Goal: Task Accomplishment & Management: Complete application form

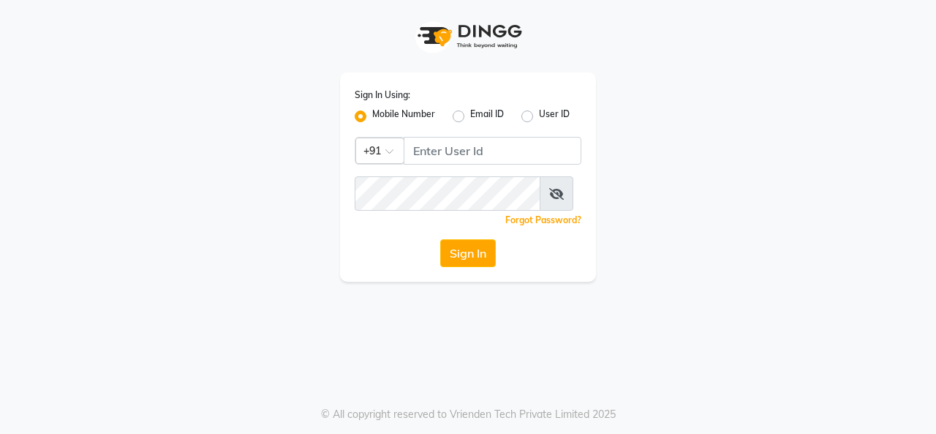
click at [503, 146] on div "Sign In Using: Mobile Number Email ID User ID Country Code × +91 Remember me Fo…" at bounding box center [468, 176] width 256 height 209
click at [503, 155] on input "Username" at bounding box center [493, 151] width 178 height 28
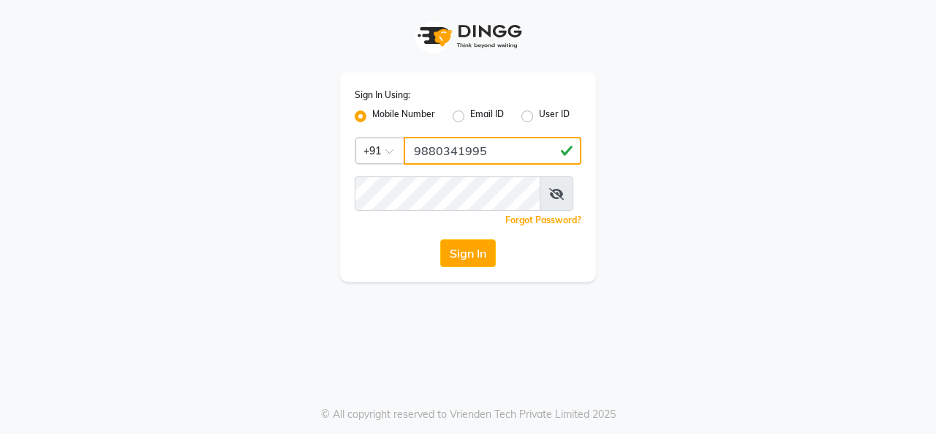
type input "9880341995"
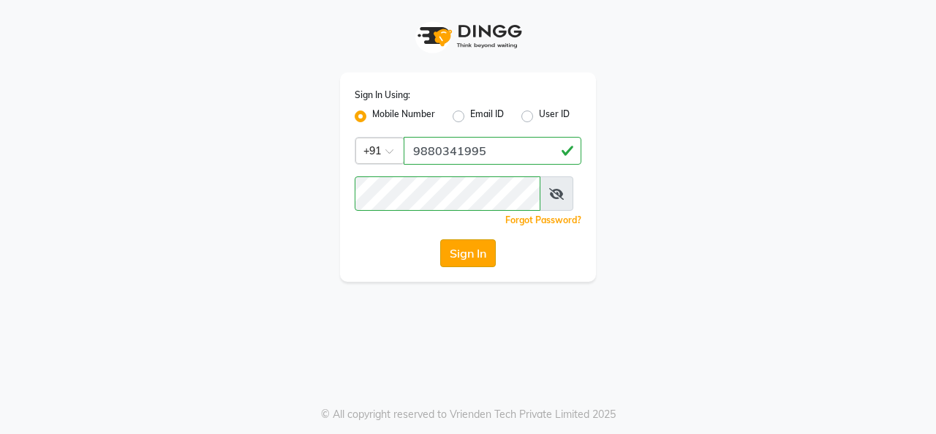
click at [456, 267] on button "Sign In" at bounding box center [468, 253] width 56 height 28
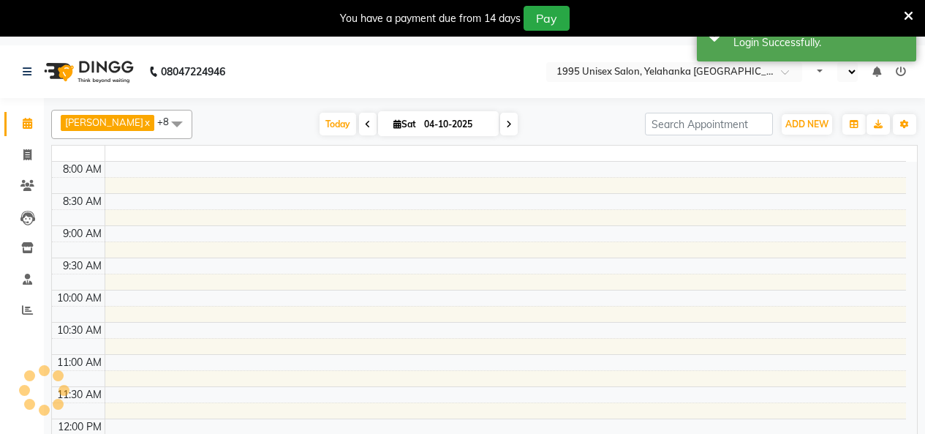
select select "en"
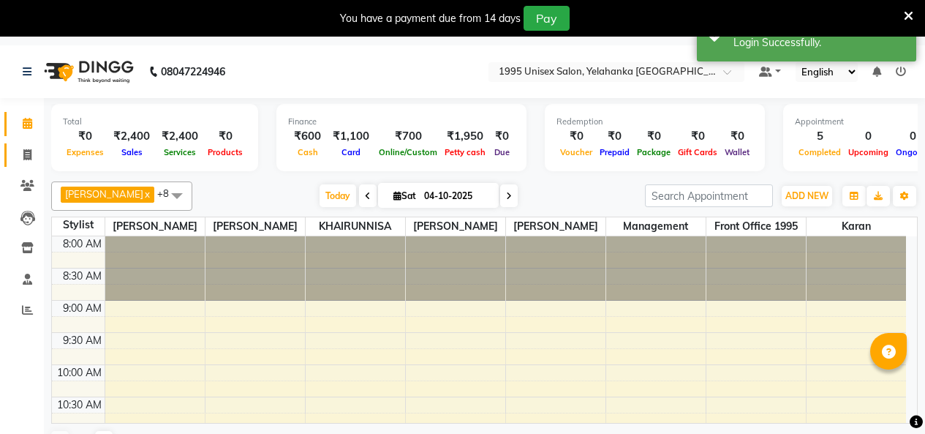
click at [24, 149] on icon at bounding box center [27, 154] width 8 height 11
select select "service"
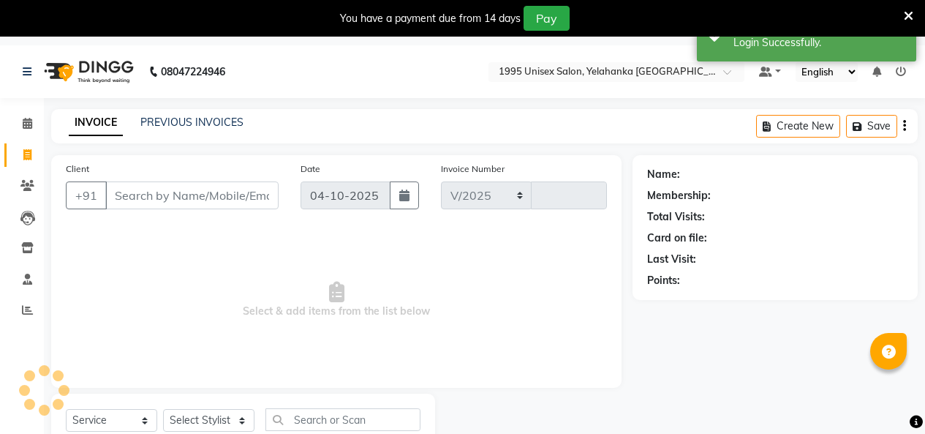
select select "8994"
type input "0020"
click at [178, 208] on input "Client" at bounding box center [191, 195] width 173 height 28
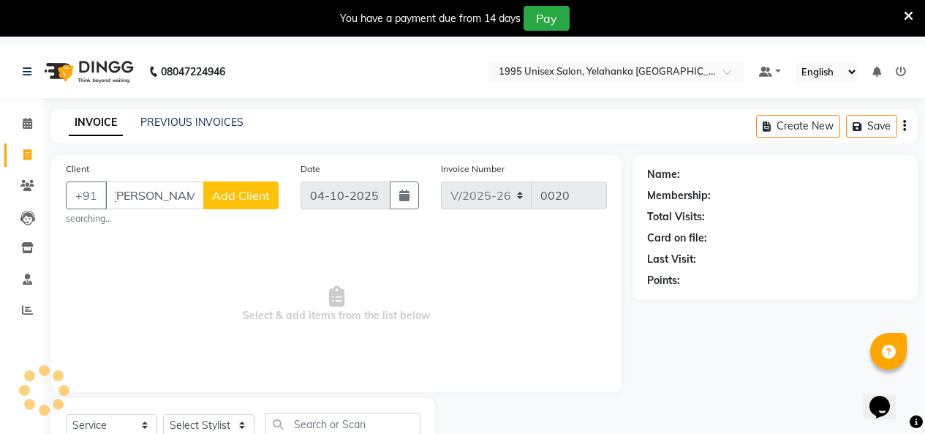
scroll to position [0, 6]
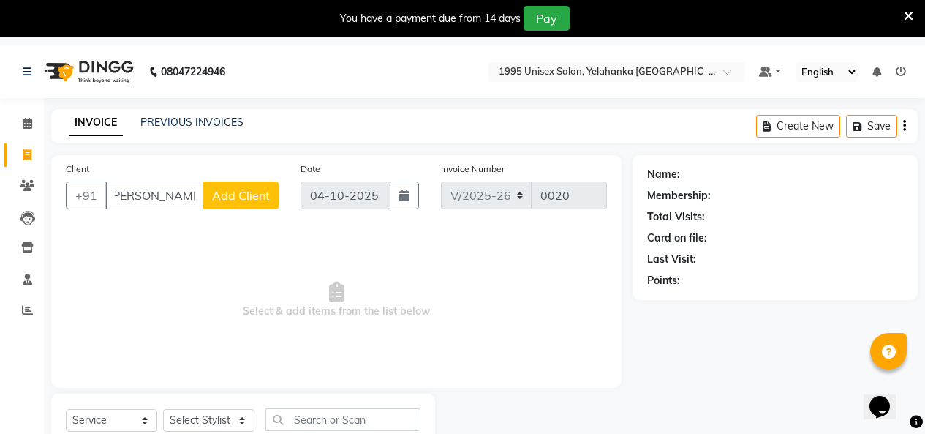
type input "[PERSON_NAME]ka"
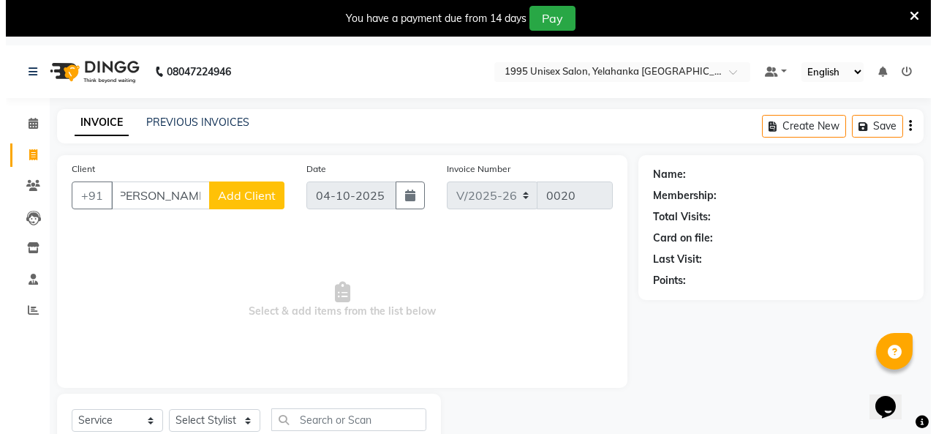
scroll to position [0, 0]
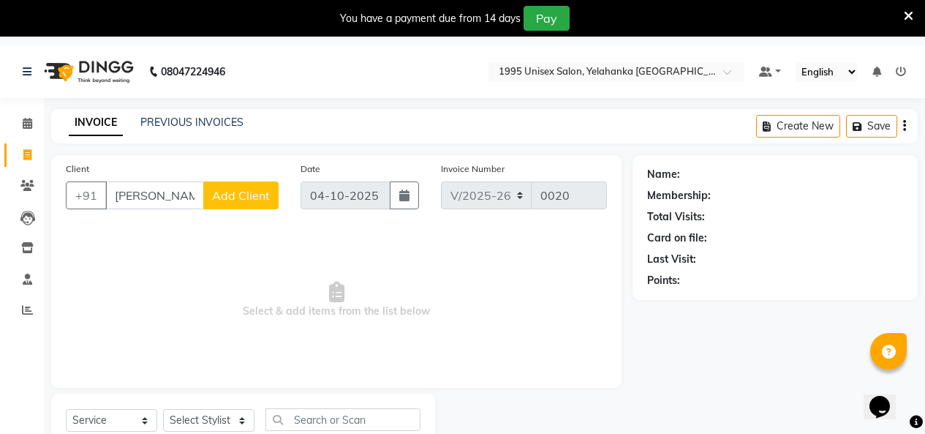
click at [215, 203] on span "Add Client" at bounding box center [241, 195] width 58 height 15
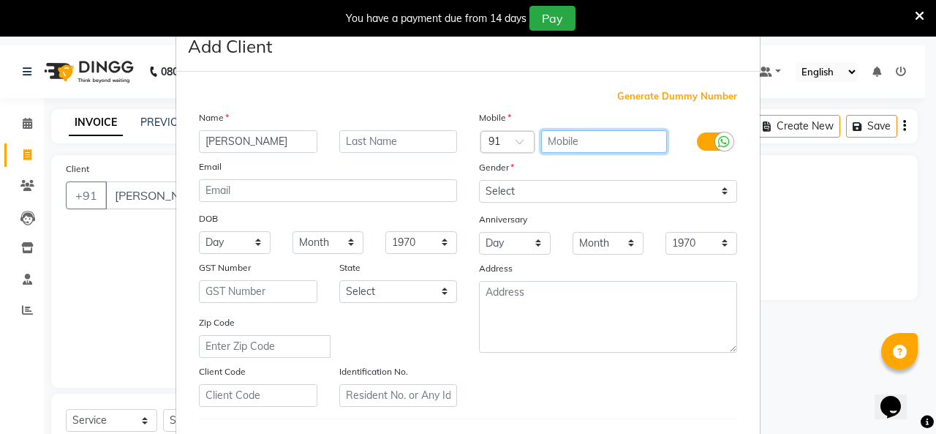
click at [557, 153] on input "text" at bounding box center [604, 141] width 127 height 23
type input "9769332181"
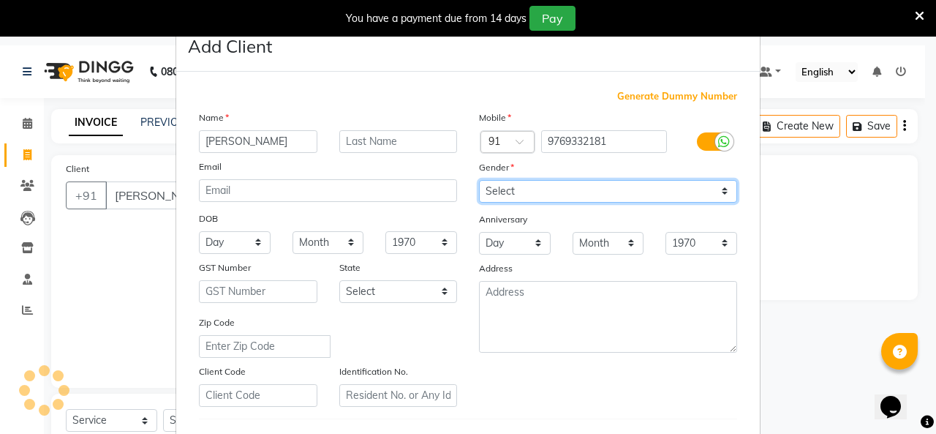
click at [693, 203] on select "Select Male Female Other Prefer Not To Say" at bounding box center [608, 191] width 258 height 23
select select "female"
click at [479, 203] on select "Select Male Female Other Prefer Not To Say" at bounding box center [608, 191] width 258 height 23
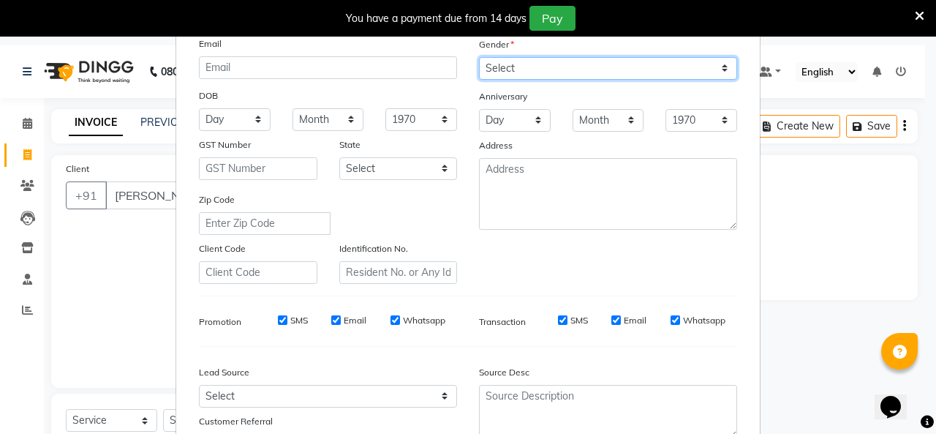
scroll to position [78, 0]
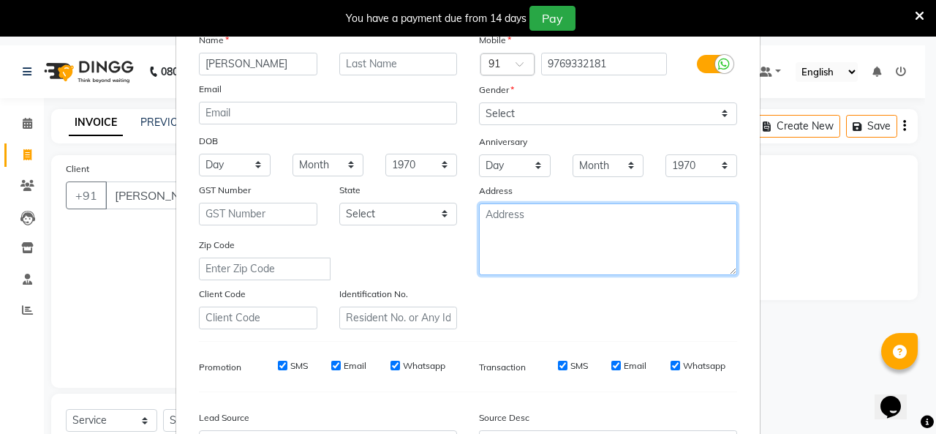
click at [560, 275] on textarea at bounding box center [608, 239] width 258 height 72
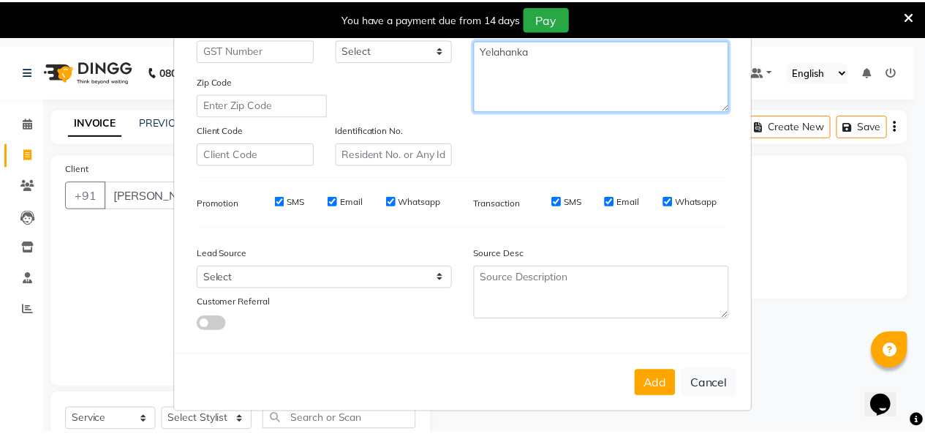
scroll to position [370, 0]
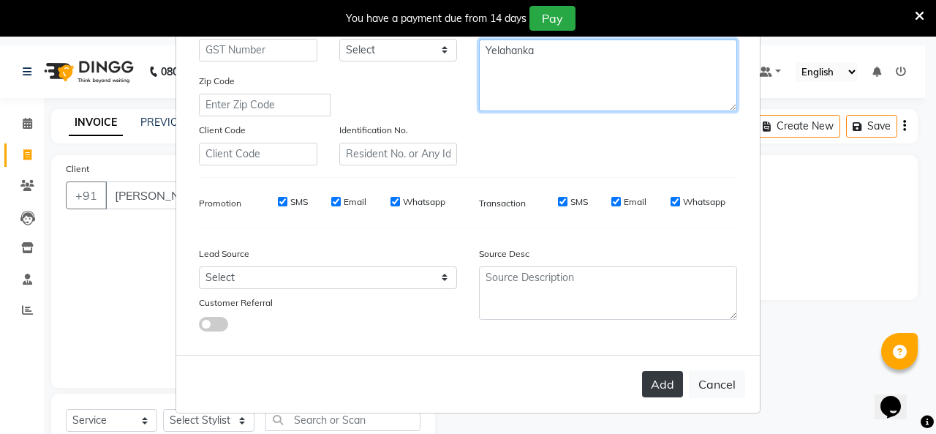
type textarea "Yelahanka"
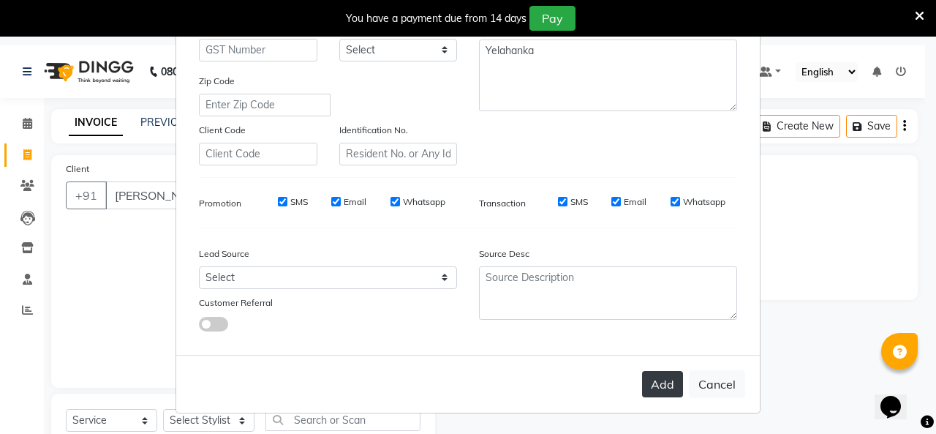
click at [642, 371] on button "Add" at bounding box center [662, 384] width 41 height 26
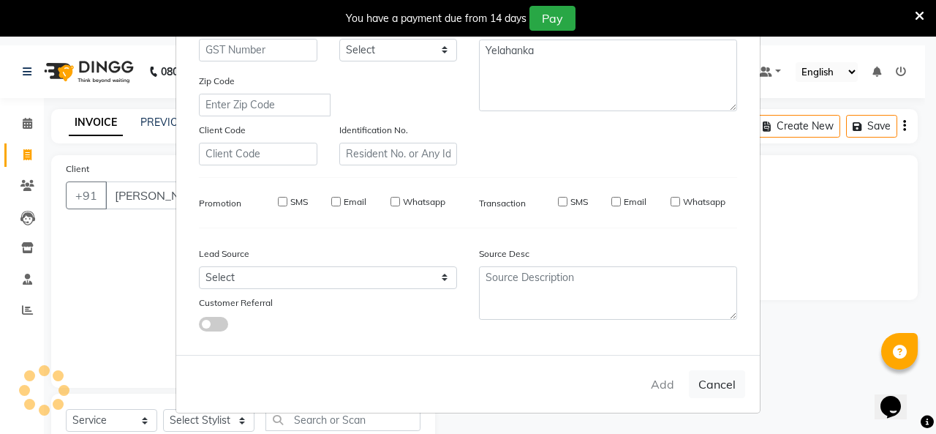
type input "97******81"
select select
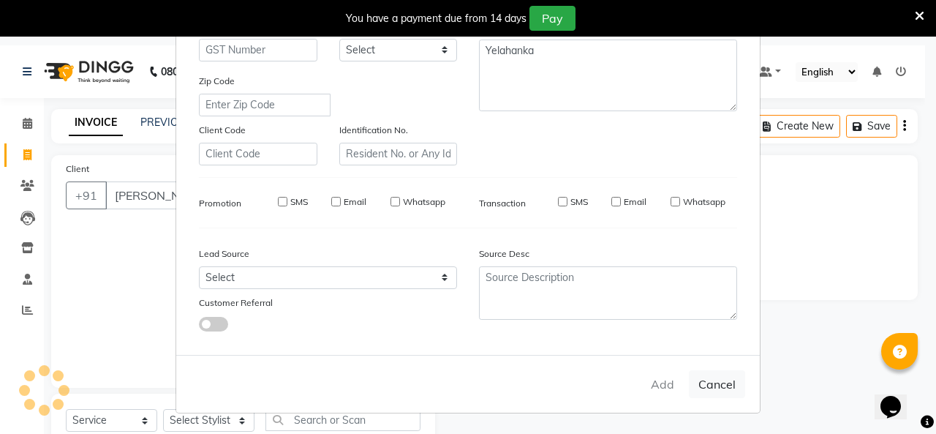
select select
checkbox input "false"
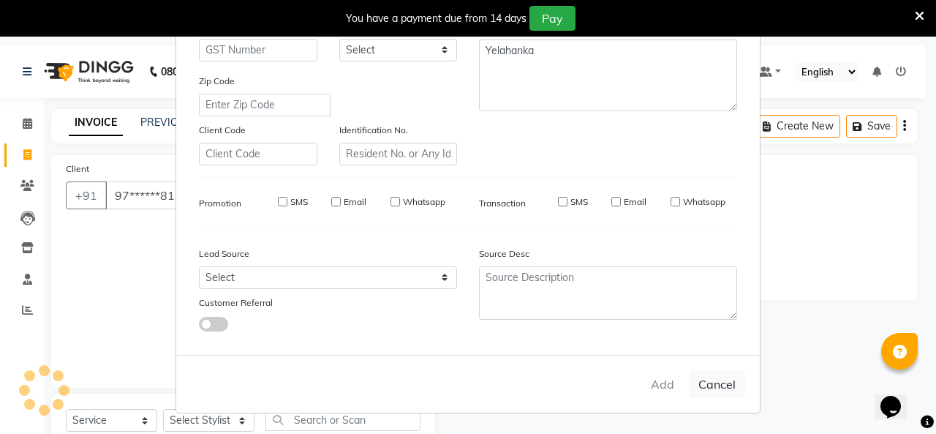
checkbox input "false"
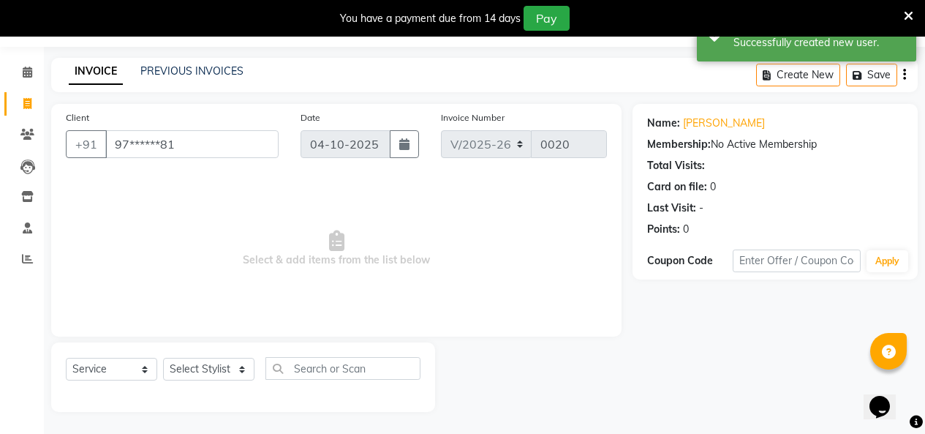
scroll to position [102, 0]
click at [217, 358] on select "Select Stylis[PERSON_NAME]N[PERSON_NAME]I[PERSON_NAME]YA KATHUM Front Office 19…" at bounding box center [208, 369] width 91 height 23
select select "91486"
click at [168, 358] on select "Select Stylis[PERSON_NAME]N[PERSON_NAME]I[PERSON_NAME]YA KATHUM Front Office 19…" at bounding box center [208, 369] width 91 height 23
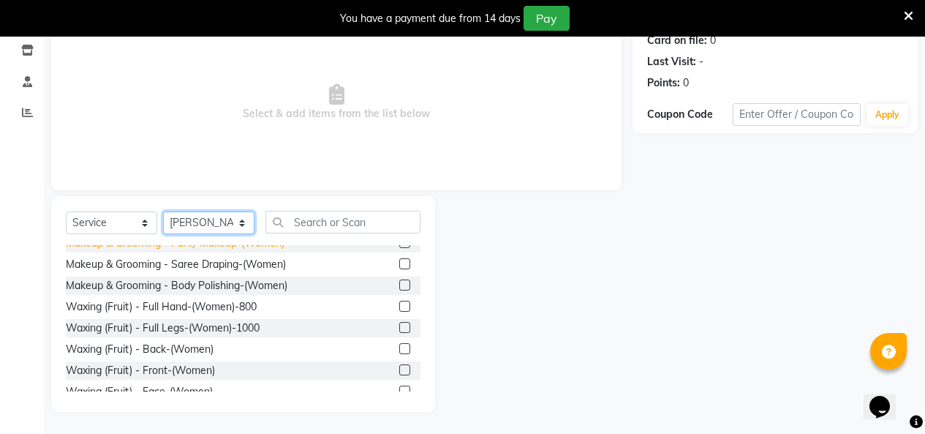
scroll to position [3072, 0]
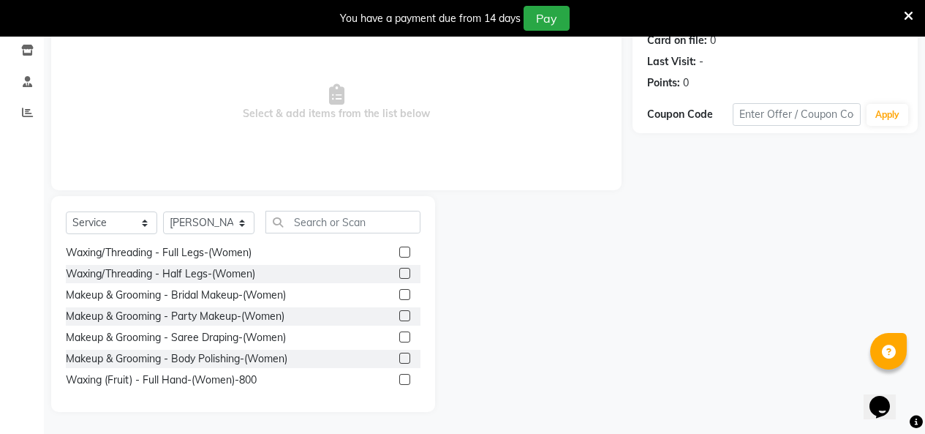
click at [399, 67] on label at bounding box center [404, 61] width 11 height 11
click at [399, 67] on input "checkbox" at bounding box center [404, 62] width 10 height 10
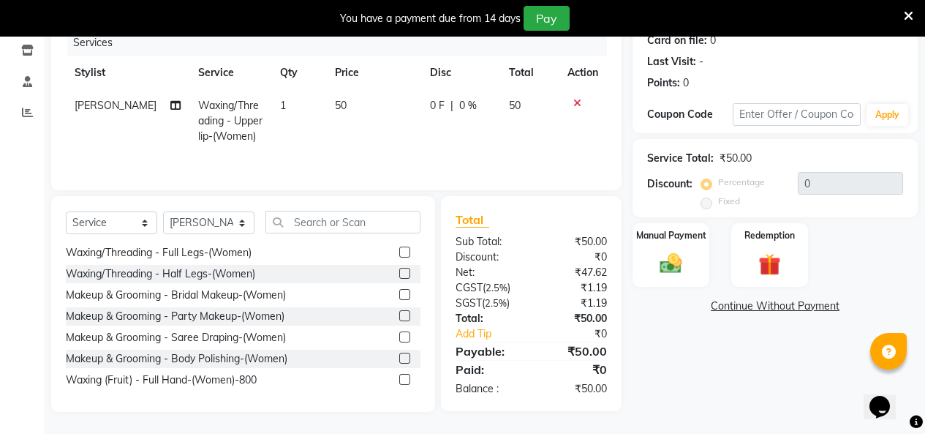
checkbox input "false"
click at [670, 250] on img at bounding box center [670, 263] width 37 height 26
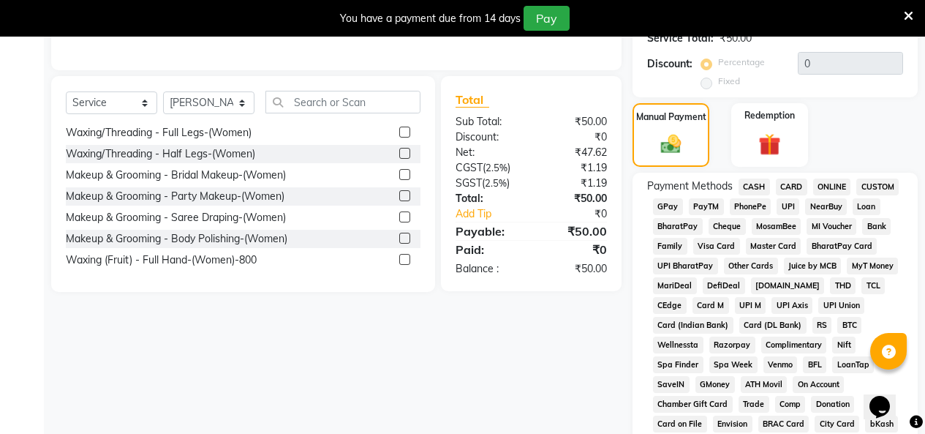
click at [683, 215] on span "GPay" at bounding box center [668, 206] width 30 height 17
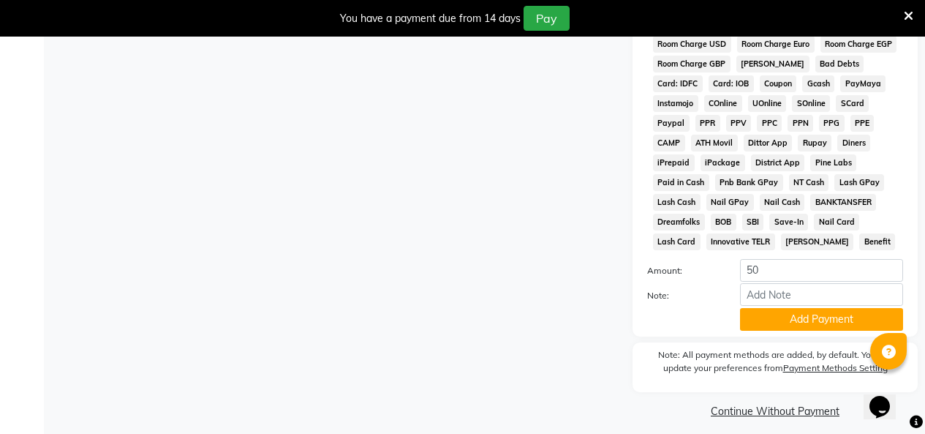
scroll to position [935, 0]
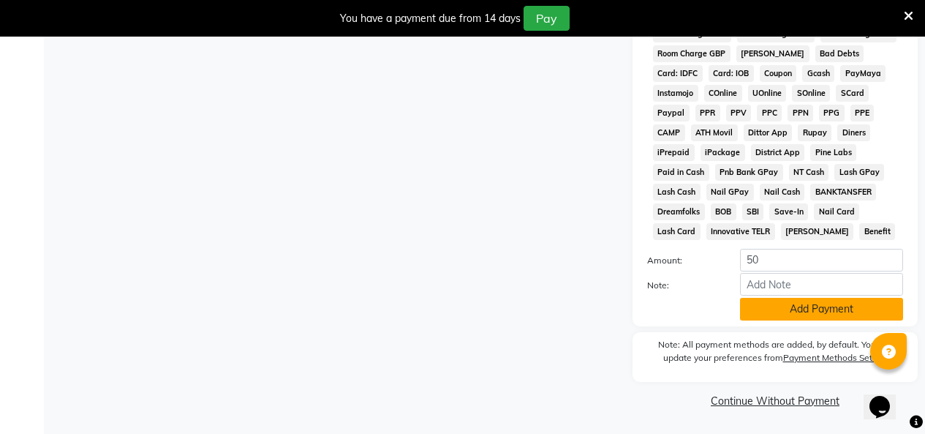
click at [781, 298] on button "Add Payment" at bounding box center [821, 309] width 163 height 23
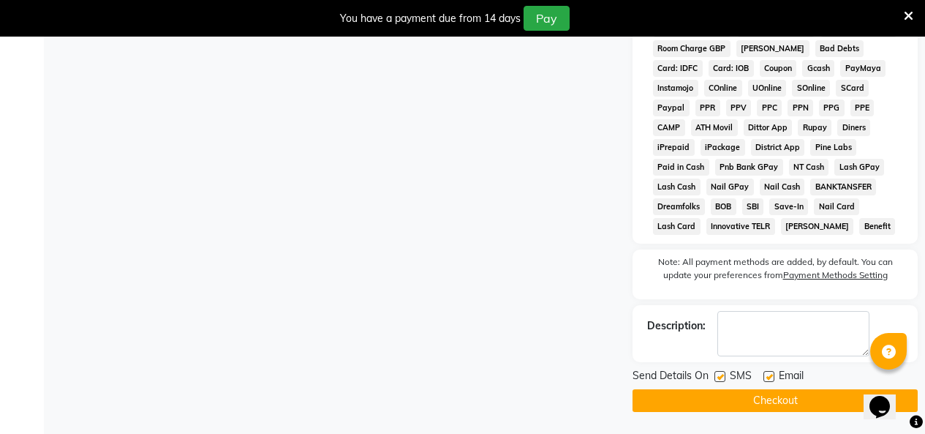
click at [720, 376] on label at bounding box center [720, 376] width 11 height 11
click at [720, 376] on input "checkbox" at bounding box center [720, 377] width 10 height 10
checkbox input "false"
click at [775, 378] on label at bounding box center [769, 376] width 11 height 11
click at [773, 378] on input "checkbox" at bounding box center [769, 377] width 10 height 10
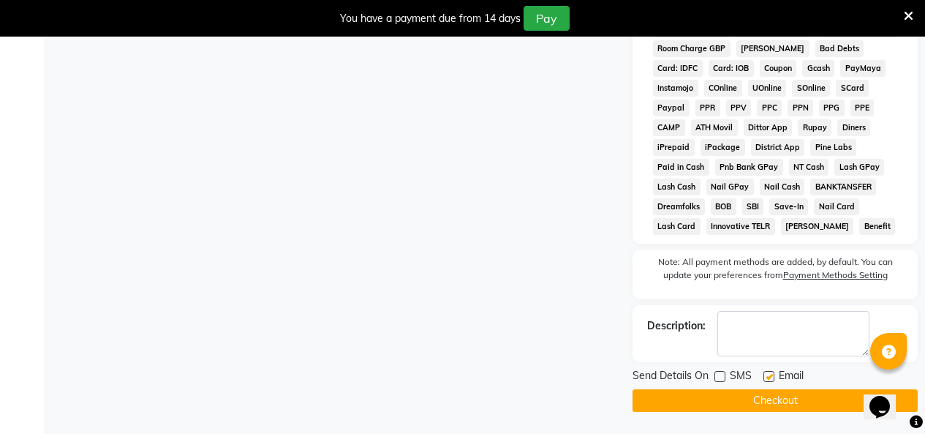
checkbox input "false"
click at [774, 399] on button "Checkout" at bounding box center [775, 400] width 285 height 23
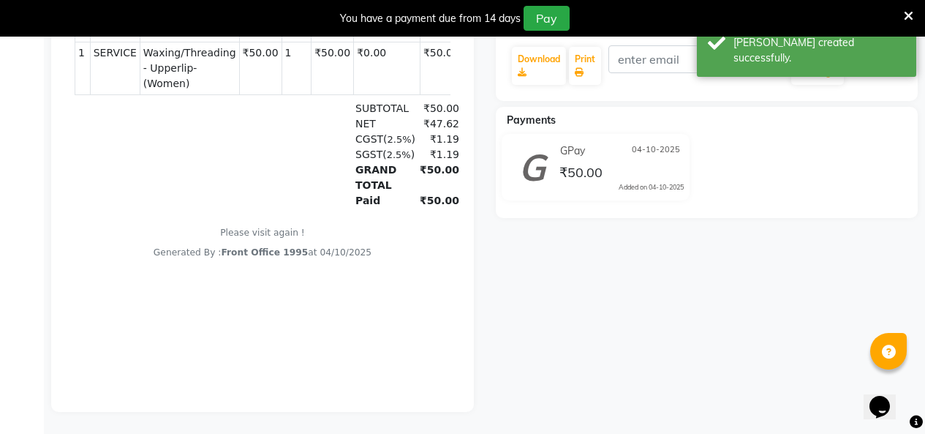
click at [904, 16] on icon at bounding box center [909, 16] width 10 height 13
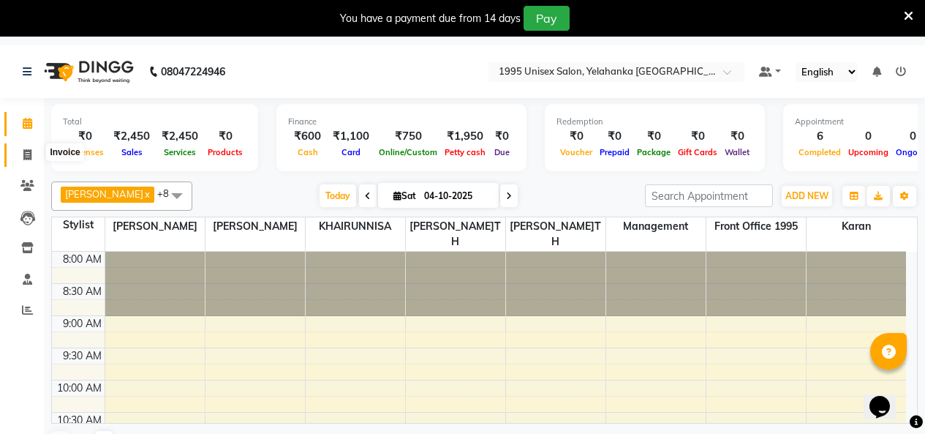
click at [28, 159] on icon at bounding box center [27, 154] width 8 height 11
select select "service"
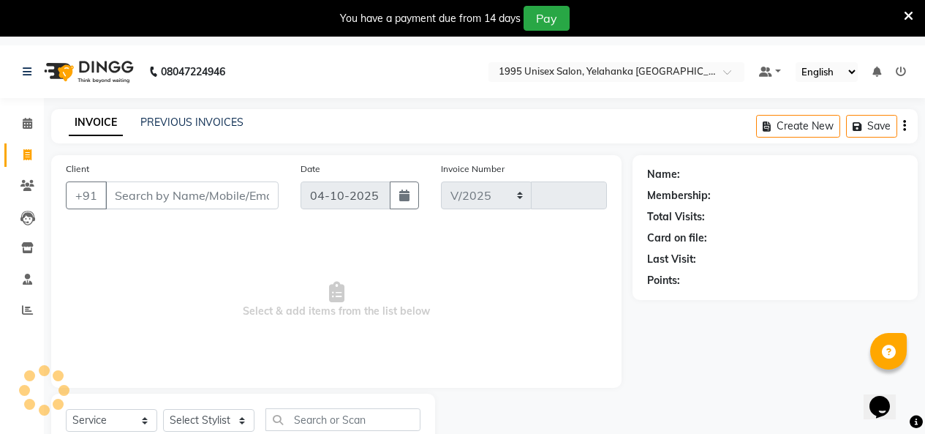
select select "8994"
type input "0021"
click at [399, 201] on icon "button" at bounding box center [404, 195] width 10 height 12
select select "10"
select select "2025"
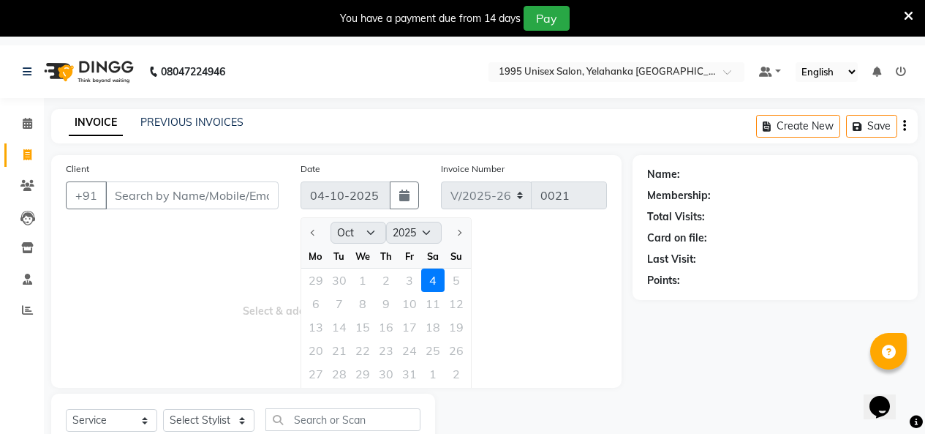
click at [437, 292] on div "29 30 1 2 3 4 5" at bounding box center [386, 279] width 170 height 23
click at [409, 292] on div "29 30 1 2 3 4 5" at bounding box center [386, 279] width 170 height 23
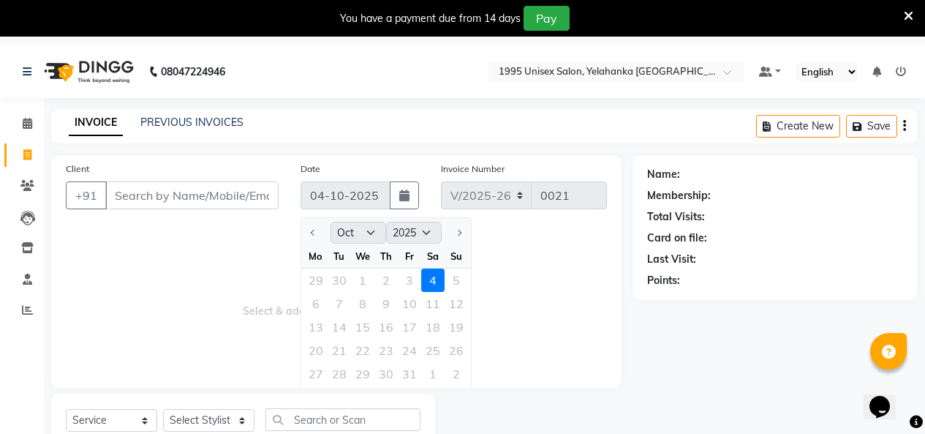
click at [381, 292] on div "29 30 1 2 3 4 5" at bounding box center [386, 279] width 170 height 23
click at [408, 292] on div "29 30 1 2 3 4 5" at bounding box center [386, 279] width 170 height 23
click at [443, 292] on div "29 30 1 2 3 4 5" at bounding box center [386, 279] width 170 height 23
click at [441, 292] on div "29 30 1 2 3 4 5" at bounding box center [386, 279] width 170 height 23
click at [440, 292] on div "29 30 1 2 3 4 5" at bounding box center [386, 279] width 170 height 23
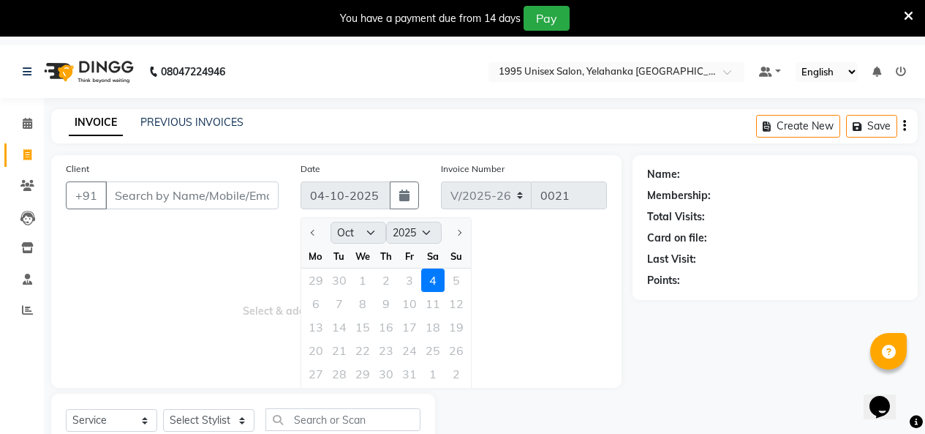
click at [440, 292] on div "29 30 1 2 3 4 5" at bounding box center [386, 279] width 170 height 23
click at [471, 292] on div "29 30 1 2 3 4 5" at bounding box center [386, 279] width 170 height 23
click at [189, 126] on link "PREVIOUS INVOICES" at bounding box center [191, 122] width 103 height 13
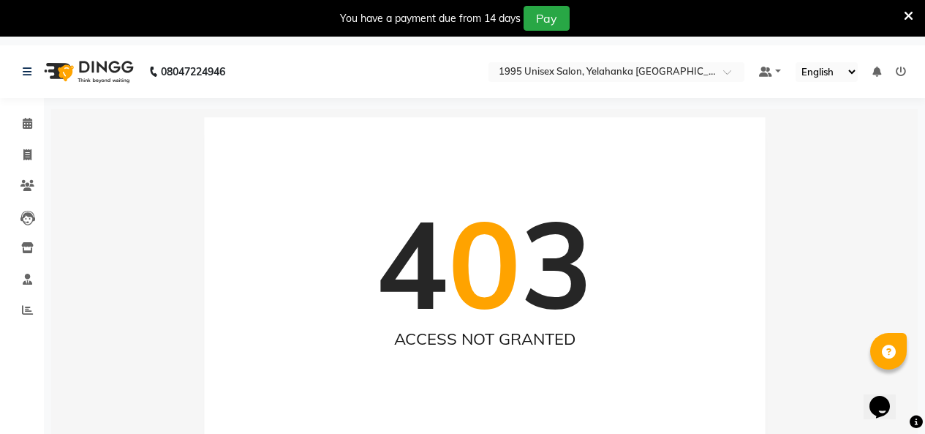
click at [904, 18] on icon at bounding box center [909, 16] width 10 height 13
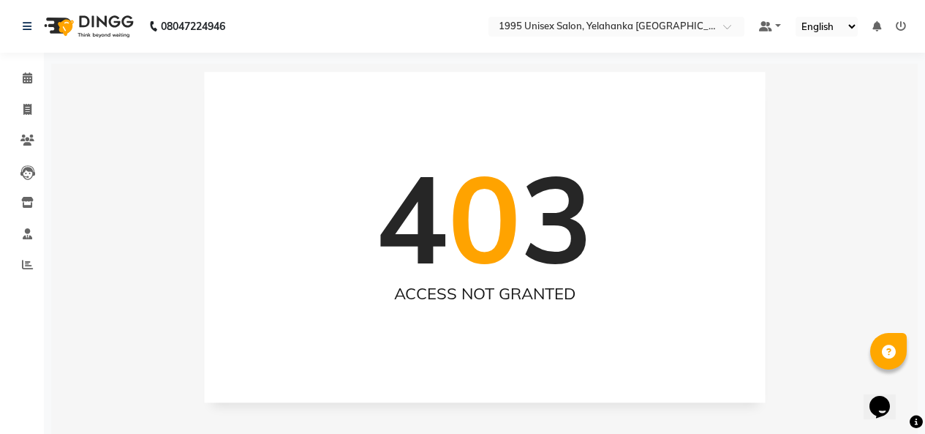
click at [103, 20] on img at bounding box center [87, 26] width 100 height 41
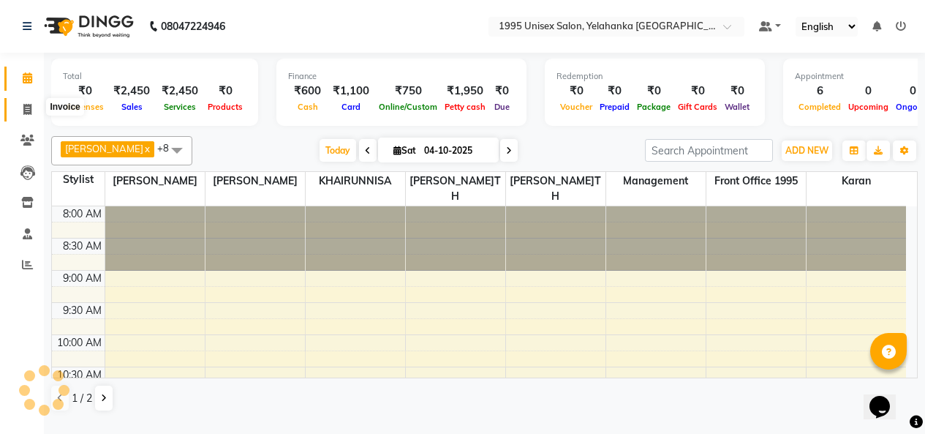
click at [26, 105] on icon at bounding box center [27, 109] width 8 height 11
select select "service"
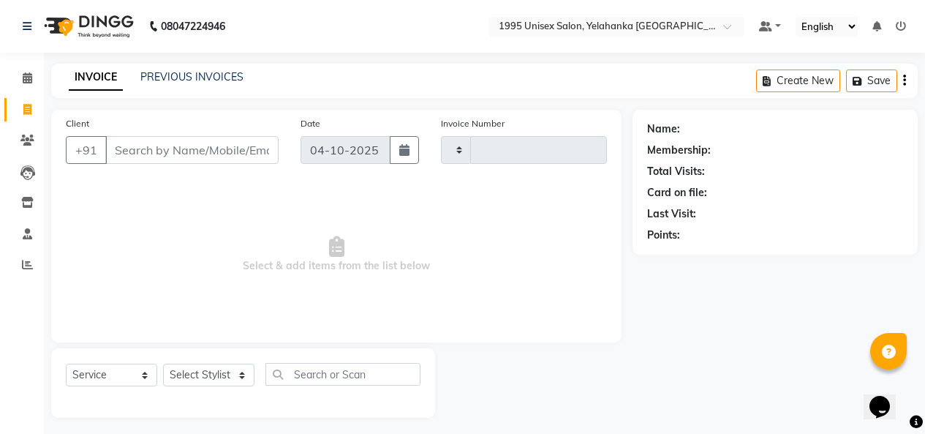
type input "0021"
select select "8994"
click at [399, 156] on icon "button" at bounding box center [404, 150] width 10 height 12
select select "10"
select select "2025"
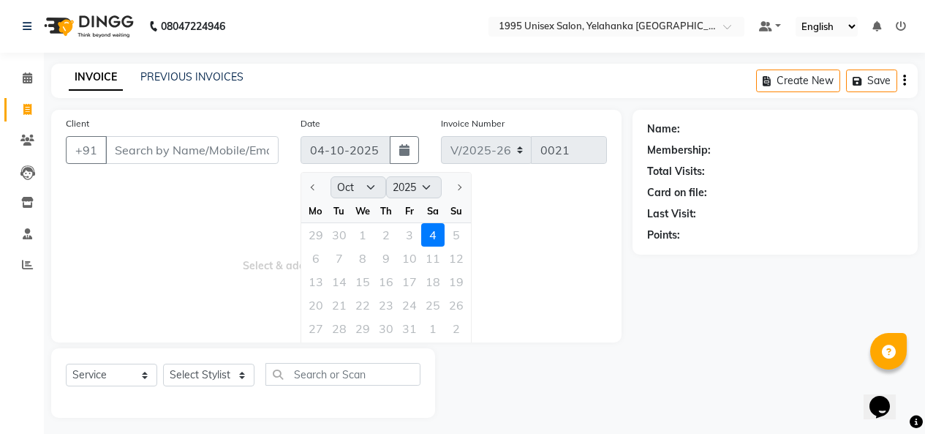
click at [471, 199] on div at bounding box center [456, 187] width 29 height 23
click at [315, 199] on div at bounding box center [315, 187] width 29 height 23
click at [430, 247] on div "29 30 1 2 3 4 5" at bounding box center [386, 234] width 170 height 23
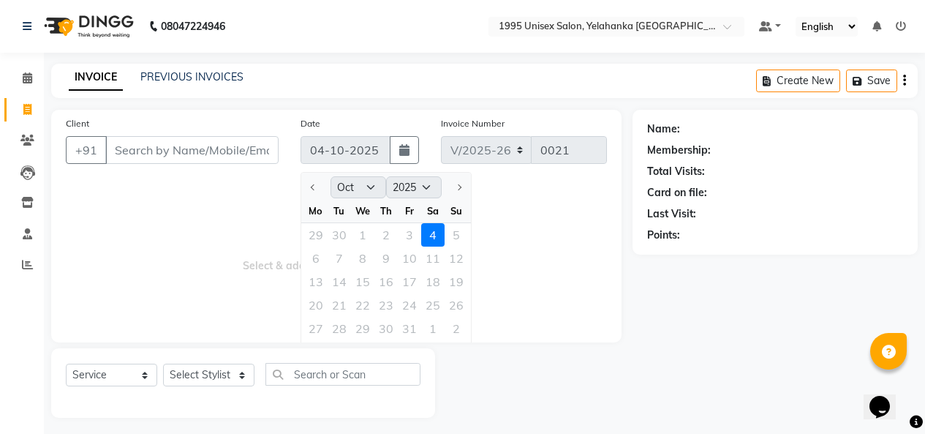
click at [471, 247] on div "29 30 1 2 3 4 5" at bounding box center [386, 234] width 170 height 23
click at [442, 247] on div "29 30 1 2 3 4 5" at bounding box center [386, 234] width 170 height 23
click at [471, 247] on div "29 30 1 2 3 4 5" at bounding box center [386, 234] width 170 height 23
click at [553, 256] on span "Select & add items from the list below" at bounding box center [336, 254] width 541 height 146
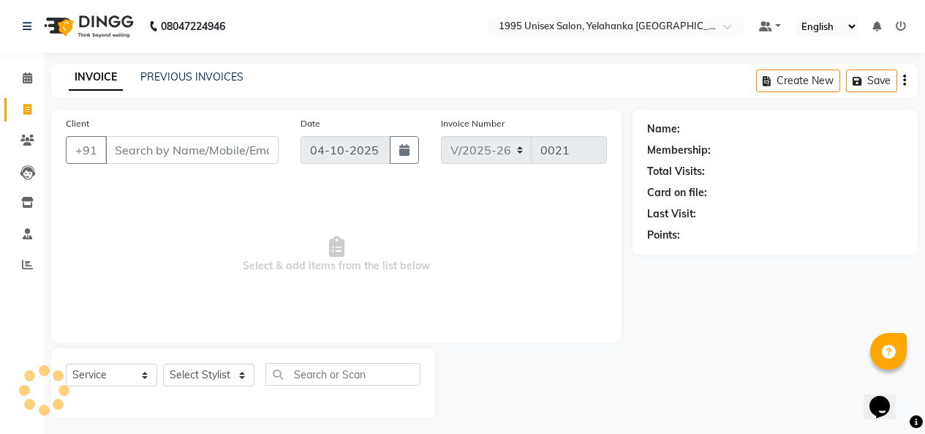
click at [468, 176] on div "Invoice Number V/2025 V/[PHONE_NUMBER]" at bounding box center [524, 146] width 188 height 60
click at [393, 164] on button "button" at bounding box center [404, 150] width 29 height 28
select select "10"
select select "2025"
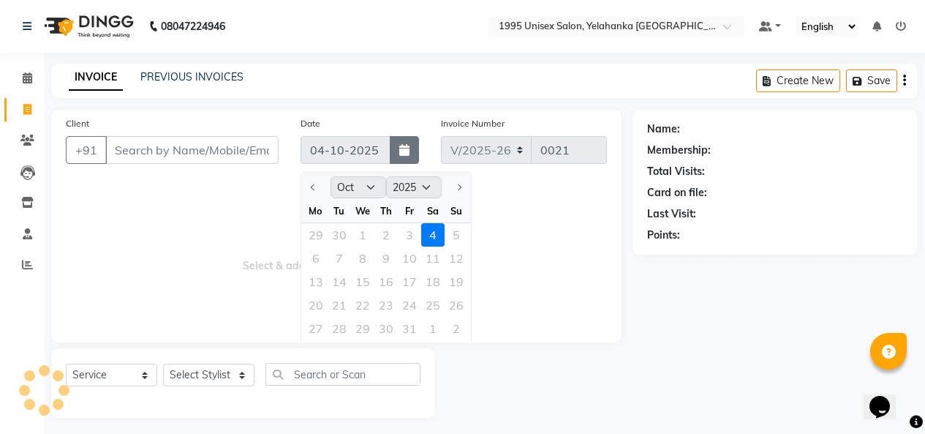
click at [399, 156] on icon "button" at bounding box center [404, 150] width 10 height 12
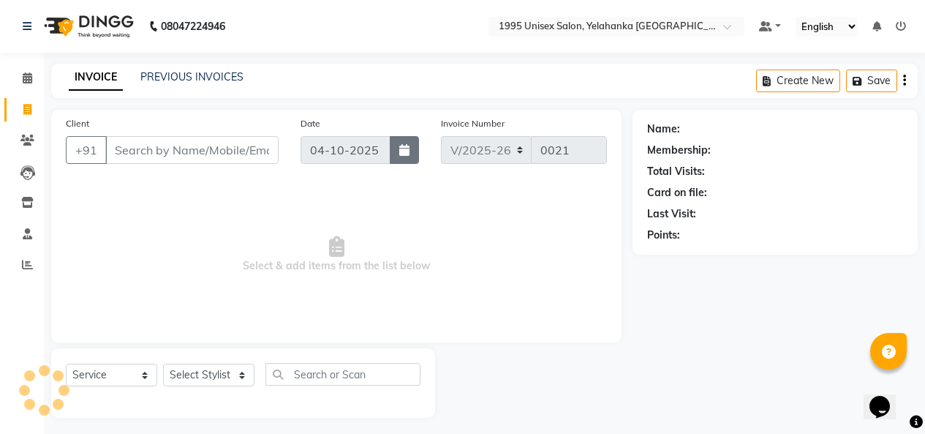
click at [399, 156] on icon "button" at bounding box center [404, 150] width 10 height 12
select select "10"
select select "2025"
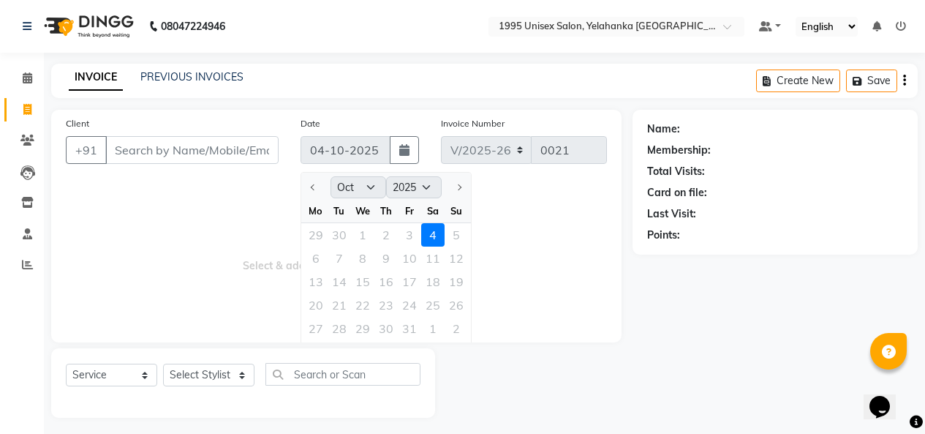
click at [471, 199] on div at bounding box center [456, 187] width 29 height 23
click at [219, 164] on input "Client" at bounding box center [191, 150] width 173 height 28
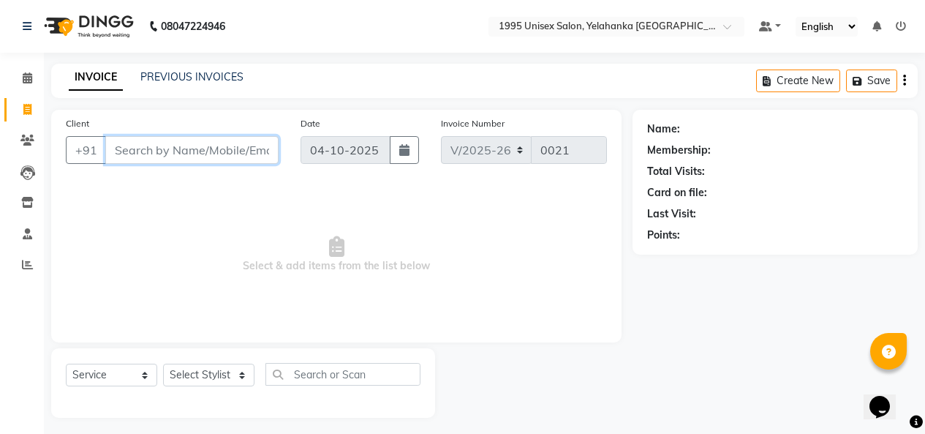
click at [202, 164] on input "Client" at bounding box center [191, 150] width 173 height 28
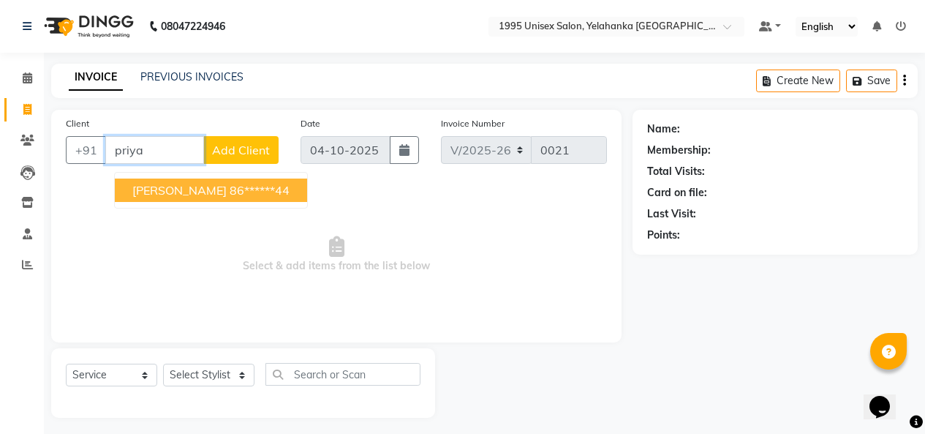
click at [264, 197] on ngb-highlight "86******44" at bounding box center [260, 190] width 60 height 15
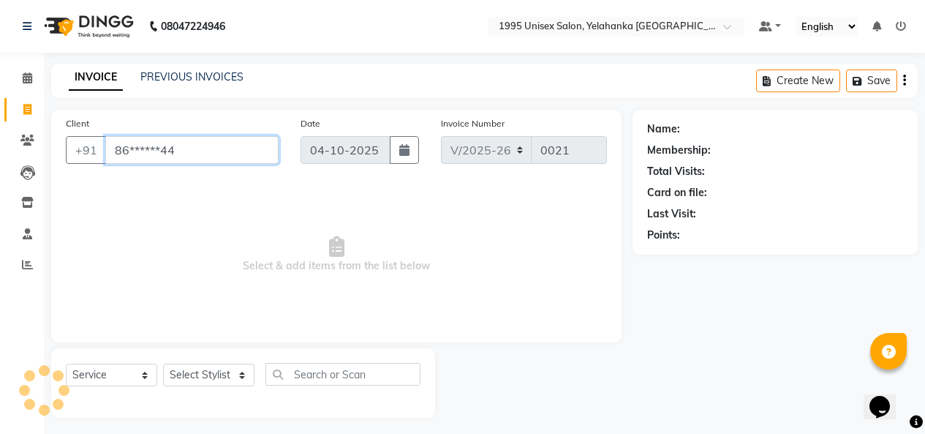
type input "86******44"
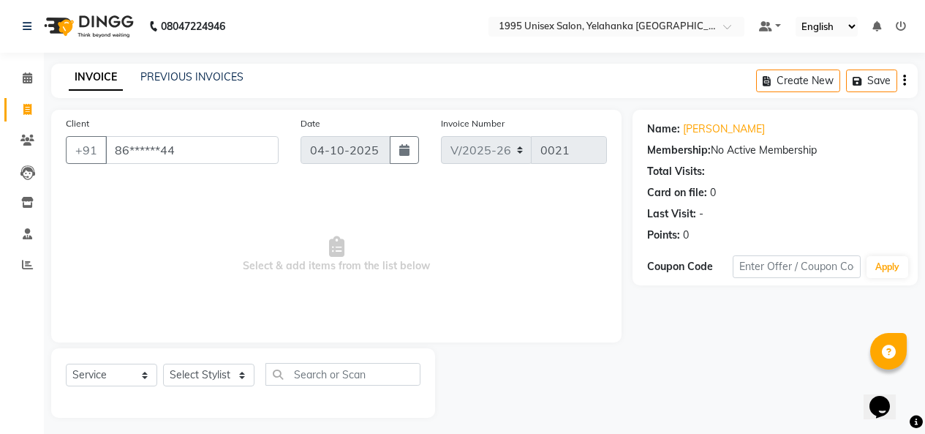
scroll to position [56, 0]
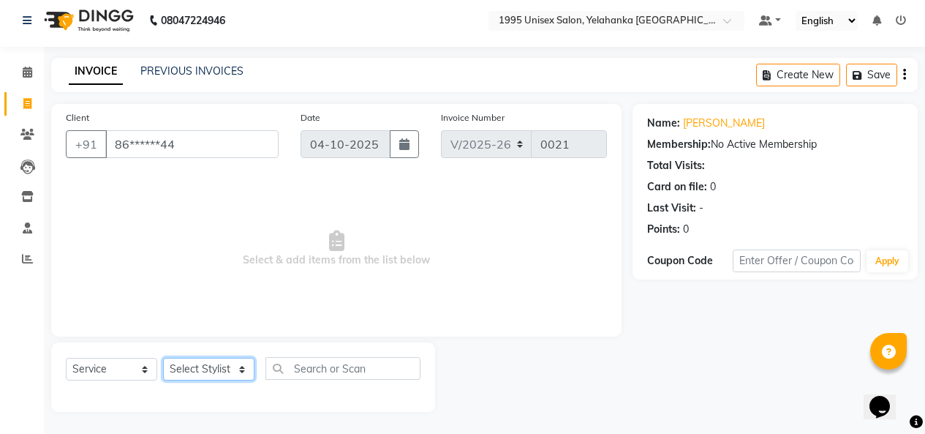
click at [242, 361] on select "Select Stylis[PERSON_NAME]N[PERSON_NAME]I[PERSON_NAME]YA KATHUM Front Office 19…" at bounding box center [208, 369] width 91 height 23
select select "91485"
click at [168, 358] on select "Select Stylis[PERSON_NAME]N[PERSON_NAME]I[PERSON_NAME]YA KATHUM Front Office 19…" at bounding box center [208, 369] width 91 height 23
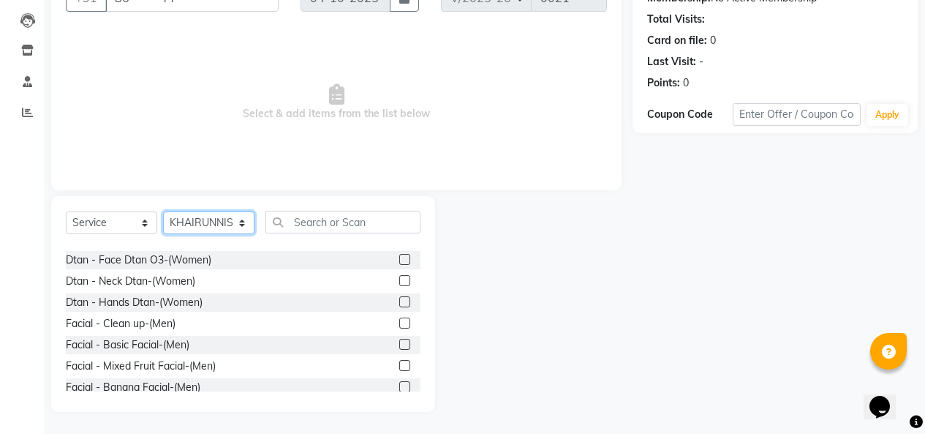
scroll to position [1609, 0]
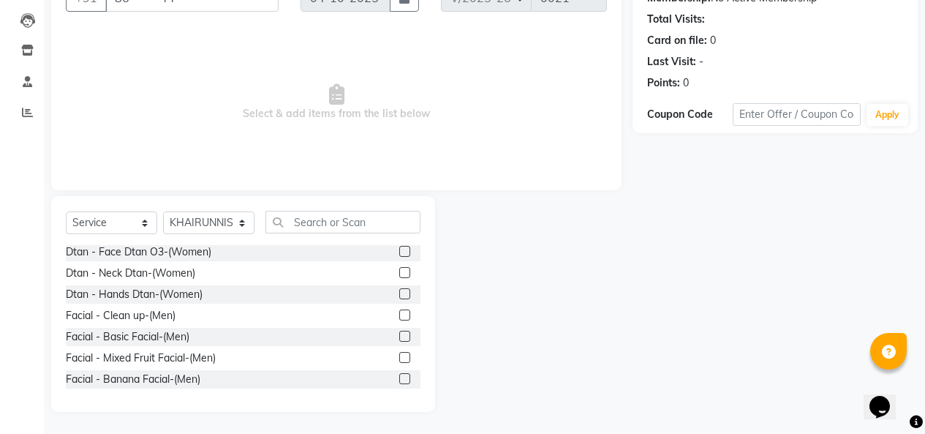
click at [399, 214] on label at bounding box center [404, 208] width 11 height 11
click at [399, 214] on input "checkbox" at bounding box center [404, 210] width 10 height 10
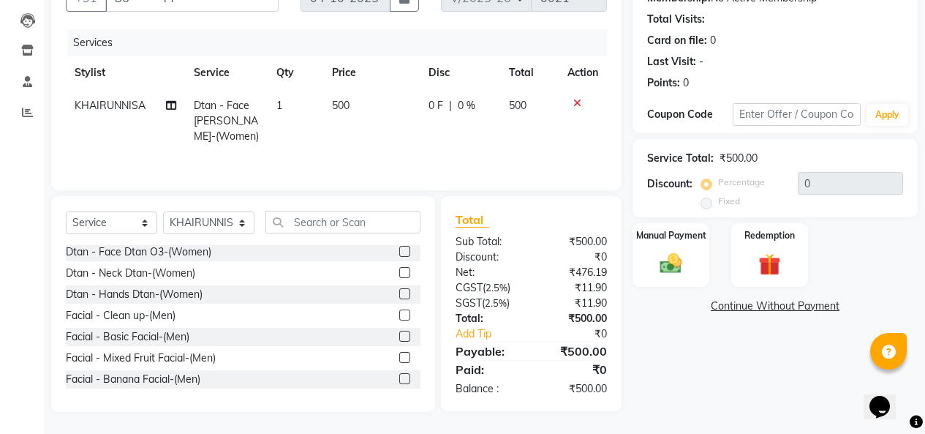
checkbox input "false"
click at [399, 236] on label at bounding box center [404, 230] width 11 height 11
click at [399, 236] on input "checkbox" at bounding box center [404, 231] width 10 height 10
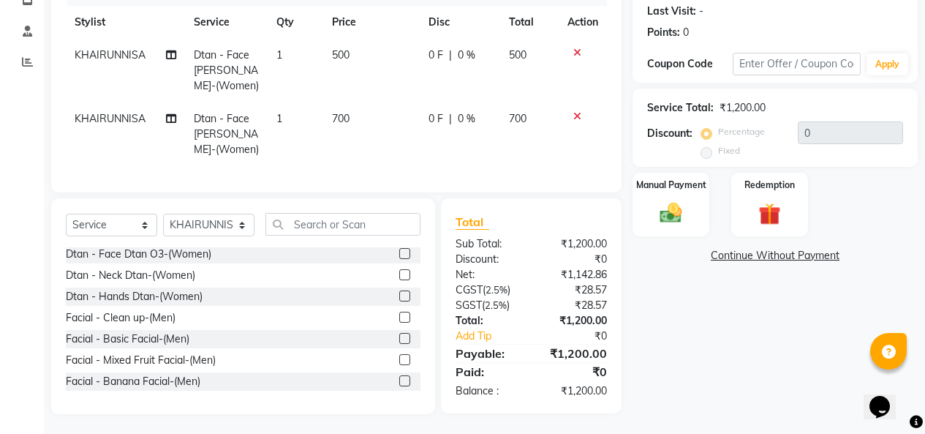
checkbox input "false"
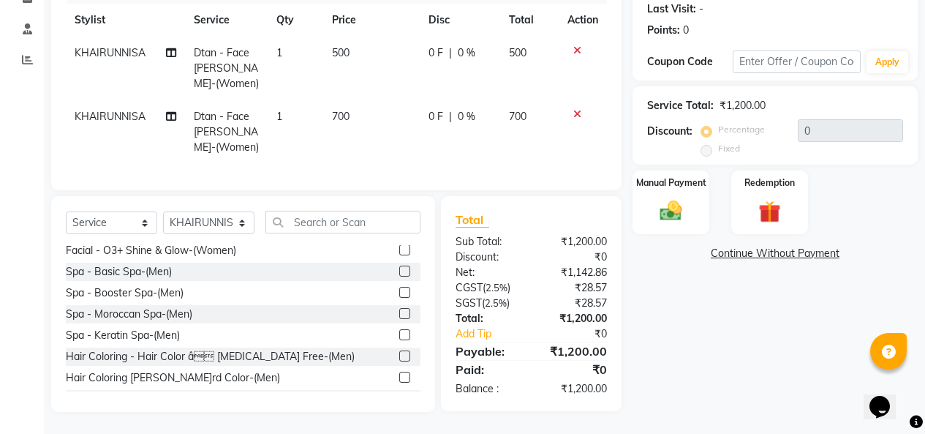
scroll to position [2048, 0]
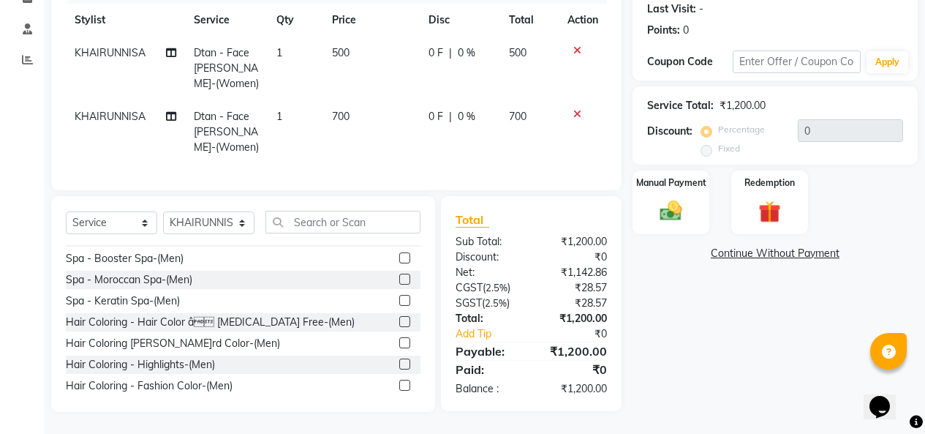
click at [399, 200] on label at bounding box center [404, 194] width 11 height 11
click at [399, 200] on input "checkbox" at bounding box center [404, 195] width 10 height 10
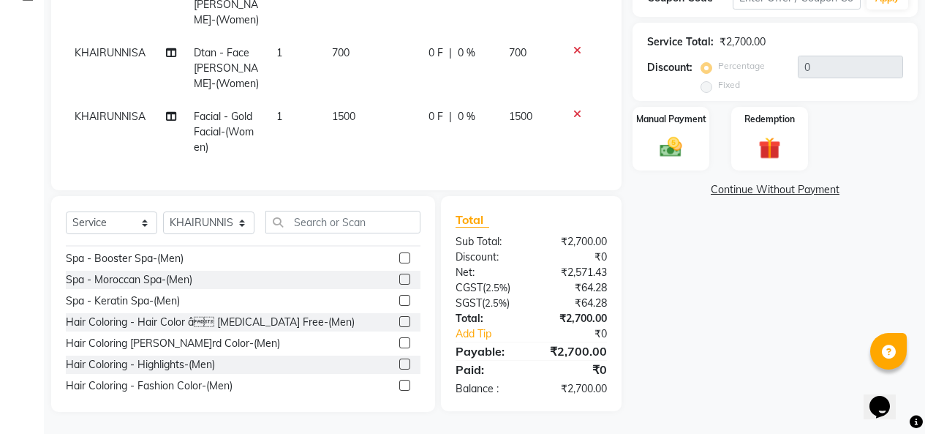
checkbox input "false"
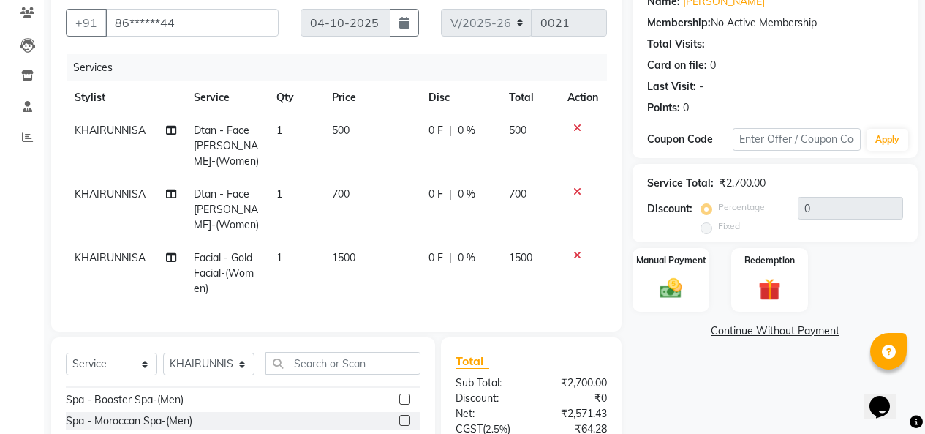
click at [574, 133] on icon at bounding box center [577, 128] width 8 height 10
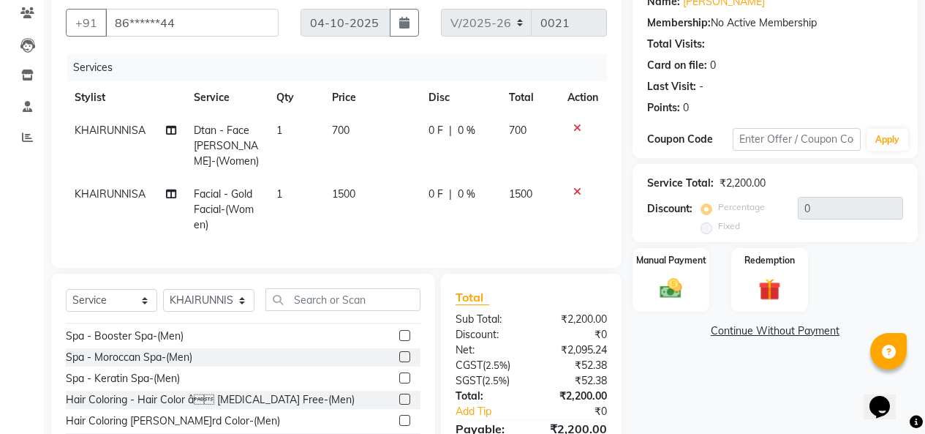
click at [573, 133] on icon at bounding box center [577, 128] width 8 height 10
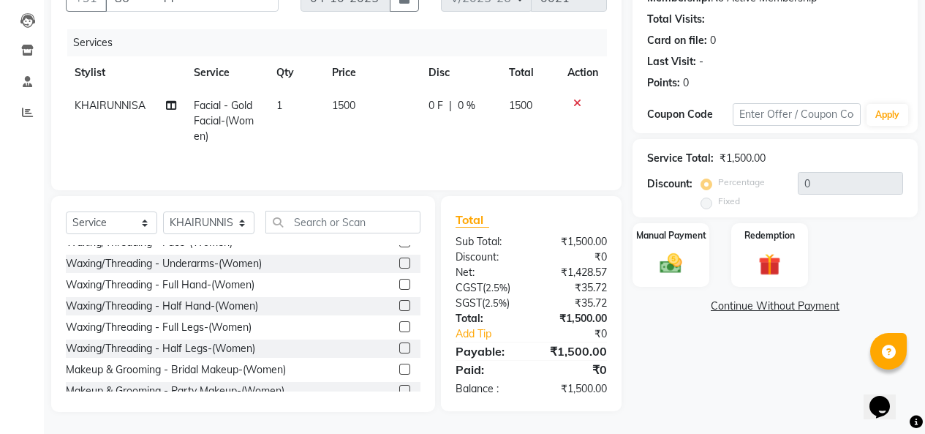
scroll to position [2999, 0]
click at [399, 118] on label at bounding box center [404, 113] width 11 height 11
click at [399, 118] on input "checkbox" at bounding box center [404, 114] width 10 height 10
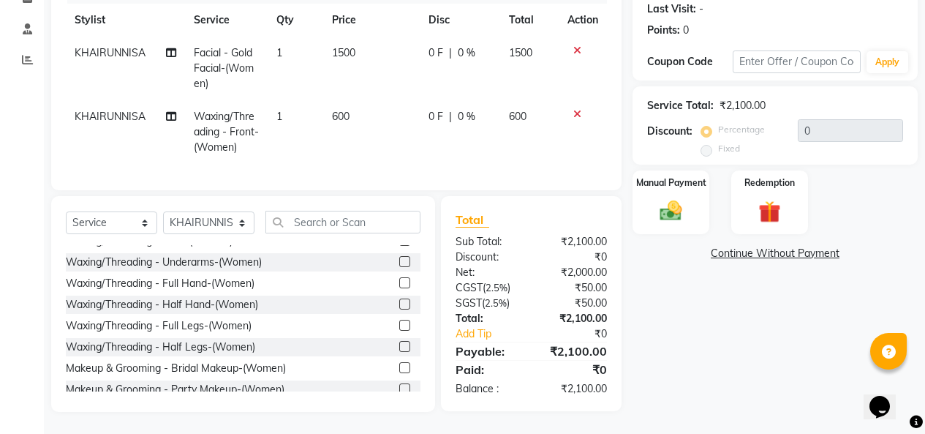
checkbox input "false"
click at [573, 109] on icon at bounding box center [577, 114] width 8 height 10
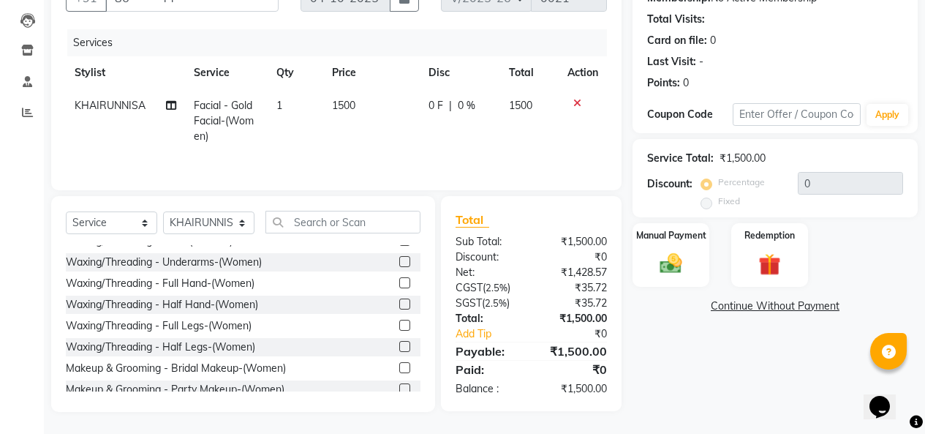
click at [399, 140] on label at bounding box center [404, 134] width 11 height 11
click at [399, 140] on input "checkbox" at bounding box center [404, 135] width 10 height 10
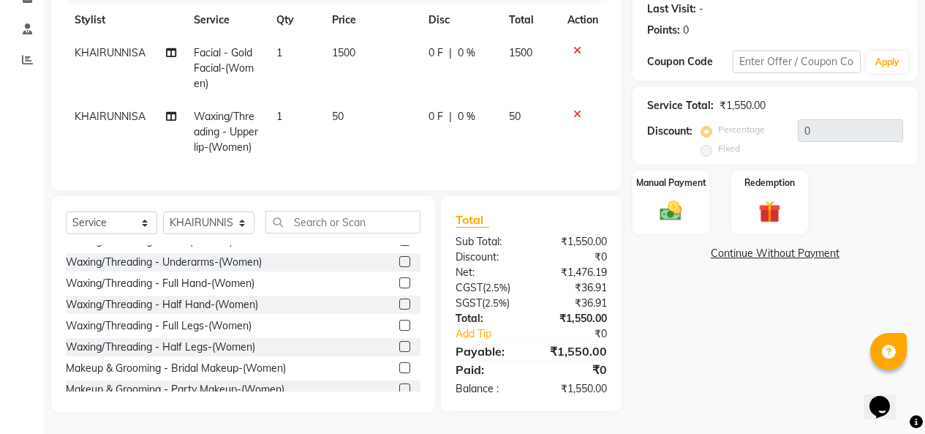
checkbox input "false"
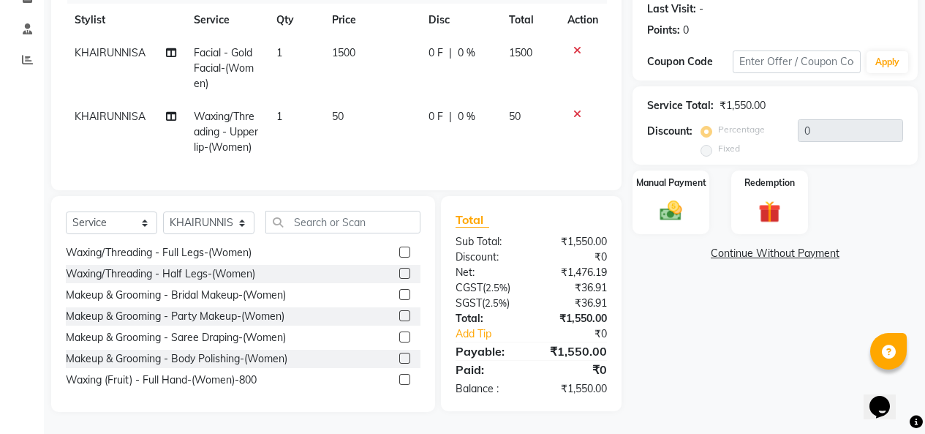
click at [399, 88] on label at bounding box center [404, 82] width 11 height 11
click at [399, 88] on input "checkbox" at bounding box center [404, 83] width 10 height 10
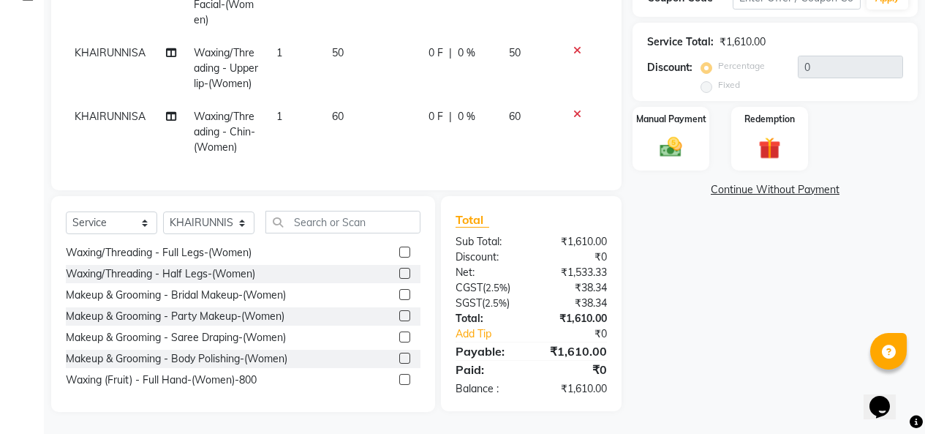
checkbox input "false"
click at [399, 109] on label at bounding box center [404, 103] width 11 height 11
click at [399, 109] on input "checkbox" at bounding box center [404, 104] width 10 height 10
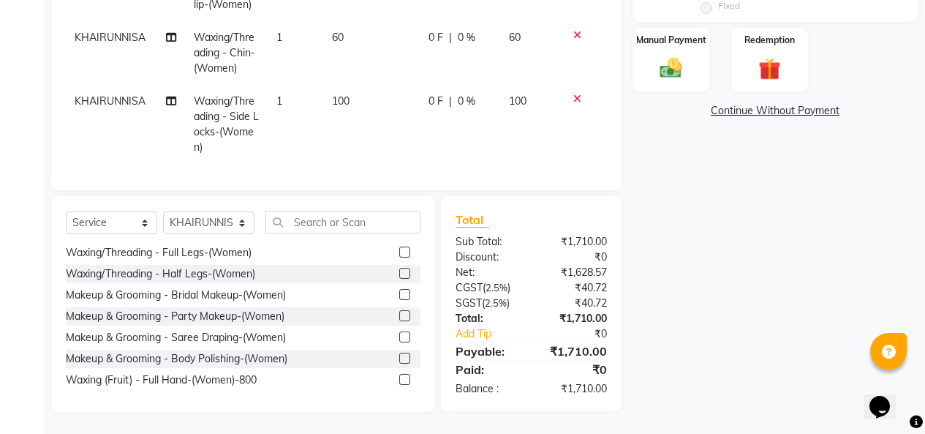
checkbox input "false"
click at [573, 40] on icon at bounding box center [577, 35] width 8 height 10
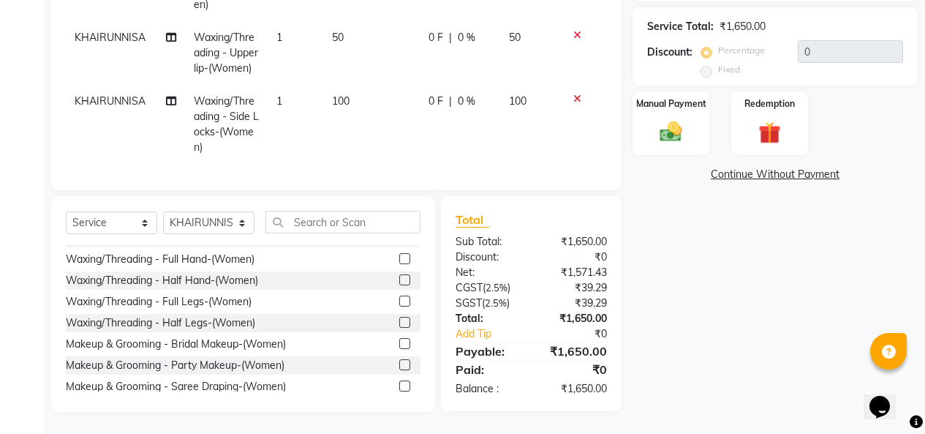
scroll to position [2999, 0]
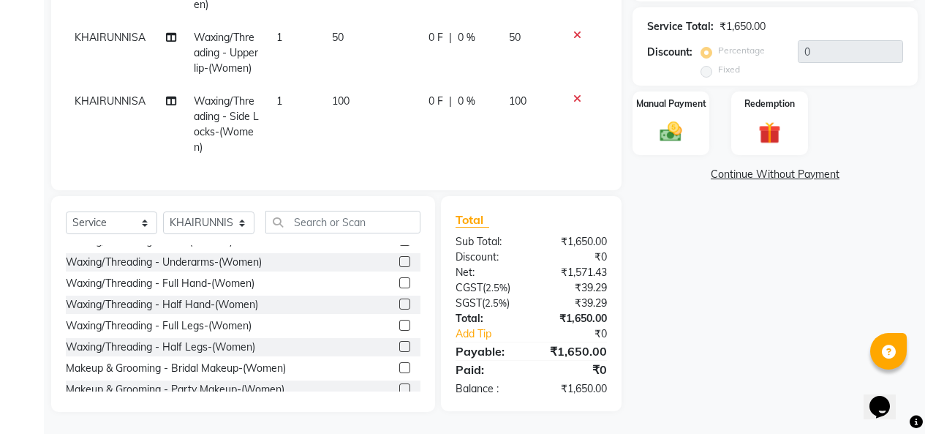
click at [399, 140] on label at bounding box center [404, 134] width 11 height 11
click at [399, 140] on input "checkbox" at bounding box center [404, 135] width 10 height 10
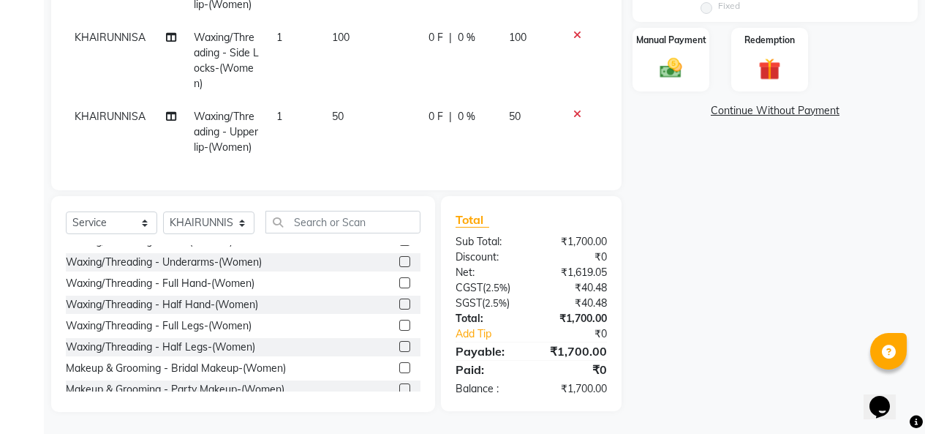
checkbox input "false"
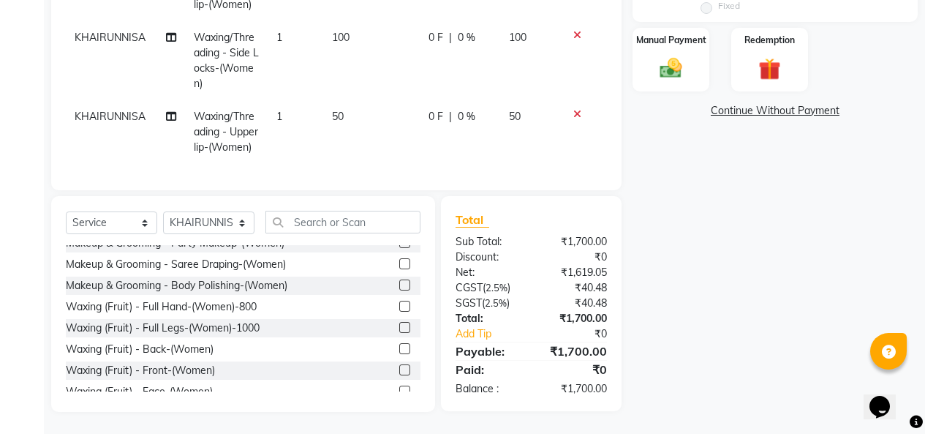
scroll to position [3072, 0]
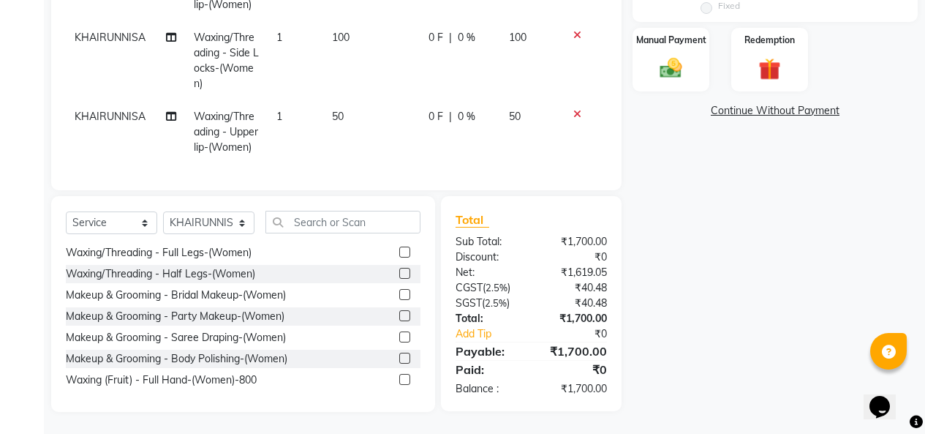
click at [399, 173] on label at bounding box center [404, 167] width 11 height 11
click at [399, 173] on input "checkbox" at bounding box center [404, 168] width 10 height 10
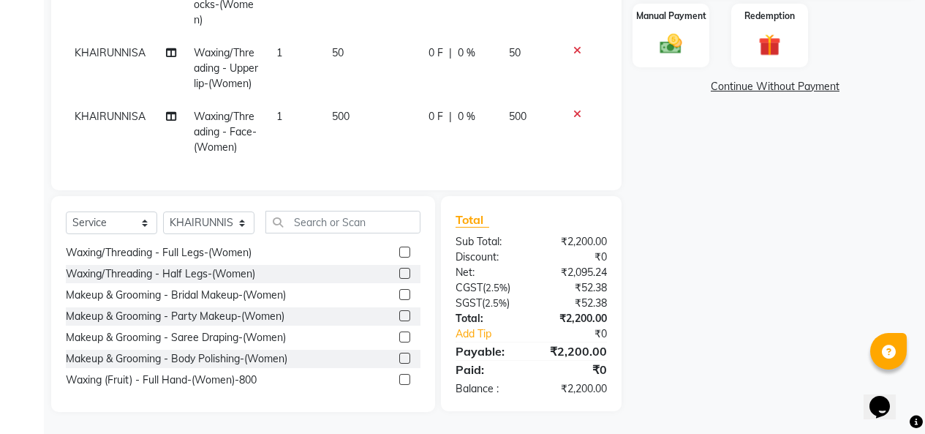
checkbox input "false"
click at [573, 109] on icon at bounding box center [577, 114] width 8 height 10
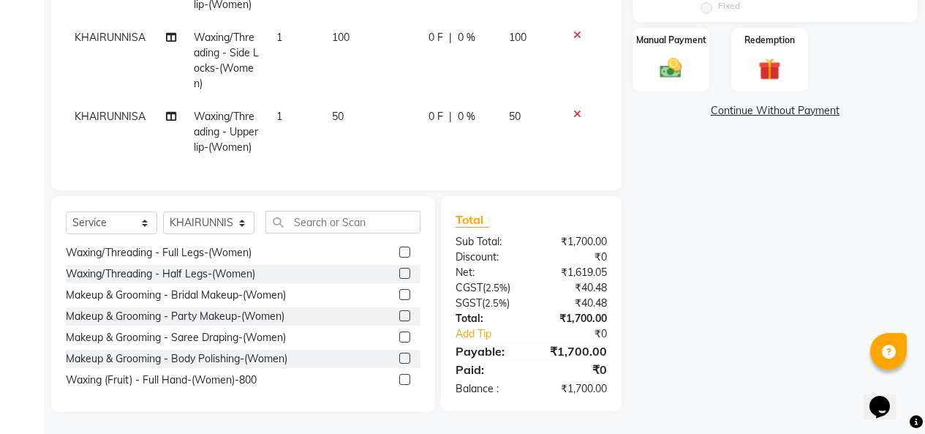
scroll to position [0, 0]
click at [573, 30] on icon at bounding box center [577, 35] width 8 height 10
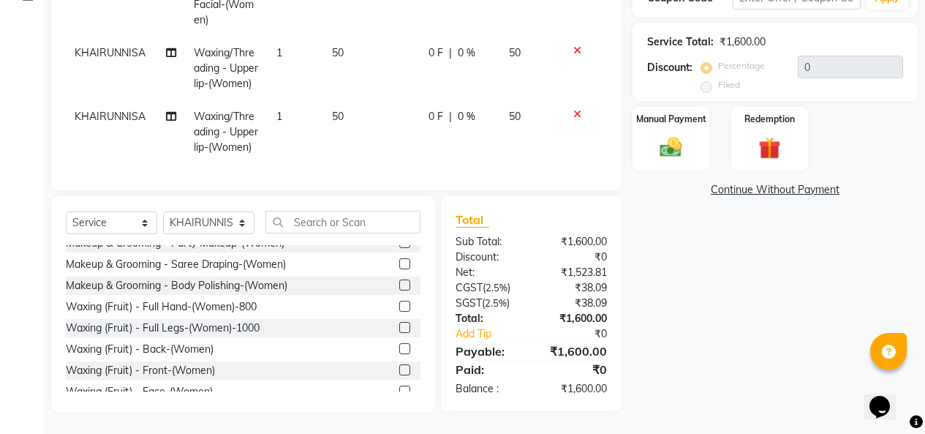
scroll to position [3072, 0]
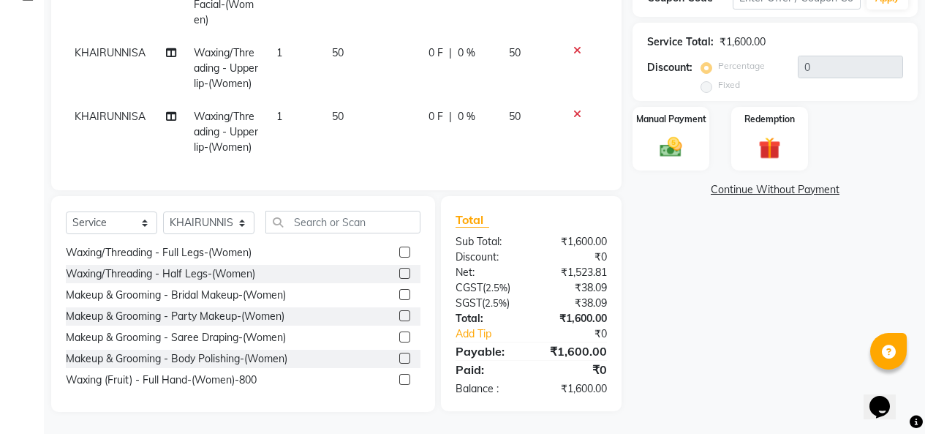
click at [399, 88] on label at bounding box center [404, 82] width 11 height 11
click at [399, 88] on input "checkbox" at bounding box center [404, 83] width 10 height 10
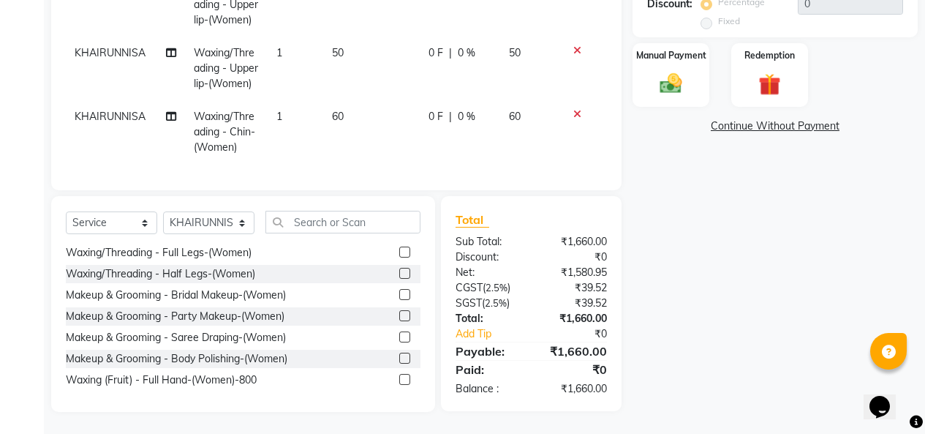
checkbox input "false"
click at [573, 56] on icon at bounding box center [577, 50] width 8 height 10
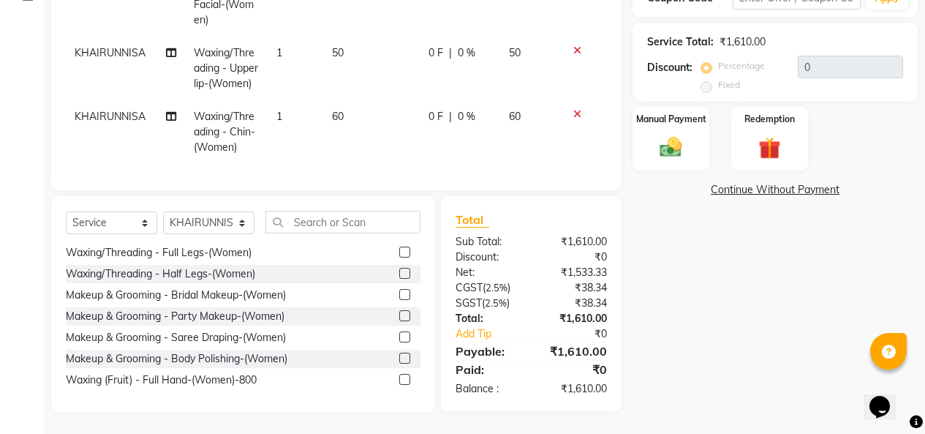
scroll to position [288, 0]
click at [573, 56] on icon at bounding box center [577, 50] width 8 height 10
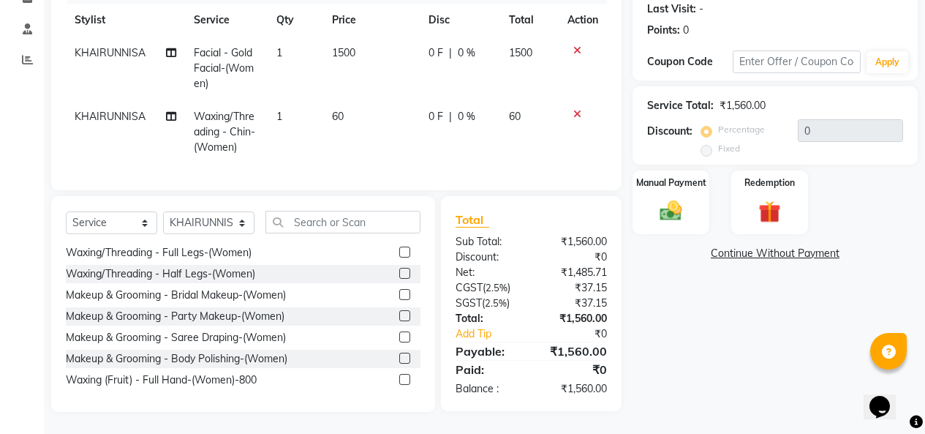
scroll to position [2999, 0]
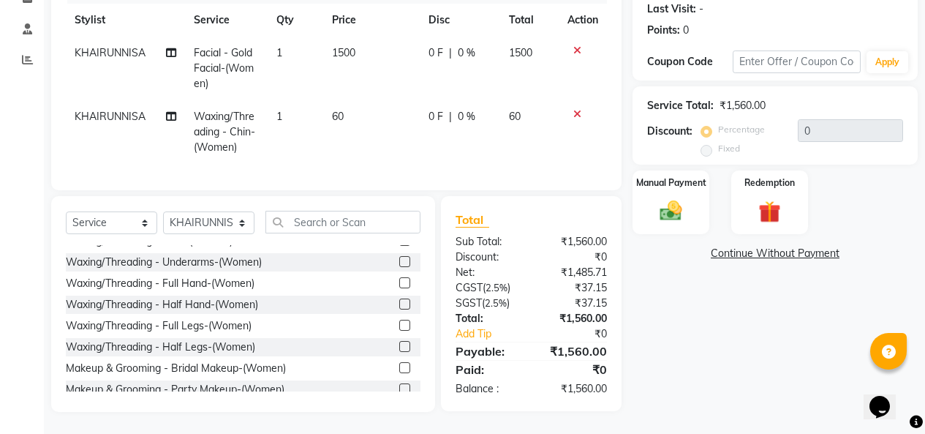
click at [399, 140] on label at bounding box center [404, 134] width 11 height 11
click at [399, 140] on input "checkbox" at bounding box center [404, 135] width 10 height 10
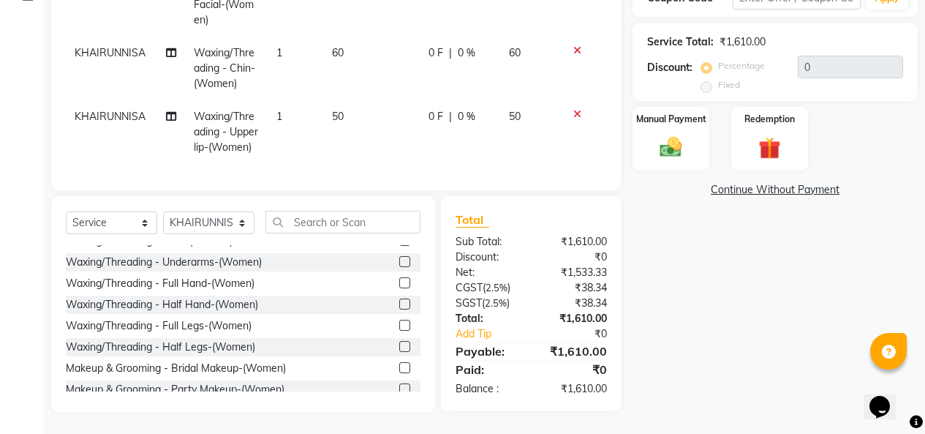
checkbox input "false"
click at [573, 109] on icon at bounding box center [577, 114] width 8 height 10
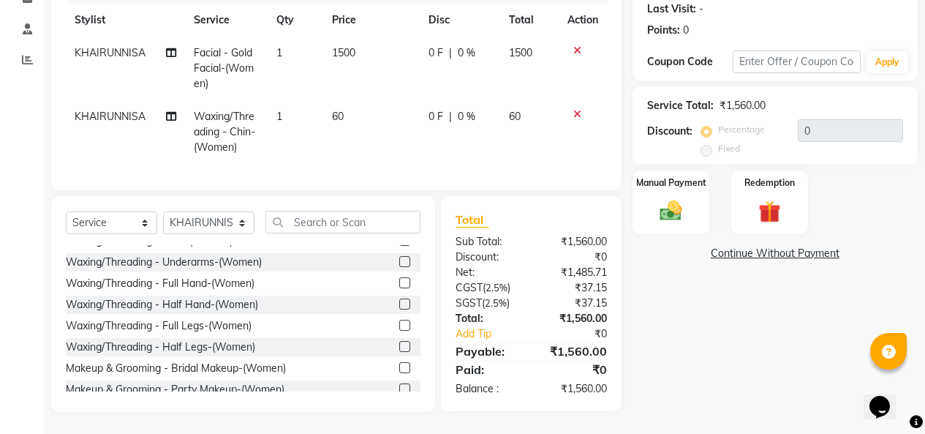
click at [399, 118] on label at bounding box center [404, 113] width 11 height 11
click at [399, 118] on input "checkbox" at bounding box center [404, 114] width 10 height 10
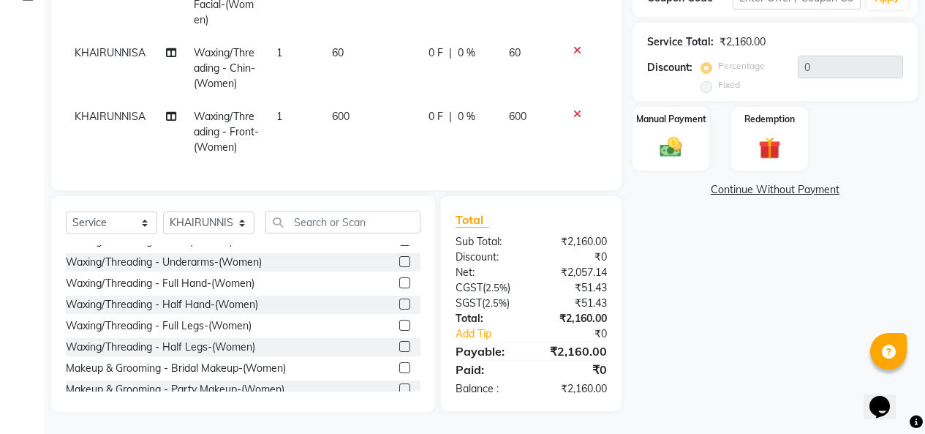
checkbox input "false"
click at [573, 109] on icon at bounding box center [577, 114] width 8 height 10
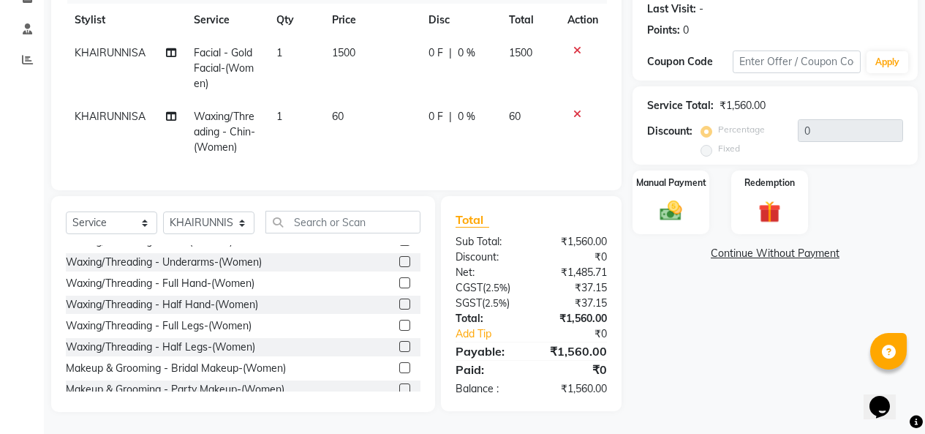
click at [399, 182] on label at bounding box center [404, 176] width 11 height 11
click at [399, 182] on input "checkbox" at bounding box center [404, 178] width 10 height 10
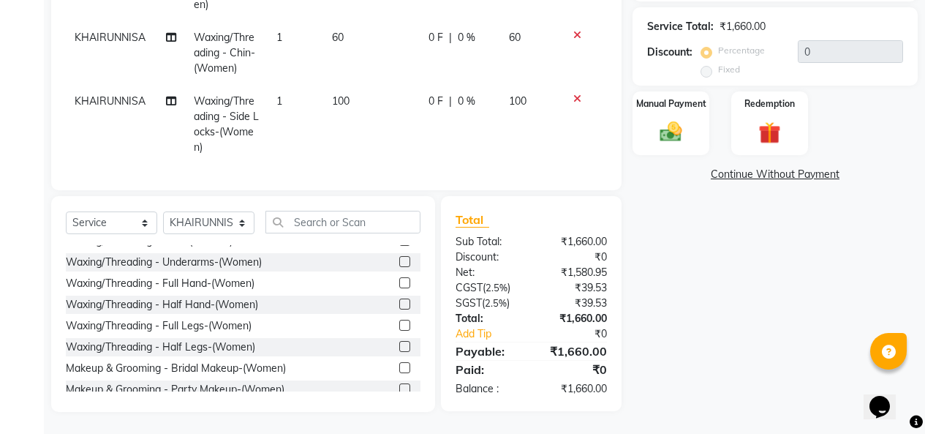
checkbox input "false"
click at [573, 94] on icon at bounding box center [577, 99] width 8 height 10
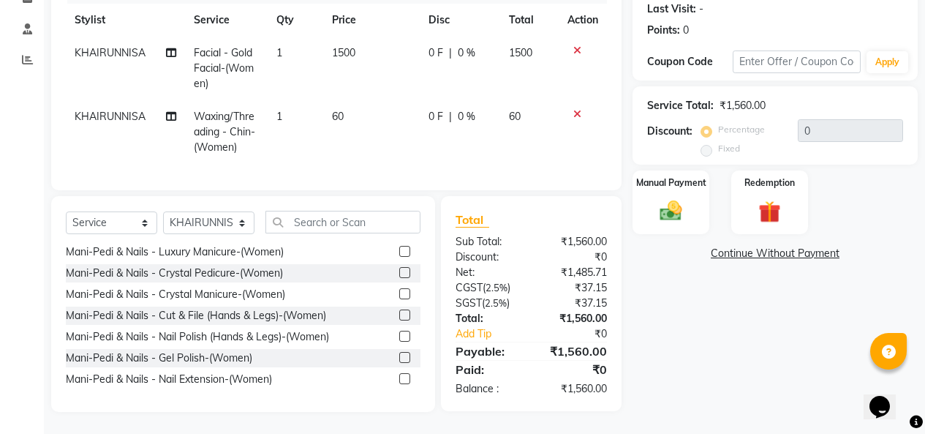
scroll to position [3755, 0]
click at [363, 211] on input "text" at bounding box center [343, 222] width 155 height 23
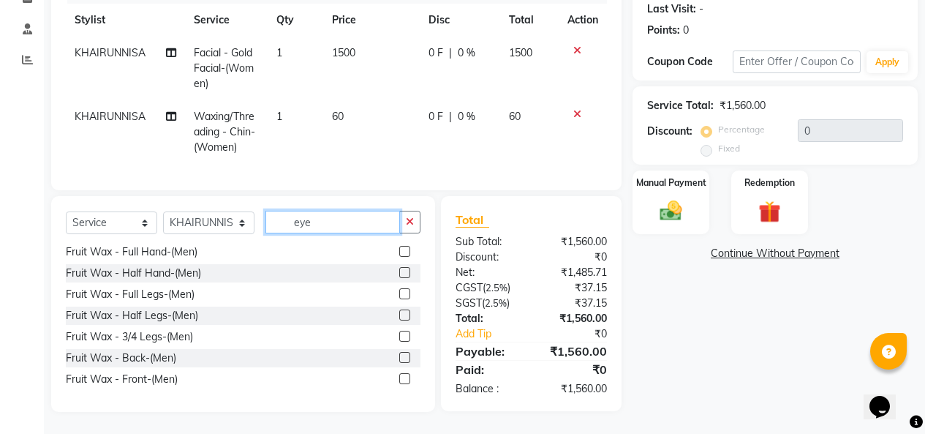
scroll to position [0, 0]
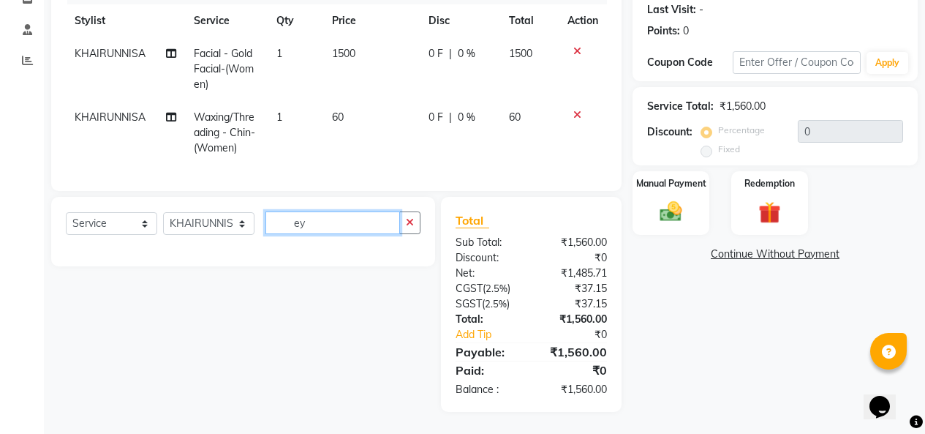
type input "e"
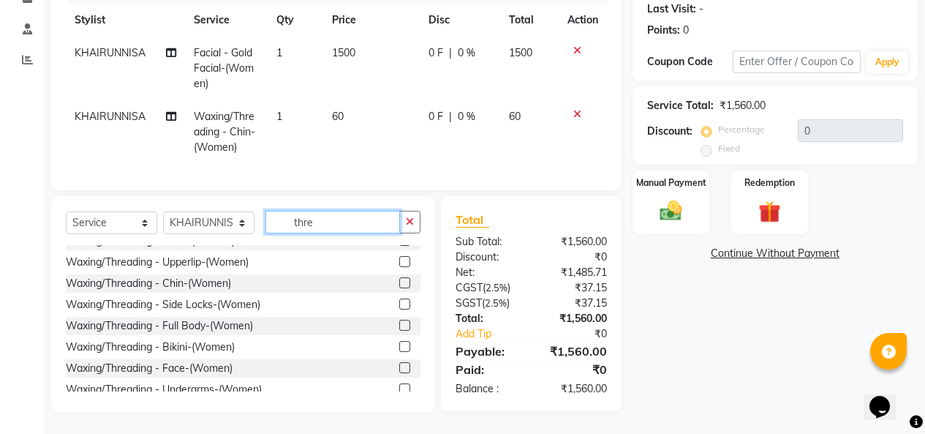
scroll to position [116, 0]
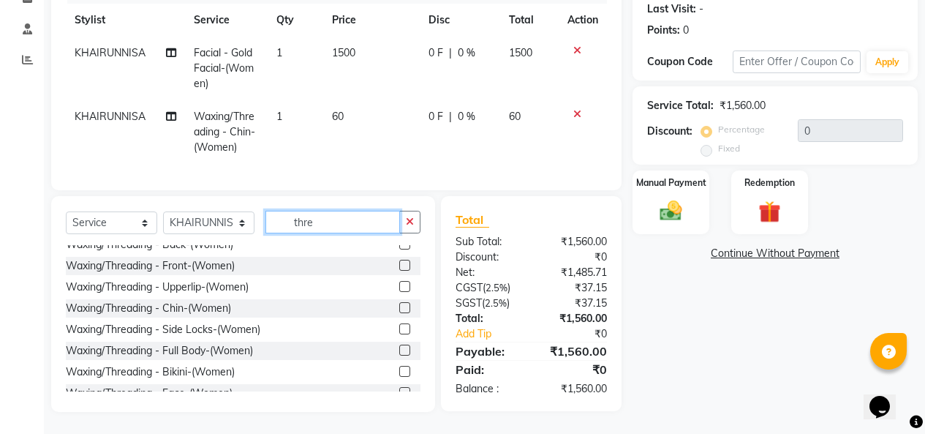
type input "thre"
click at [399, 281] on label at bounding box center [404, 286] width 11 height 11
click at [399, 282] on input "checkbox" at bounding box center [404, 287] width 10 height 10
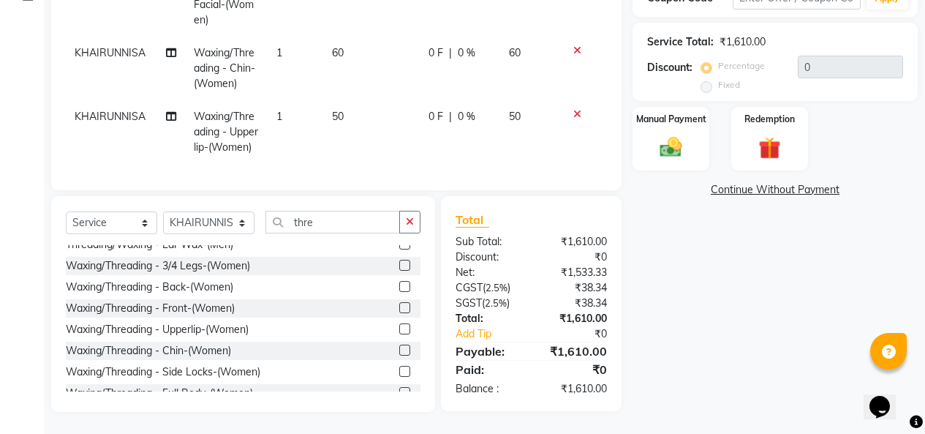
scroll to position [430, 0]
click at [399, 323] on label at bounding box center [404, 328] width 11 height 11
click at [399, 325] on input "checkbox" at bounding box center [404, 330] width 10 height 10
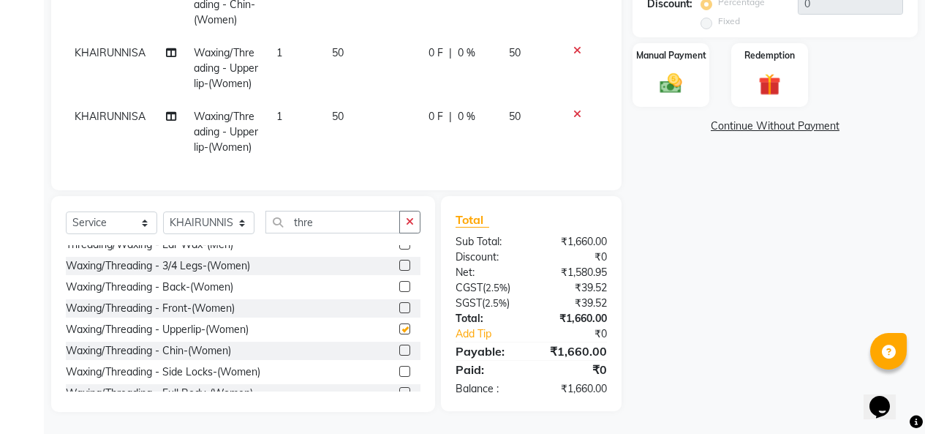
checkbox input "false"
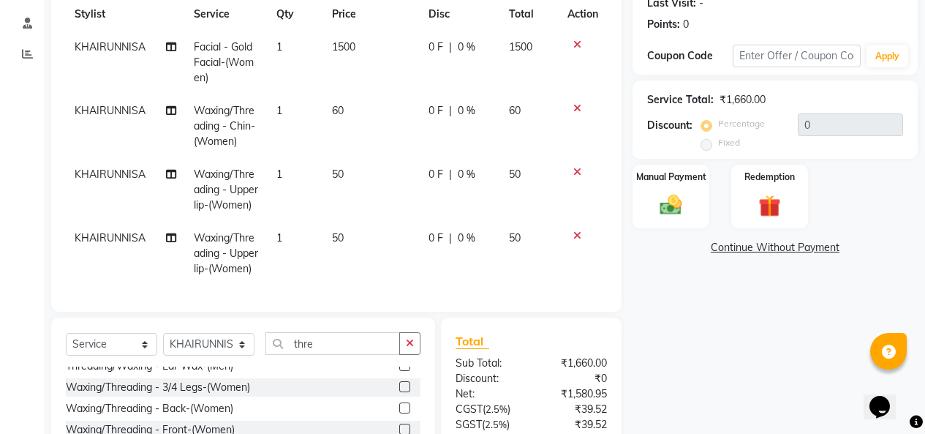
click at [573, 113] on icon at bounding box center [577, 108] width 8 height 10
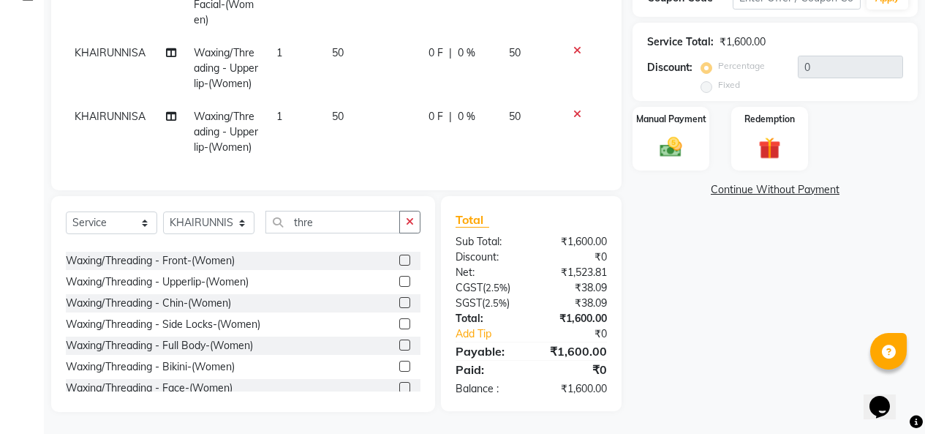
scroll to position [146, 0]
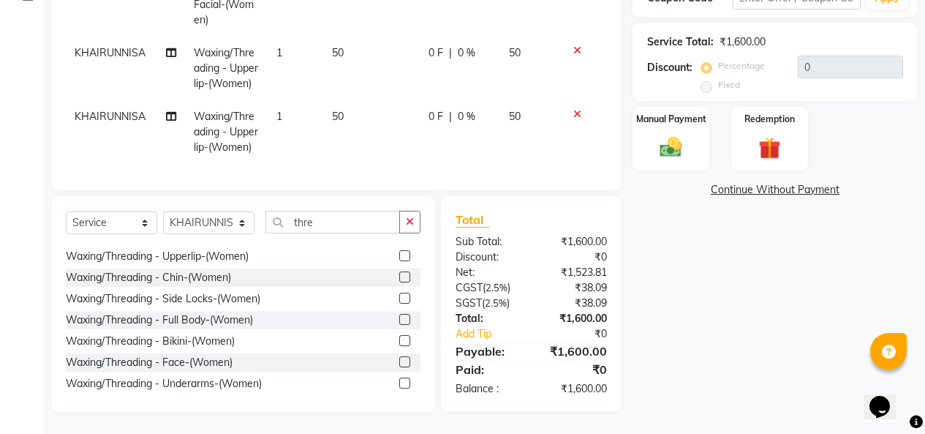
click at [399, 271] on label at bounding box center [404, 276] width 11 height 11
click at [399, 273] on input "checkbox" at bounding box center [404, 278] width 10 height 10
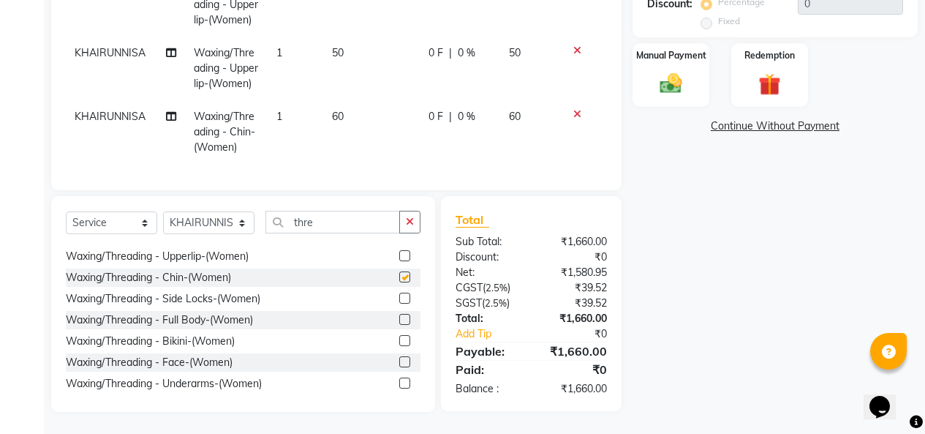
checkbox input "false"
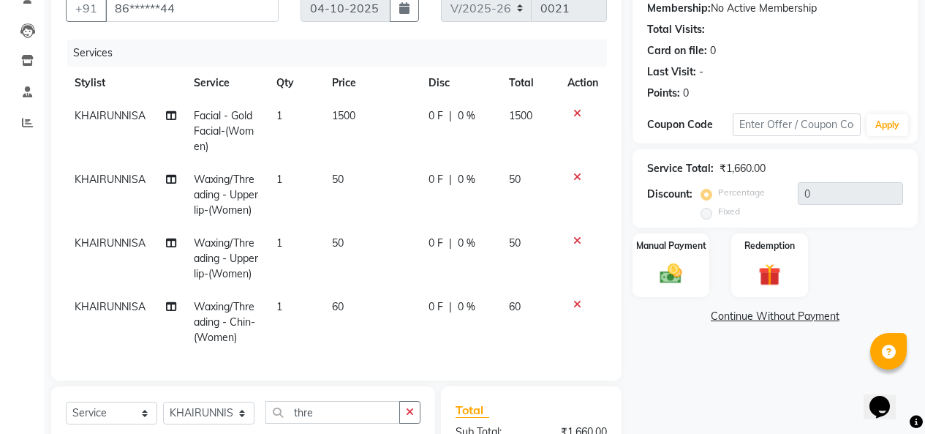
scroll to position [215, 0]
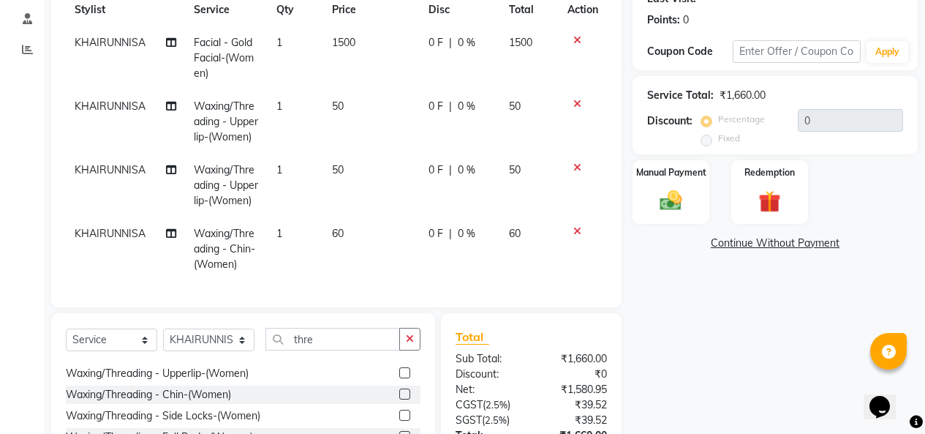
click at [573, 173] on icon at bounding box center [577, 167] width 8 height 10
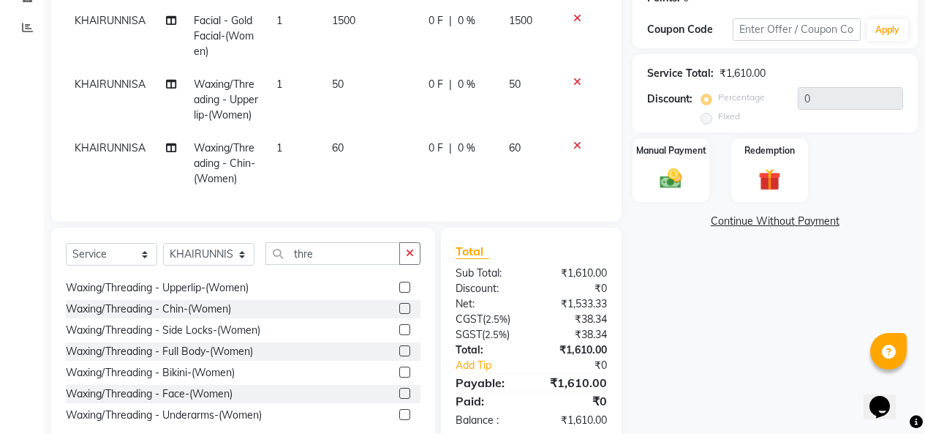
scroll to position [361, 0]
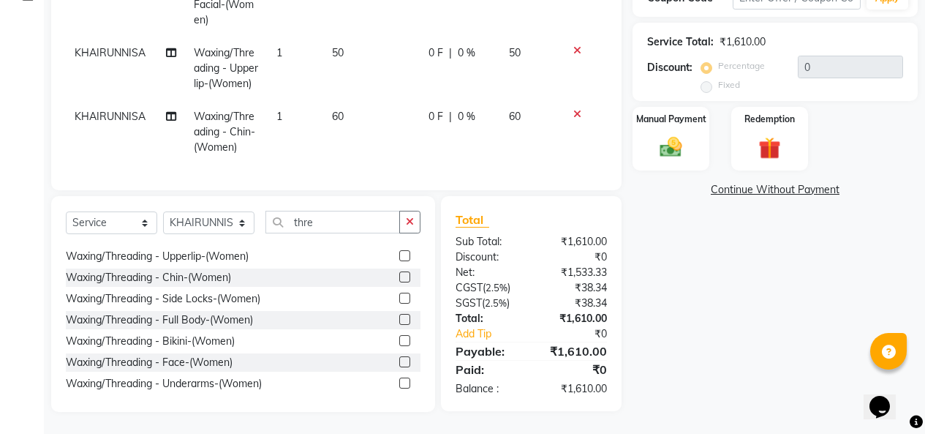
click at [399, 304] on label at bounding box center [404, 298] width 11 height 11
click at [399, 304] on input "checkbox" at bounding box center [404, 299] width 10 height 10
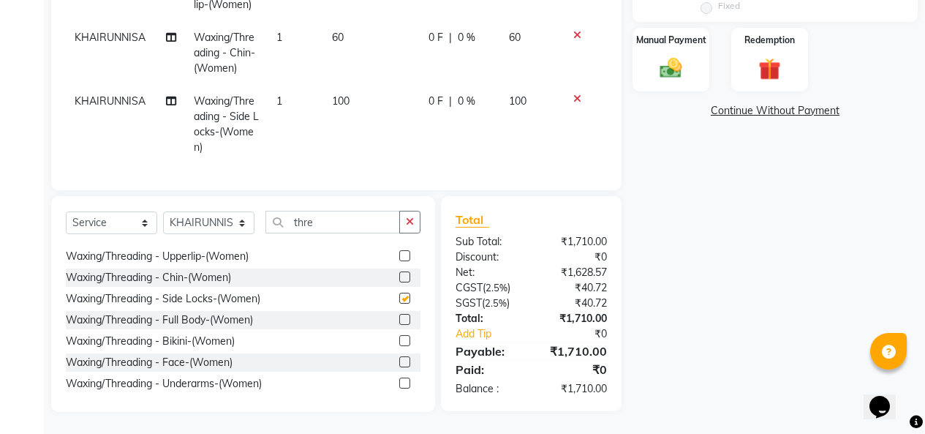
checkbox input "false"
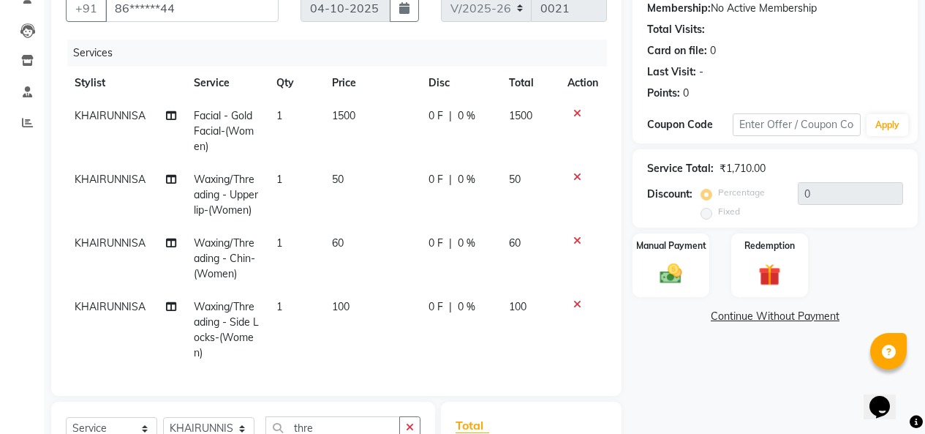
click at [573, 182] on icon at bounding box center [577, 177] width 8 height 10
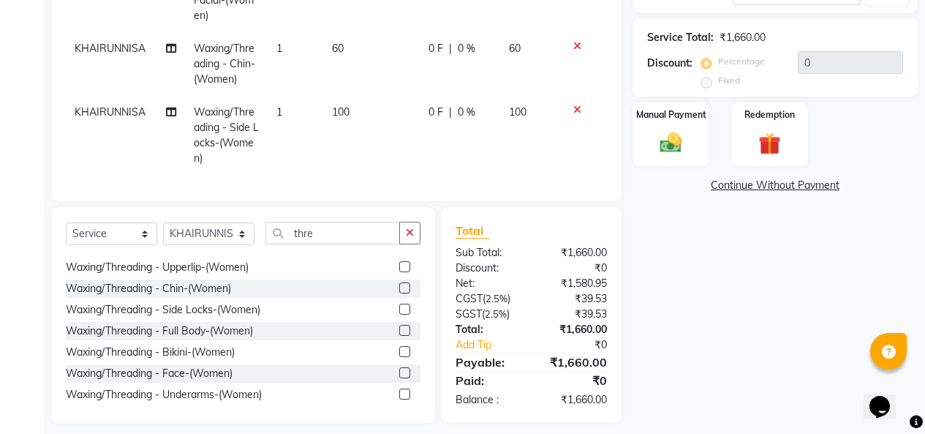
scroll to position [346, 0]
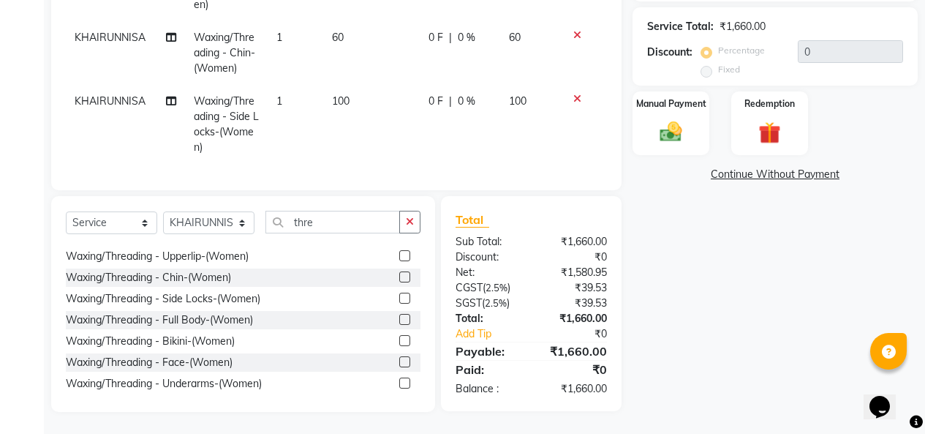
click at [399, 261] on label at bounding box center [404, 255] width 11 height 11
click at [399, 261] on input "checkbox" at bounding box center [404, 257] width 10 height 10
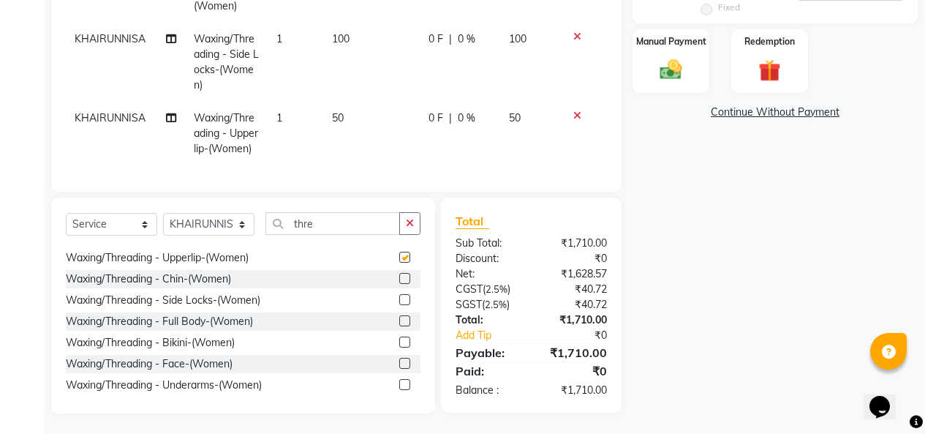
checkbox input "false"
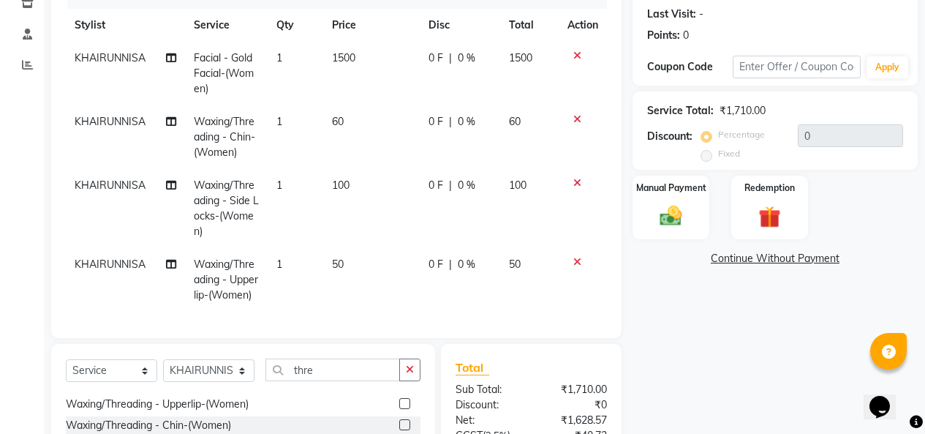
click at [573, 124] on icon at bounding box center [577, 119] width 8 height 10
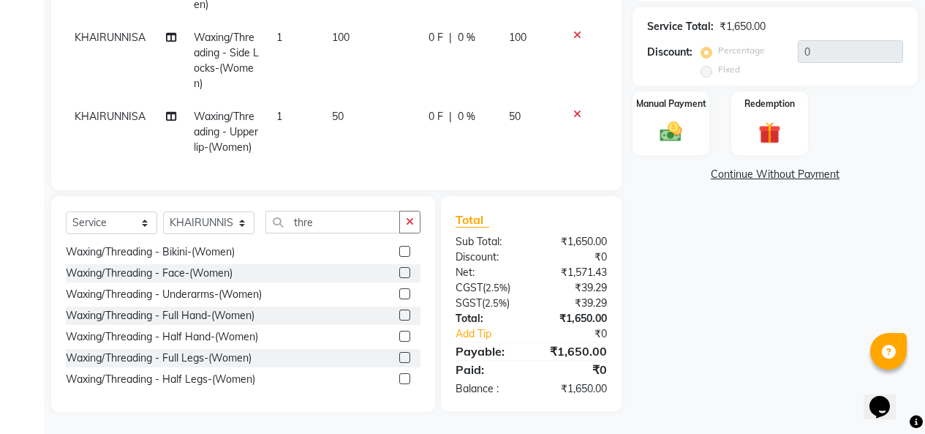
scroll to position [215, 0]
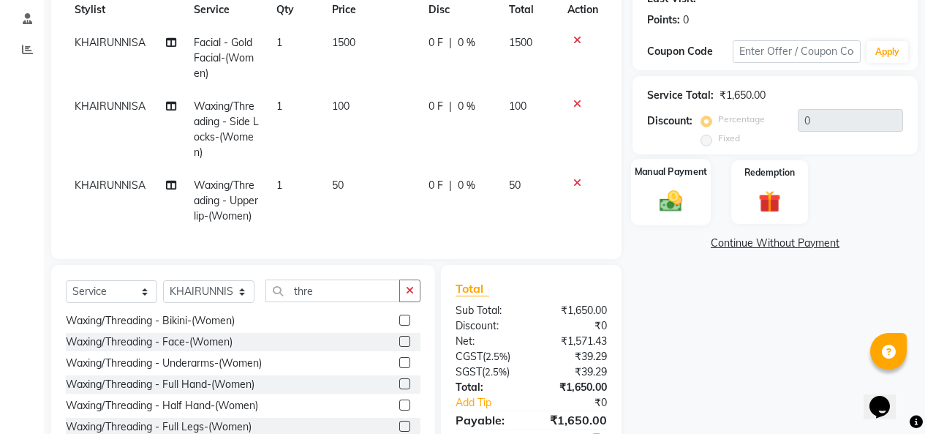
click at [687, 225] on div "Manual Payment" at bounding box center [671, 192] width 80 height 67
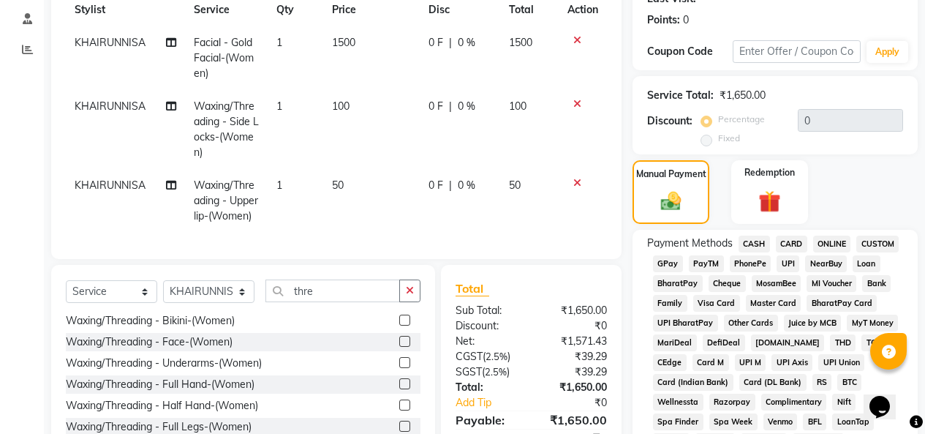
click at [764, 252] on span "CASH" at bounding box center [754, 244] width 31 height 17
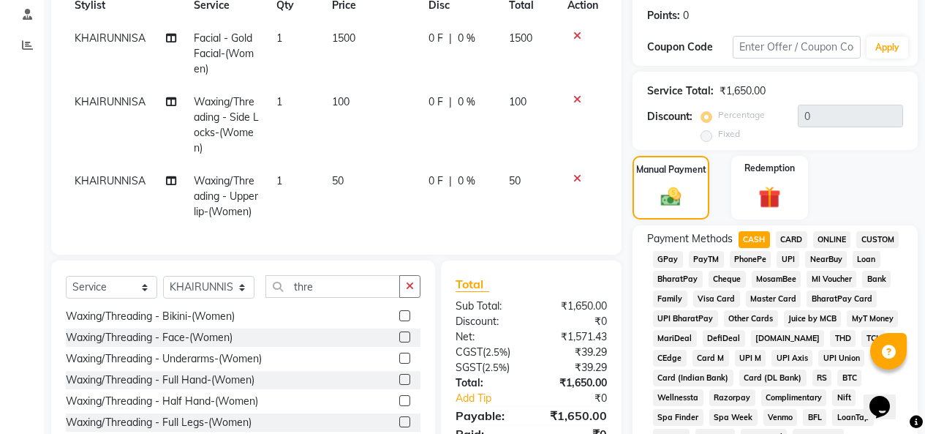
scroll to position [439, 0]
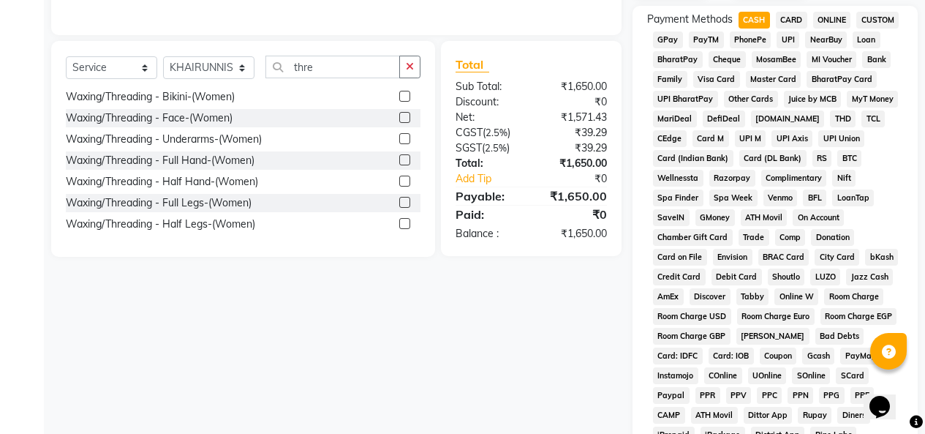
click at [399, 187] on label at bounding box center [404, 181] width 11 height 11
click at [399, 187] on input "checkbox" at bounding box center [404, 182] width 10 height 10
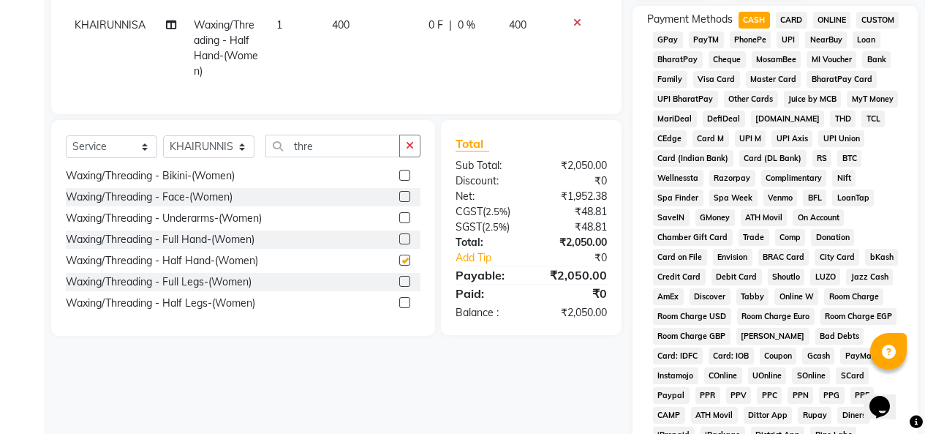
checkbox input "false"
click at [399, 223] on label at bounding box center [404, 217] width 11 height 11
click at [399, 223] on input "checkbox" at bounding box center [404, 219] width 10 height 10
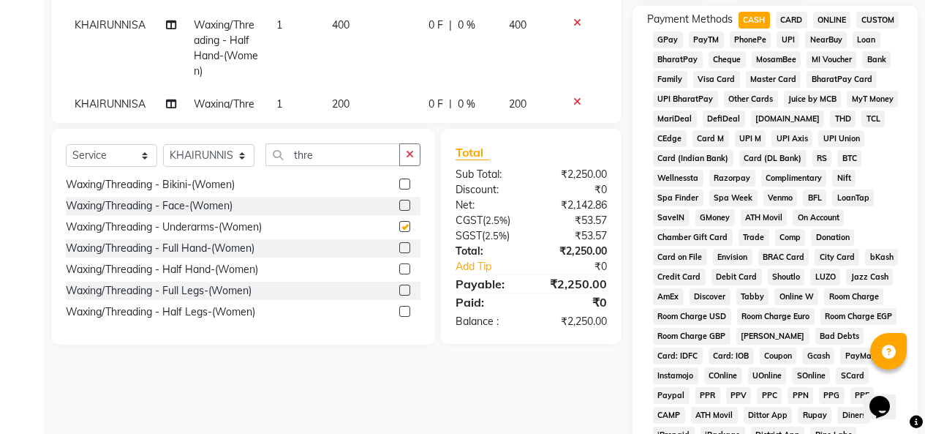
checkbox input "false"
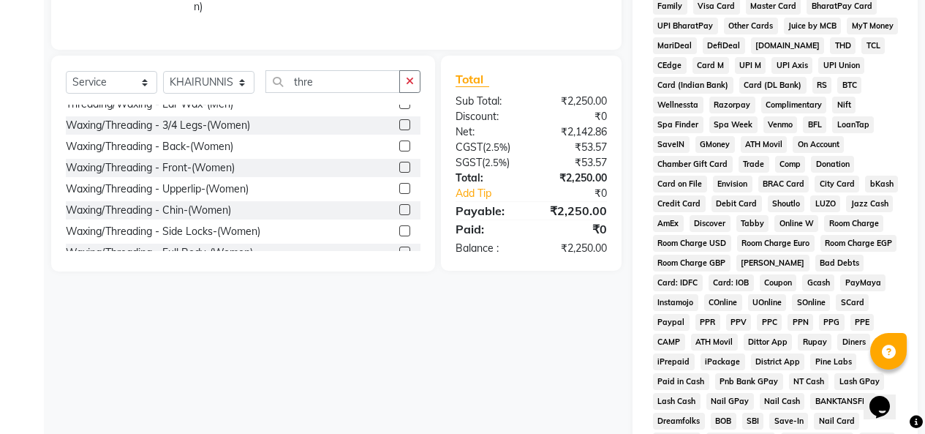
scroll to position [146, 0]
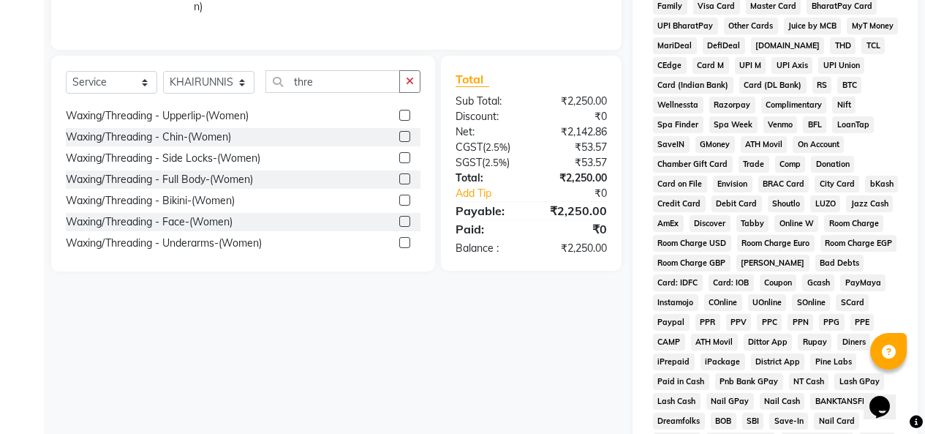
click at [399, 121] on label at bounding box center [404, 115] width 11 height 11
click at [399, 121] on input "checkbox" at bounding box center [404, 116] width 10 height 10
checkbox input "false"
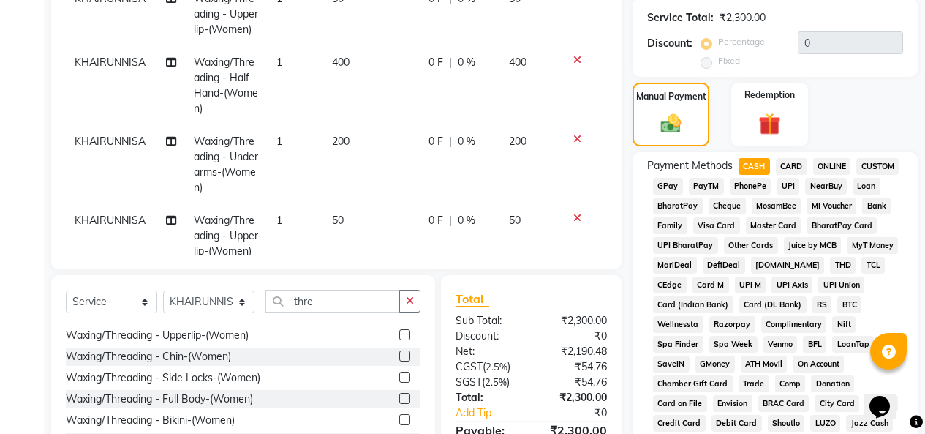
scroll to position [66, 0]
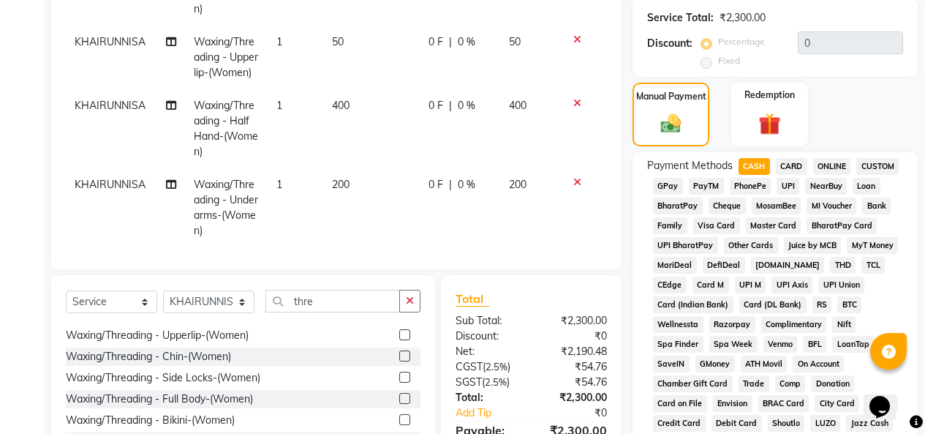
click at [573, 108] on icon at bounding box center [577, 103] width 8 height 10
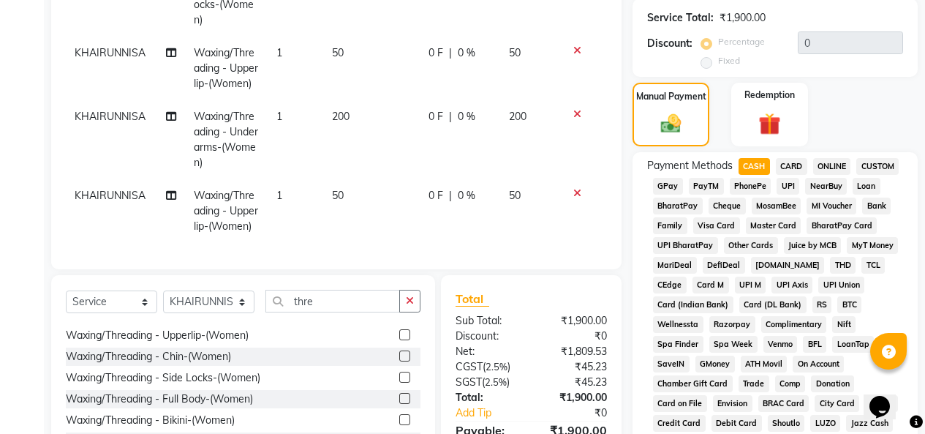
click at [573, 119] on icon at bounding box center [577, 114] width 8 height 10
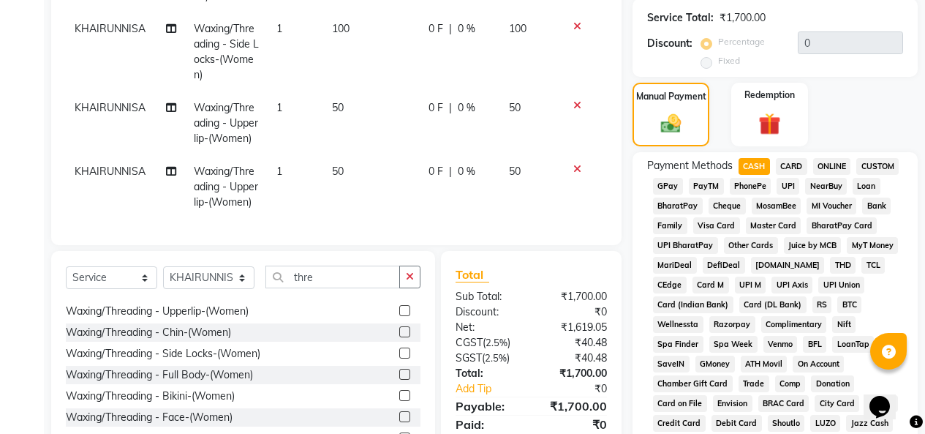
scroll to position [0, 0]
click at [573, 31] on icon at bounding box center [577, 26] width 8 height 10
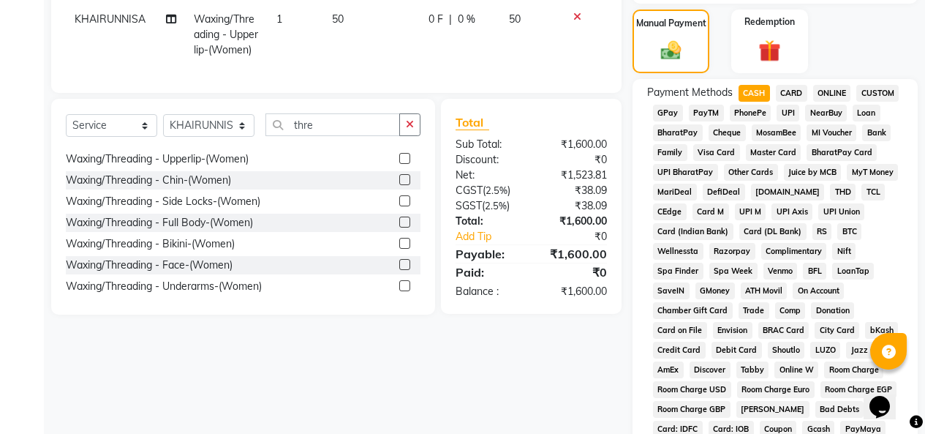
scroll to position [293, 0]
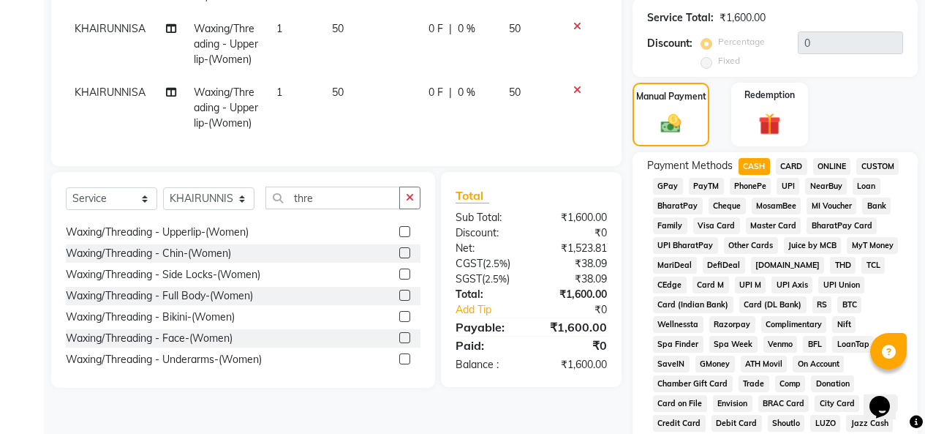
click at [399, 258] on label at bounding box center [404, 252] width 11 height 11
click at [399, 258] on input "checkbox" at bounding box center [404, 254] width 10 height 10
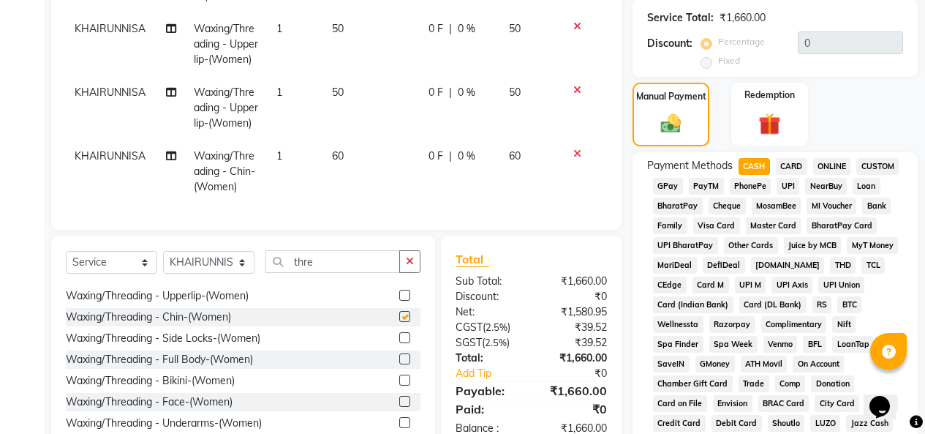
checkbox input "false"
click at [573, 95] on icon at bounding box center [577, 90] width 8 height 10
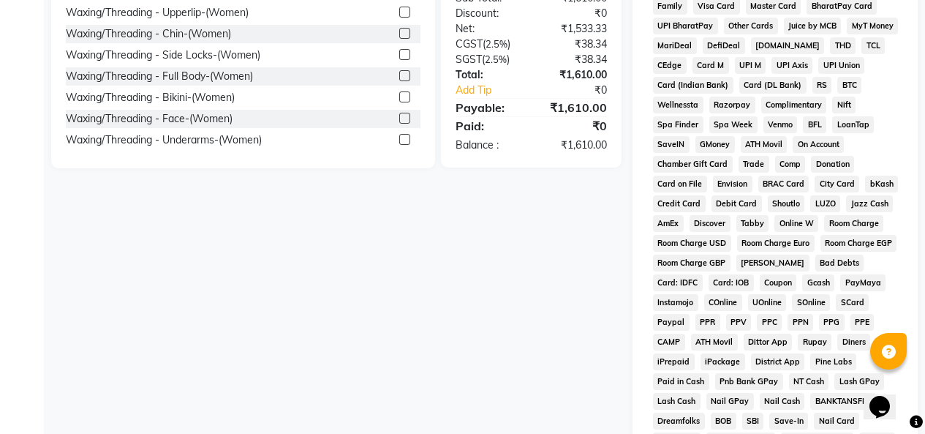
scroll to position [73, 0]
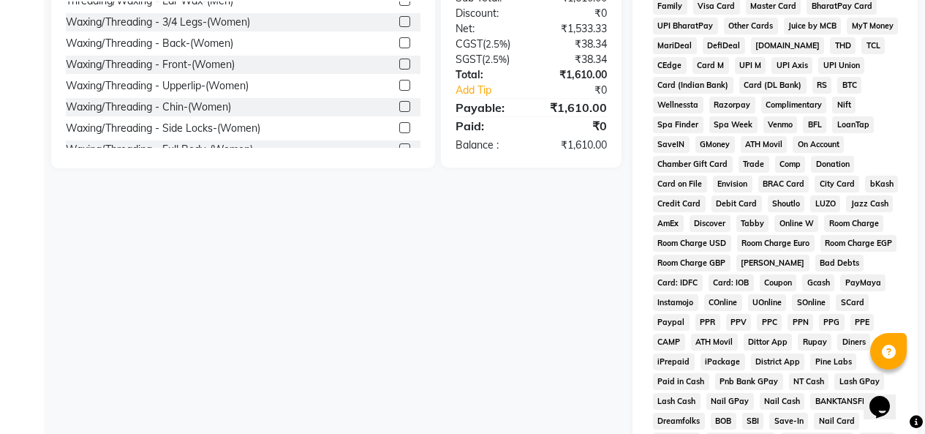
click at [399, 69] on label at bounding box center [404, 64] width 11 height 11
click at [399, 69] on input "checkbox" at bounding box center [404, 65] width 10 height 10
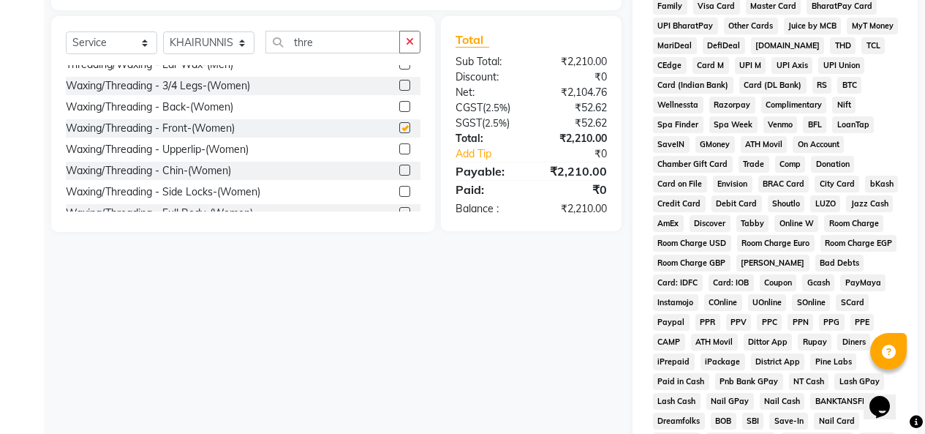
checkbox input "false"
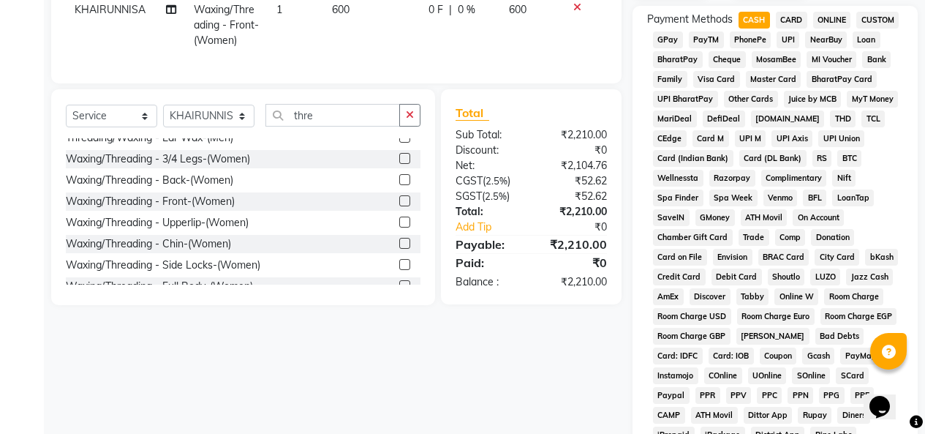
click at [573, 12] on icon at bounding box center [577, 7] width 8 height 10
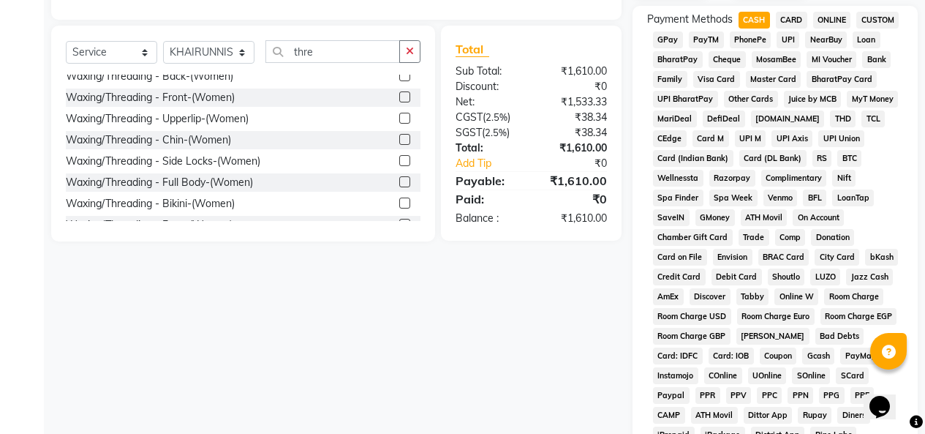
scroll to position [146, 0]
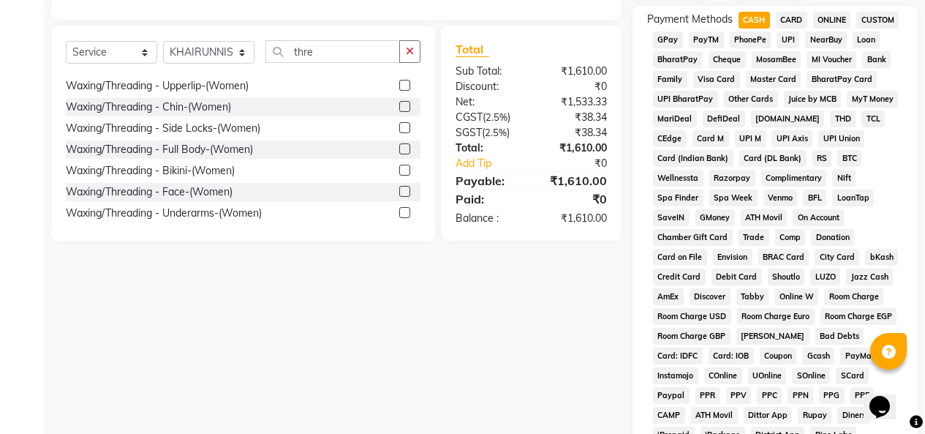
click at [399, 133] on label at bounding box center [404, 127] width 11 height 11
click at [399, 133] on input "checkbox" at bounding box center [404, 129] width 10 height 10
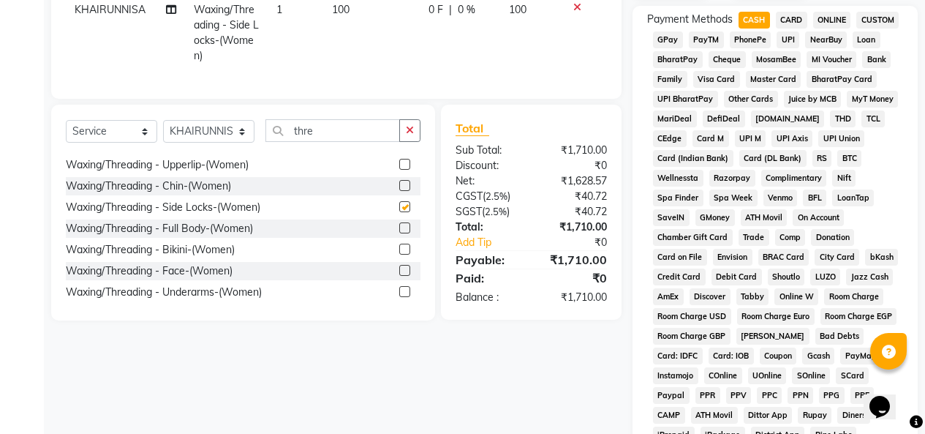
checkbox input "false"
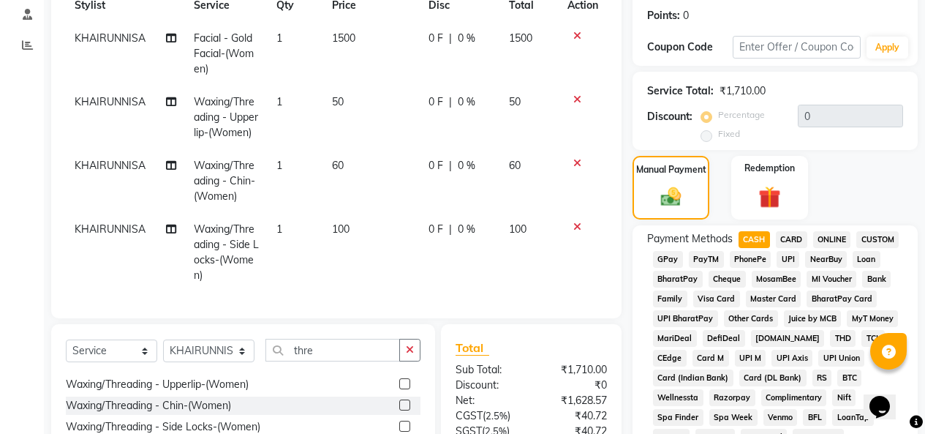
click at [573, 168] on icon at bounding box center [577, 163] width 8 height 10
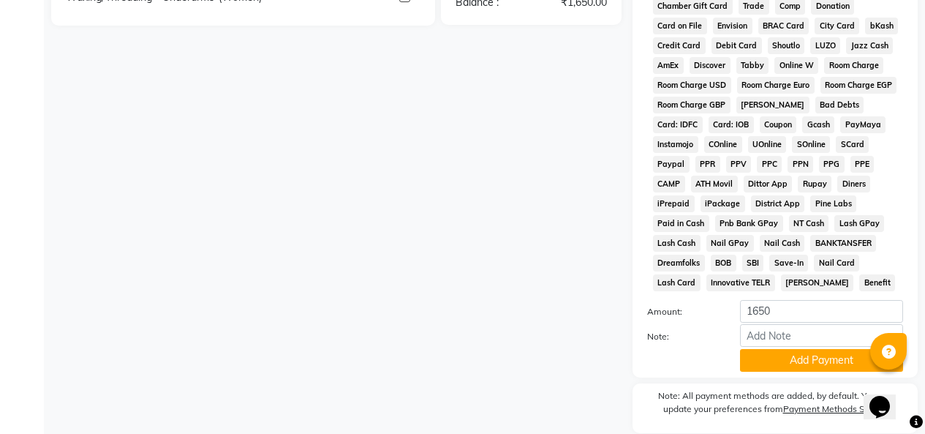
scroll to position [889, 0]
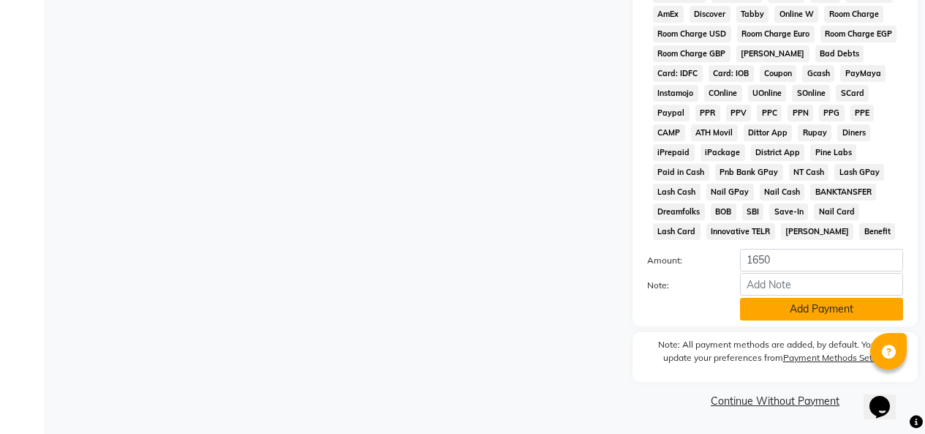
click at [795, 298] on button "Add Payment" at bounding box center [821, 309] width 163 height 23
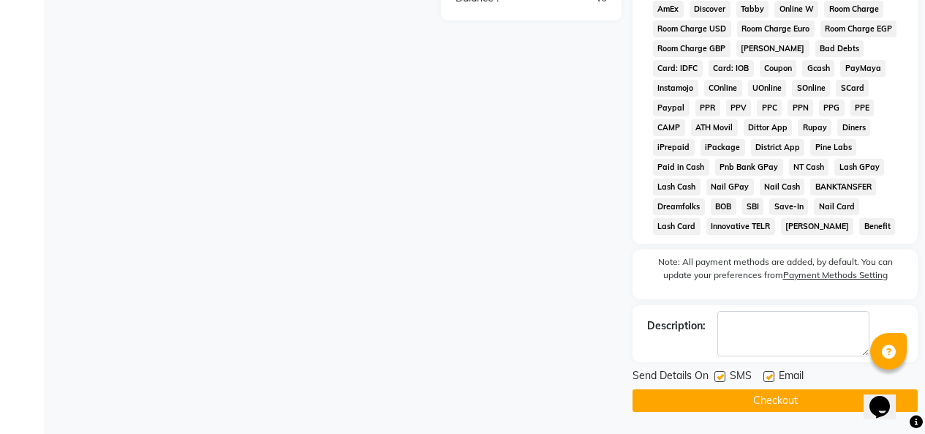
click at [721, 376] on label at bounding box center [720, 376] width 11 height 11
click at [721, 376] on input "checkbox" at bounding box center [720, 377] width 10 height 10
checkbox input "false"
click at [774, 377] on label at bounding box center [769, 376] width 11 height 11
click at [773, 377] on input "checkbox" at bounding box center [769, 377] width 10 height 10
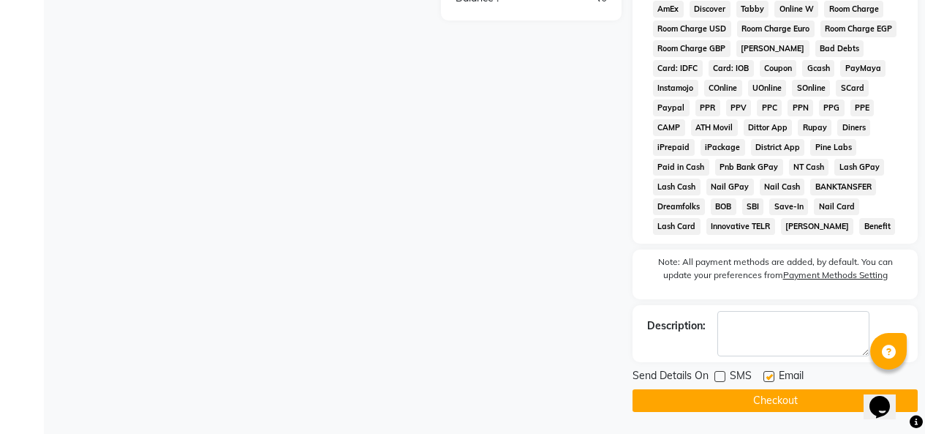
checkbox input "false"
click at [766, 404] on button "Checkout" at bounding box center [775, 400] width 285 height 23
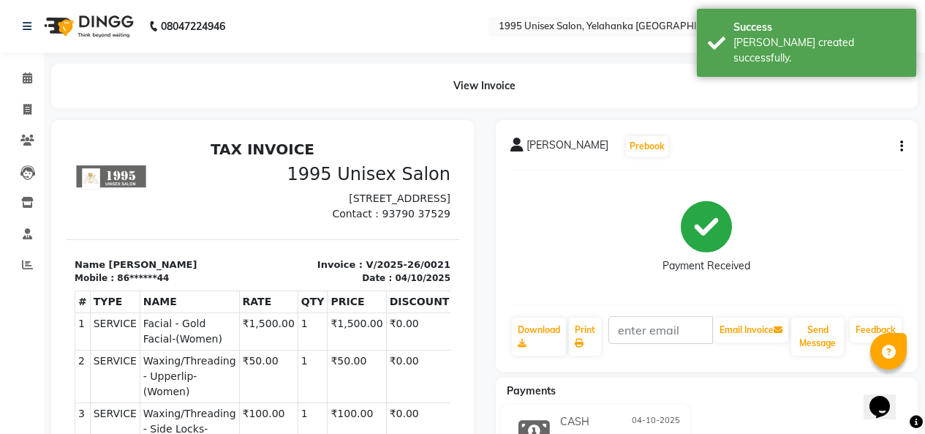
click at [113, 26] on img at bounding box center [87, 26] width 100 height 41
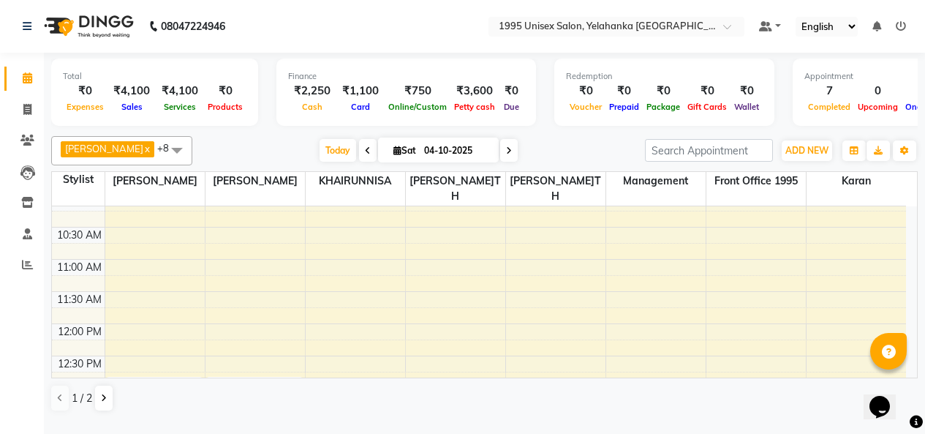
scroll to position [138, 0]
click at [97, 15] on img at bounding box center [87, 26] width 100 height 41
click at [27, 99] on link "Invoice" at bounding box center [21, 110] width 35 height 24
select select "service"
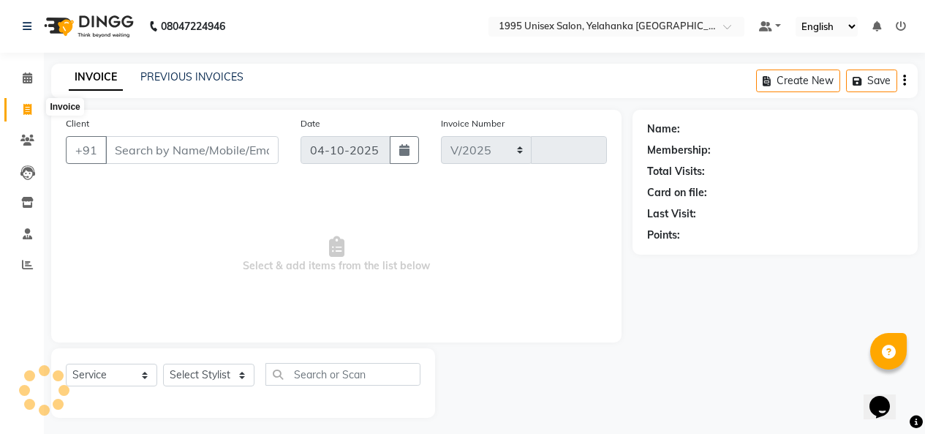
select select "8994"
type input "0022"
click at [123, 164] on input "Client" at bounding box center [191, 150] width 173 height 28
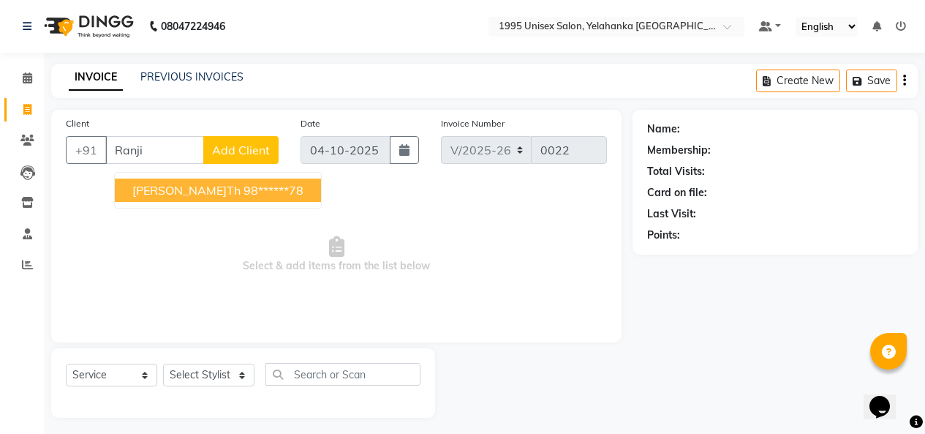
click at [244, 197] on ngb-highlight "98******78" at bounding box center [274, 190] width 60 height 15
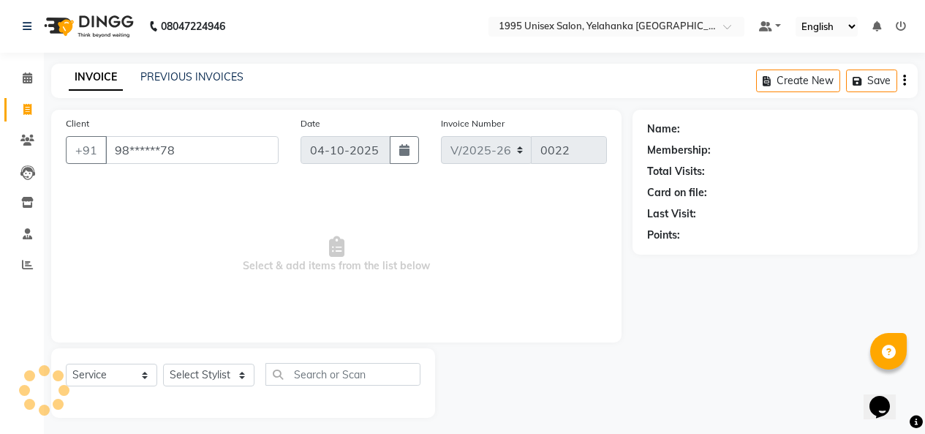
type input "98******78"
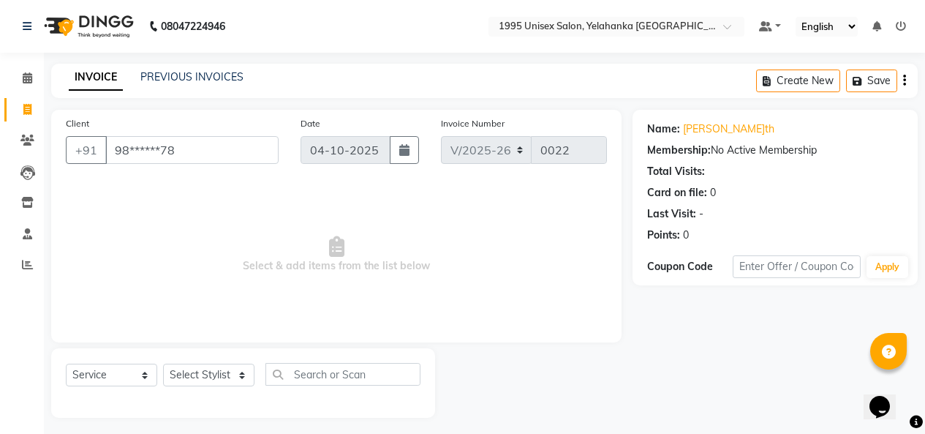
scroll to position [56, 0]
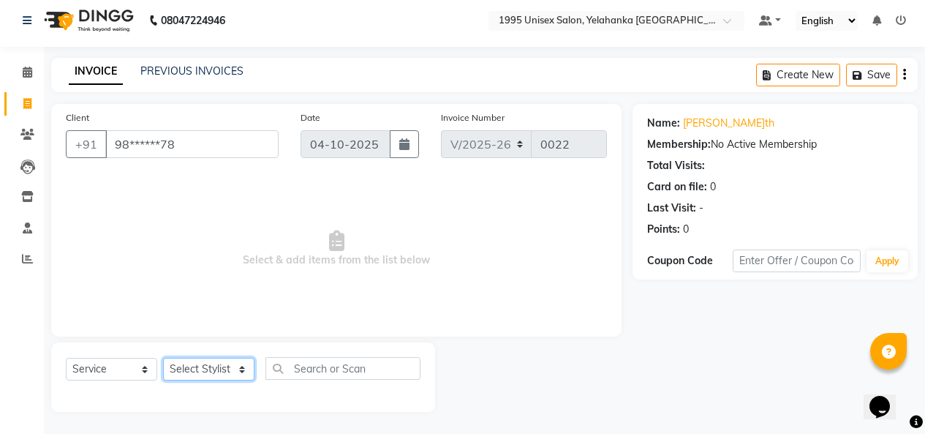
click at [240, 358] on select "Select Stylis[PERSON_NAME]N[PERSON_NAME]I[PERSON_NAME]YA KATHUM Front Office 19…" at bounding box center [208, 369] width 91 height 23
select select "91483"
click at [168, 358] on select "Select Stylis[PERSON_NAME]N[PERSON_NAME]I[PERSON_NAME]YA KATHUM Front Office 19…" at bounding box center [208, 369] width 91 height 23
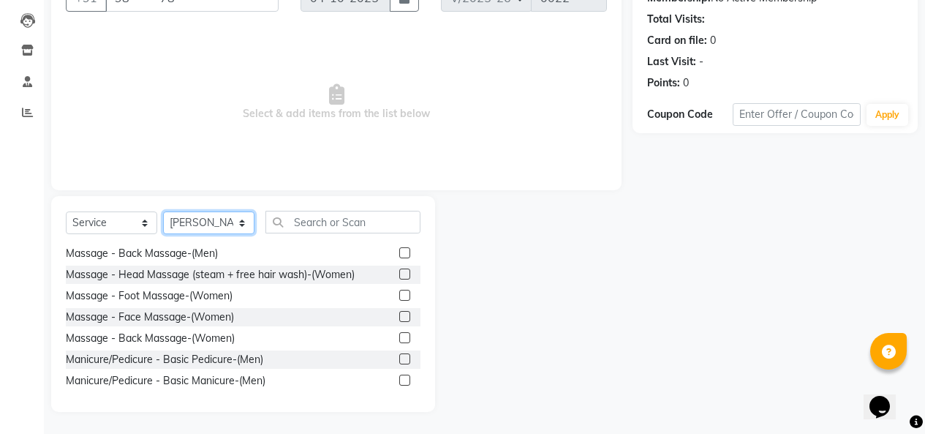
scroll to position [1170, 0]
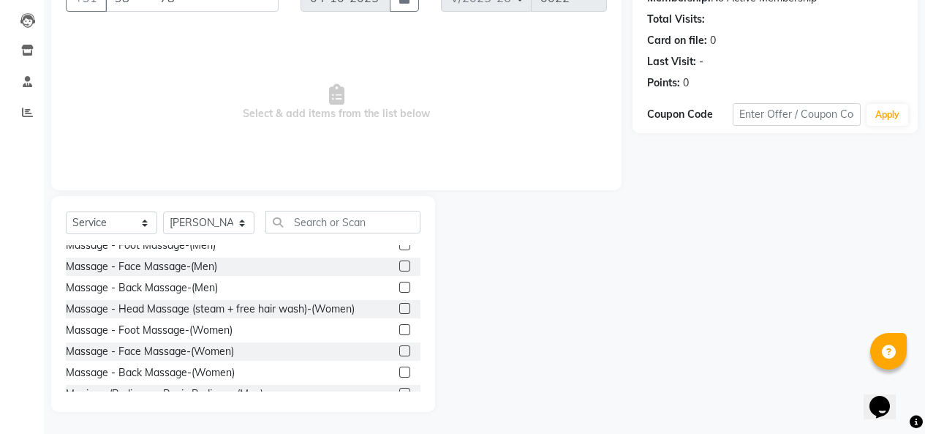
click at [399, 229] on label at bounding box center [404, 223] width 11 height 11
click at [399, 229] on input "checkbox" at bounding box center [404, 224] width 10 height 10
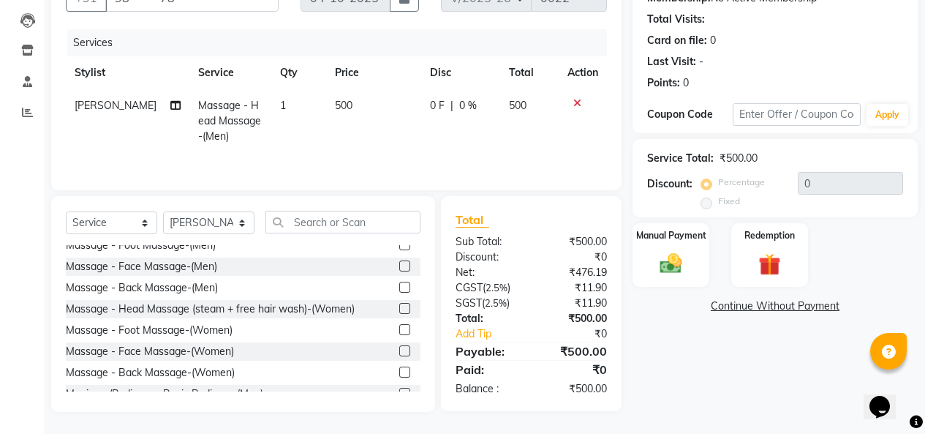
checkbox input "false"
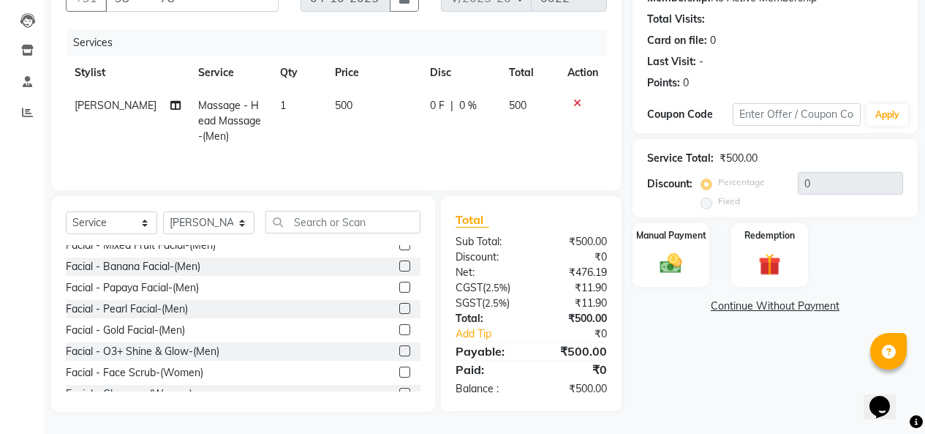
scroll to position [1755, 0]
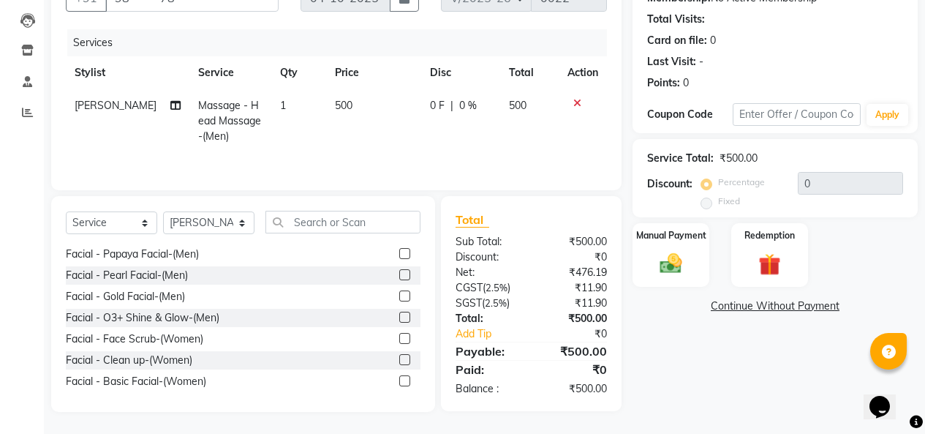
click at [399, 195] on label at bounding box center [404, 189] width 11 height 11
click at [399, 195] on input "checkbox" at bounding box center [404, 191] width 10 height 10
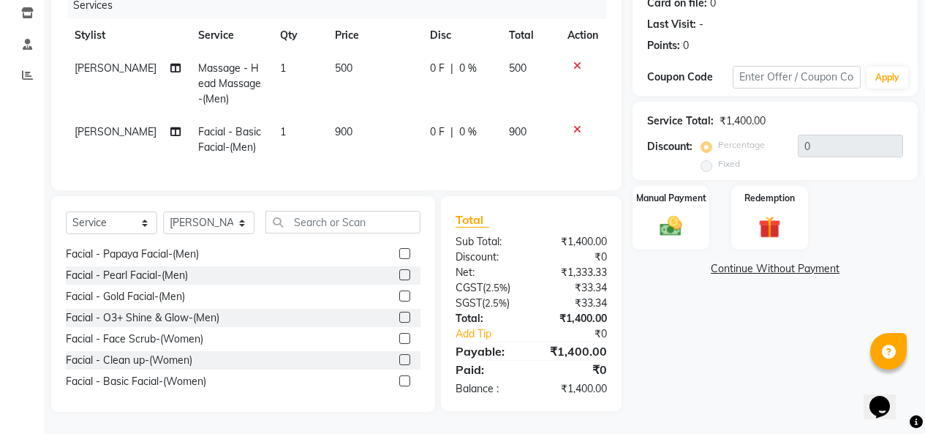
checkbox input "false"
click at [399, 174] on label at bounding box center [404, 168] width 11 height 11
click at [399, 174] on input "checkbox" at bounding box center [404, 170] width 10 height 10
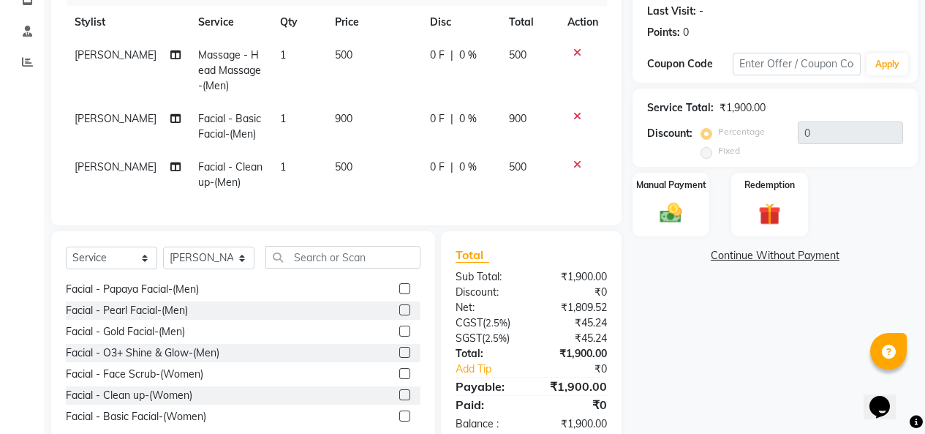
click at [573, 121] on icon at bounding box center [577, 116] width 8 height 10
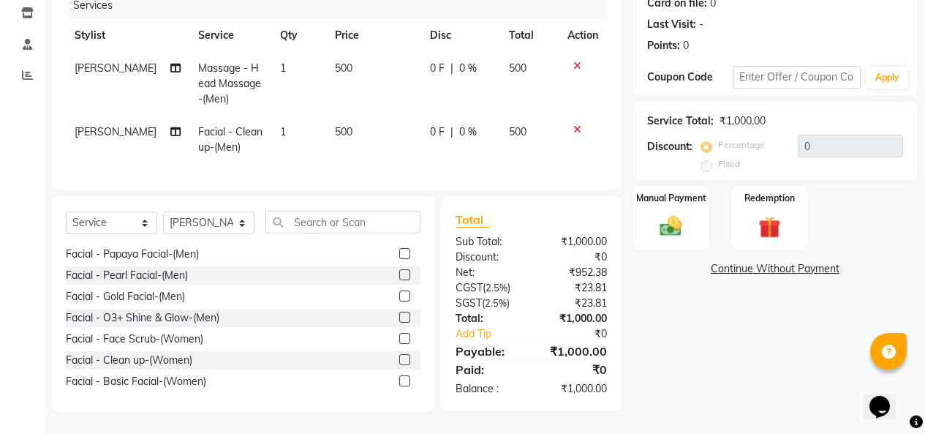
click at [399, 174] on label at bounding box center [404, 168] width 11 height 11
click at [399, 174] on input "checkbox" at bounding box center [404, 170] width 10 height 10
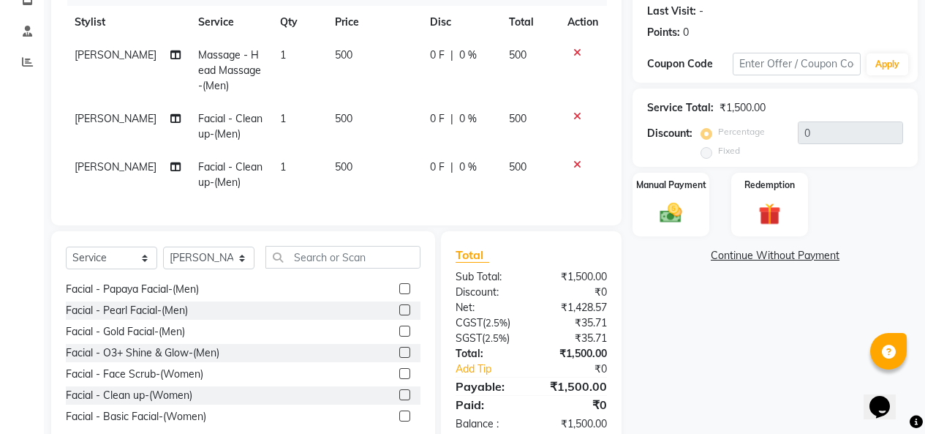
checkbox input "false"
click at [573, 121] on icon at bounding box center [577, 116] width 8 height 10
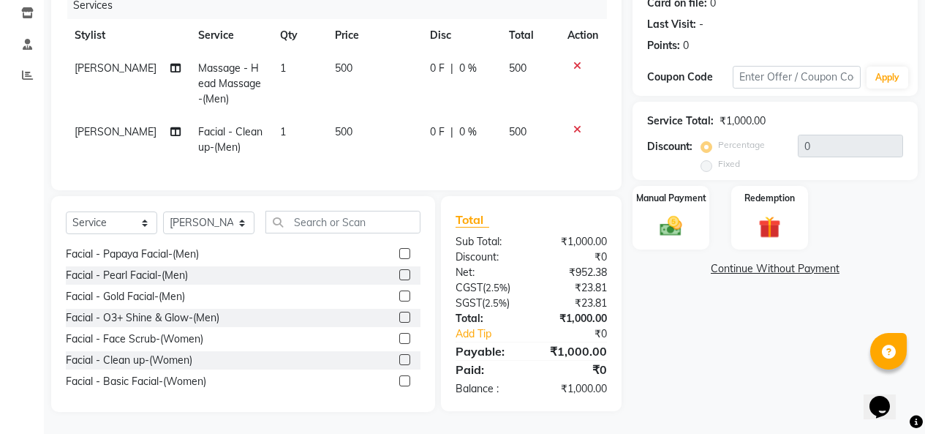
click at [399, 217] on label at bounding box center [404, 211] width 11 height 11
click at [399, 217] on input "checkbox" at bounding box center [404, 212] width 10 height 10
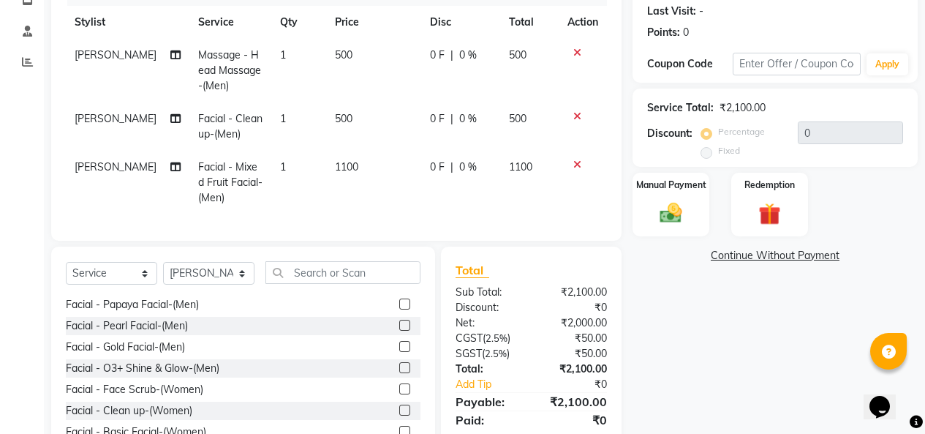
checkbox input "false"
click at [568, 170] on div at bounding box center [583, 164] width 31 height 10
click at [573, 170] on icon at bounding box center [577, 164] width 8 height 10
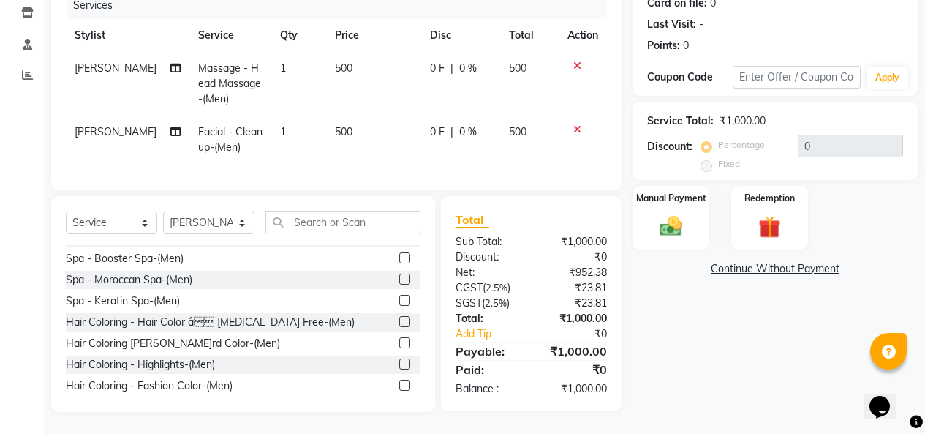
scroll to position [2121, 0]
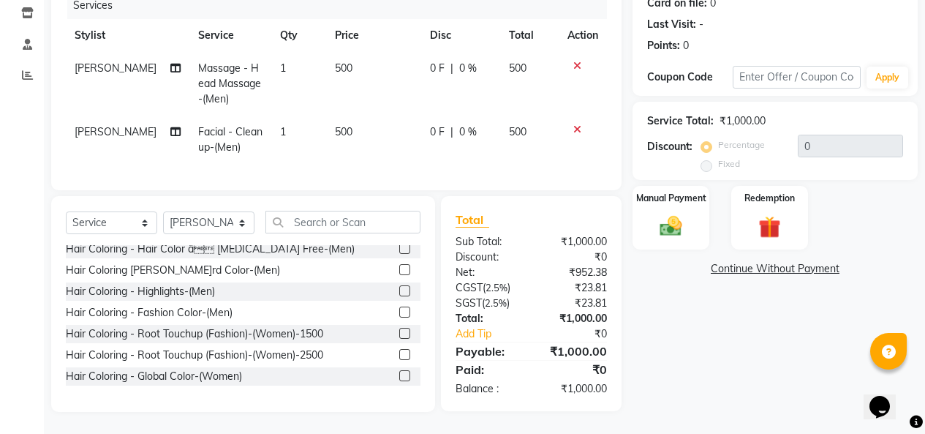
click at [380, 173] on div "Spa - Basic Spa-(Men)" at bounding box center [243, 164] width 355 height 18
click at [399, 169] on label at bounding box center [404, 163] width 11 height 11
click at [399, 169] on input "checkbox" at bounding box center [404, 164] width 10 height 10
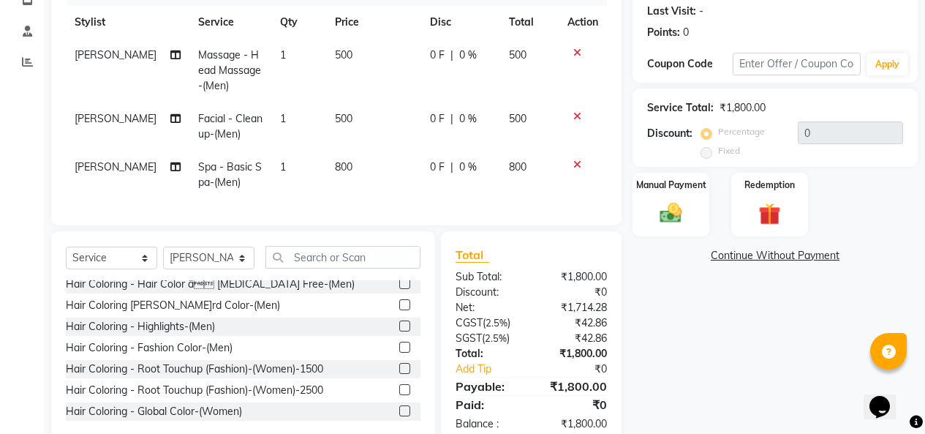
checkbox input "false"
click at [573, 121] on icon at bounding box center [577, 116] width 8 height 10
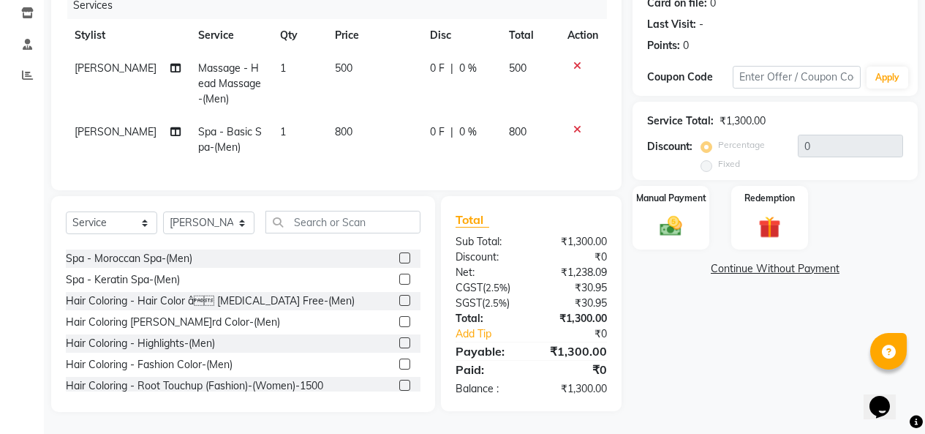
scroll to position [2073, 0]
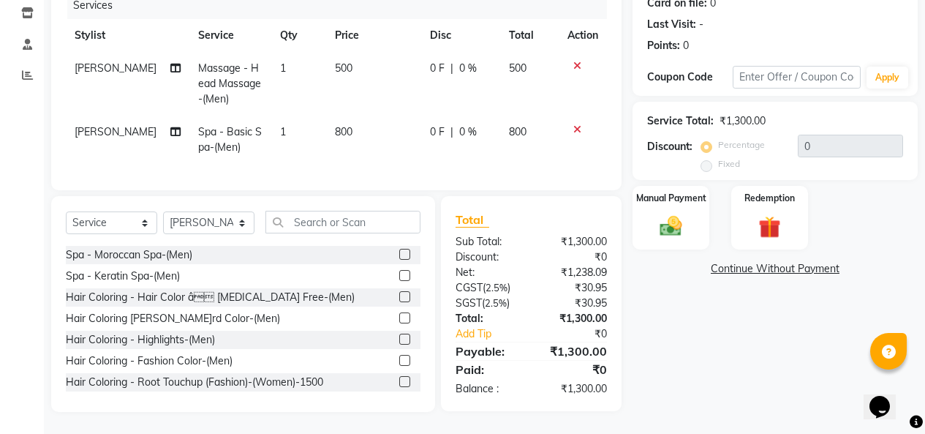
click at [399, 196] on label at bounding box center [404, 190] width 11 height 11
click at [399, 196] on input "checkbox" at bounding box center [404, 192] width 10 height 10
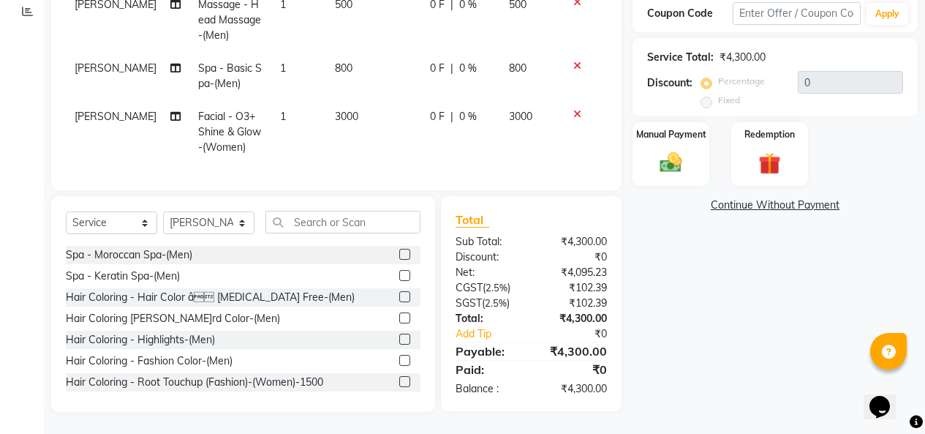
checkbox input "false"
click at [573, 109] on icon at bounding box center [577, 114] width 8 height 10
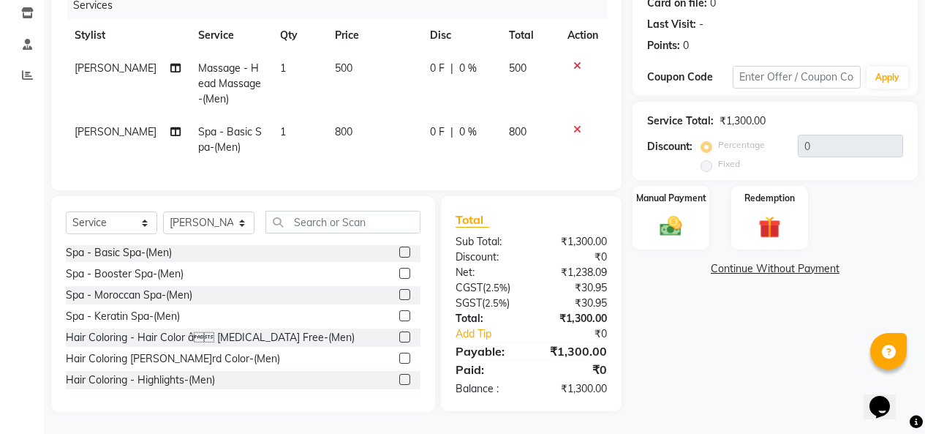
scroll to position [2000, 0]
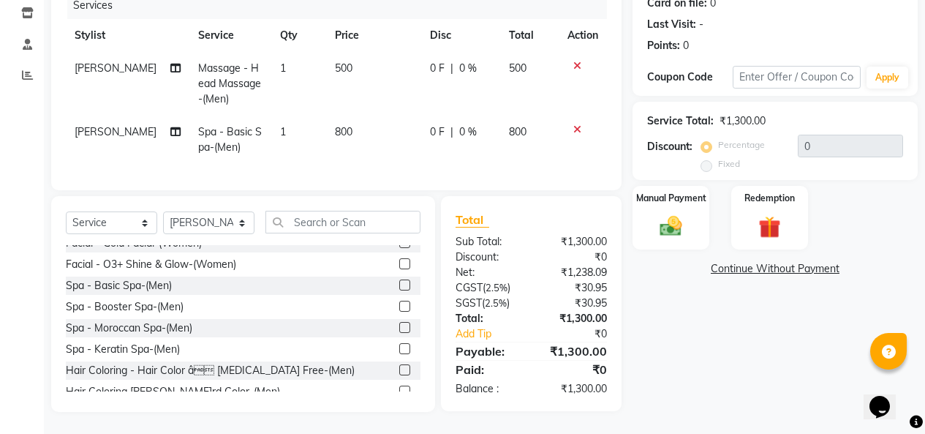
click at [399, 206] on label at bounding box center [404, 200] width 11 height 11
click at [399, 206] on input "checkbox" at bounding box center [404, 201] width 10 height 10
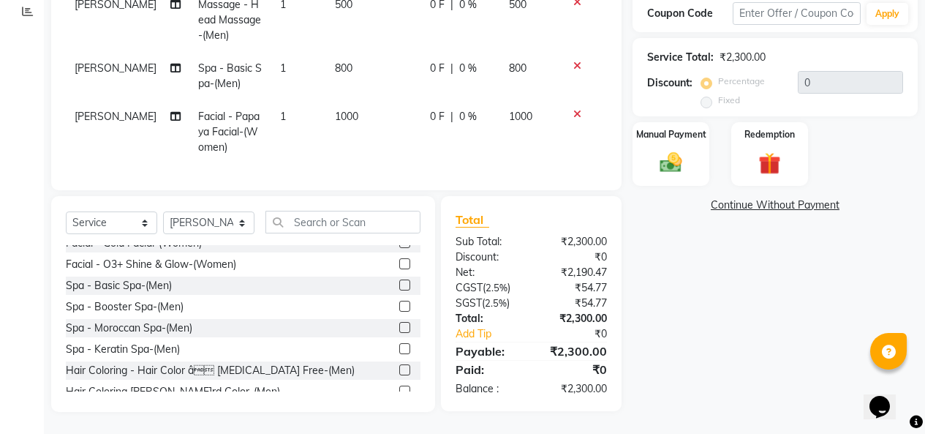
checkbox input "false"
click at [573, 109] on icon at bounding box center [577, 114] width 8 height 10
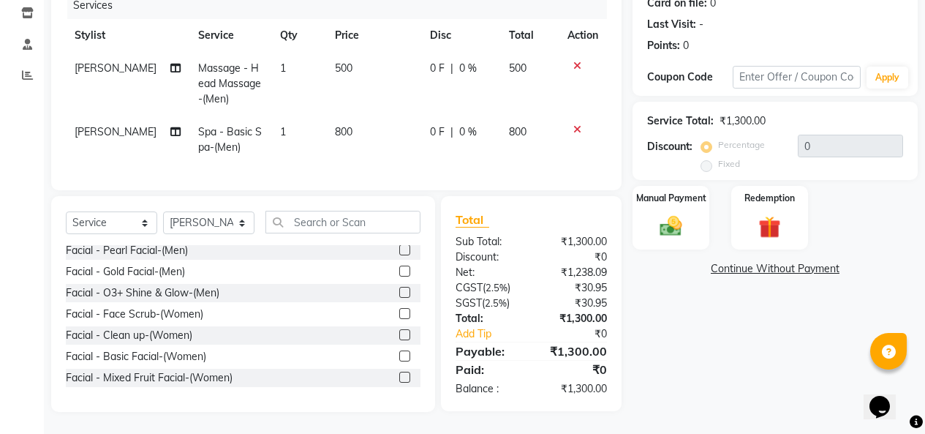
scroll to position [1707, 0]
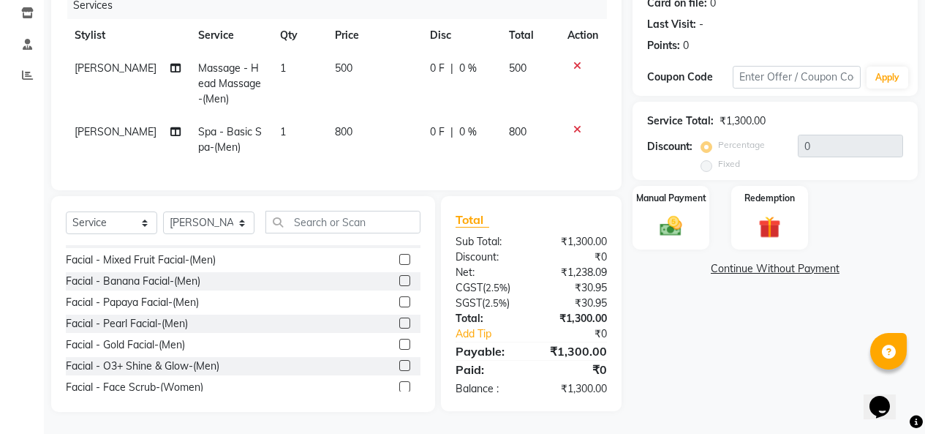
click at [399, 222] on label at bounding box center [404, 216] width 11 height 11
click at [399, 222] on input "checkbox" at bounding box center [404, 218] width 10 height 10
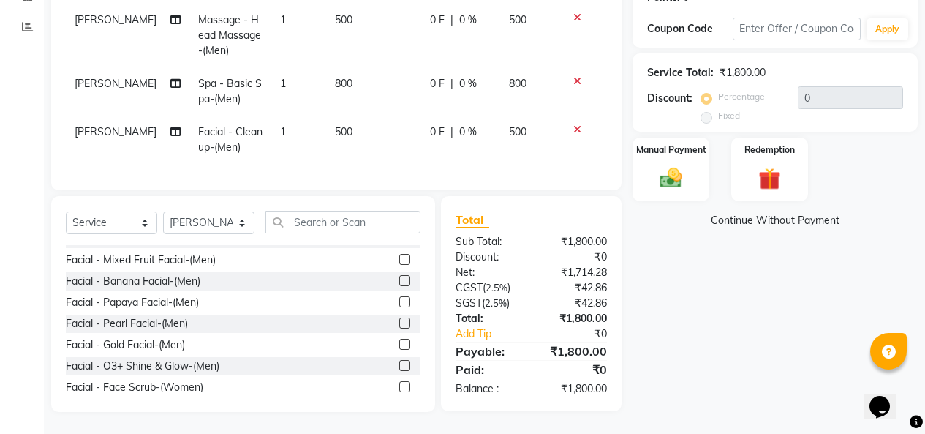
checkbox input "false"
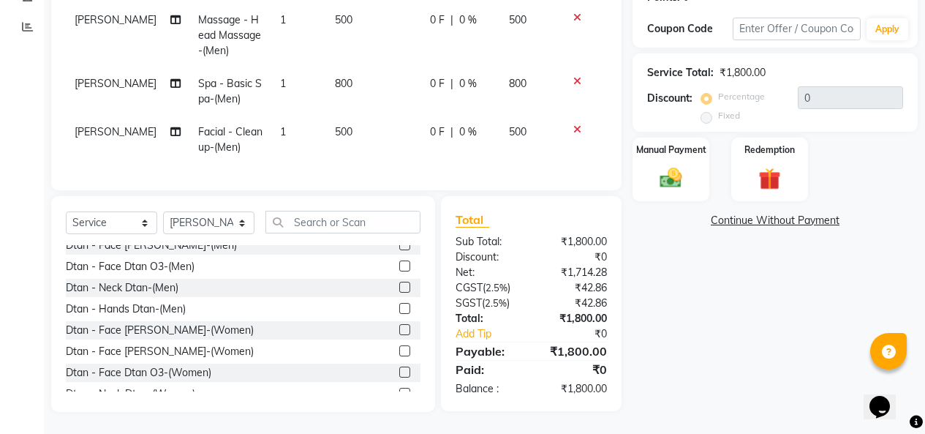
scroll to position [1488, 0]
click at [399, 230] on label at bounding box center [404, 224] width 11 height 11
click at [399, 230] on input "checkbox" at bounding box center [404, 225] width 10 height 10
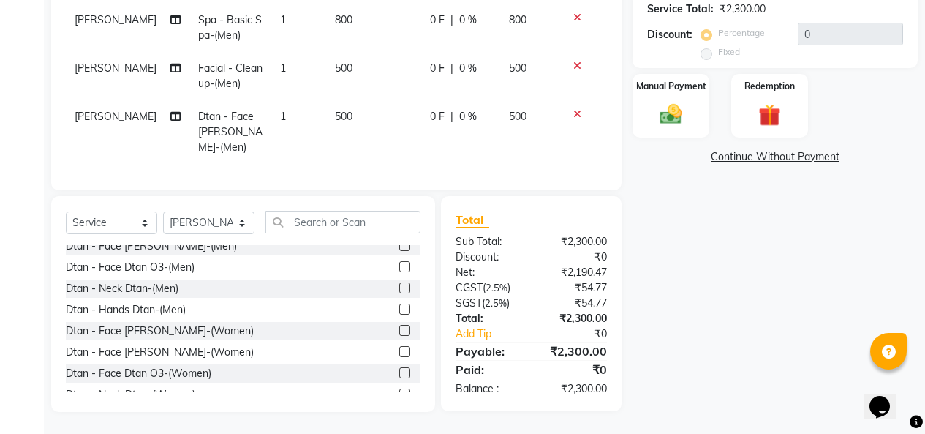
checkbox input "false"
click at [399, 251] on label at bounding box center [404, 245] width 11 height 11
click at [399, 251] on input "checkbox" at bounding box center [404, 246] width 10 height 10
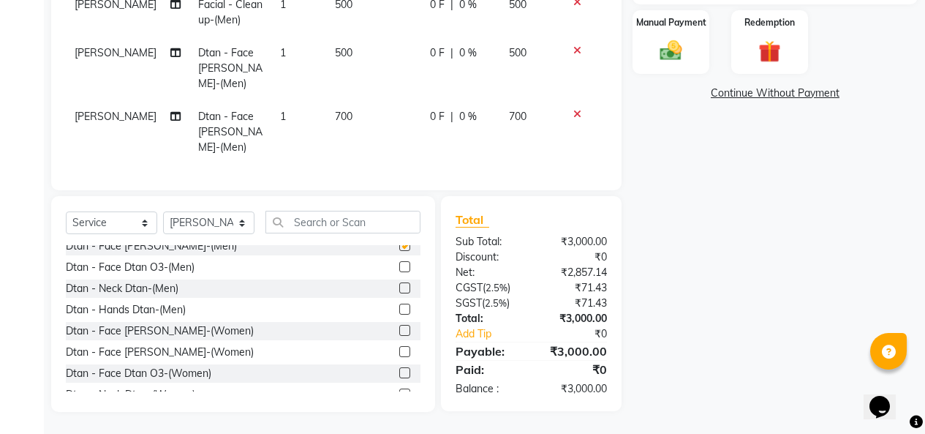
checkbox input "false"
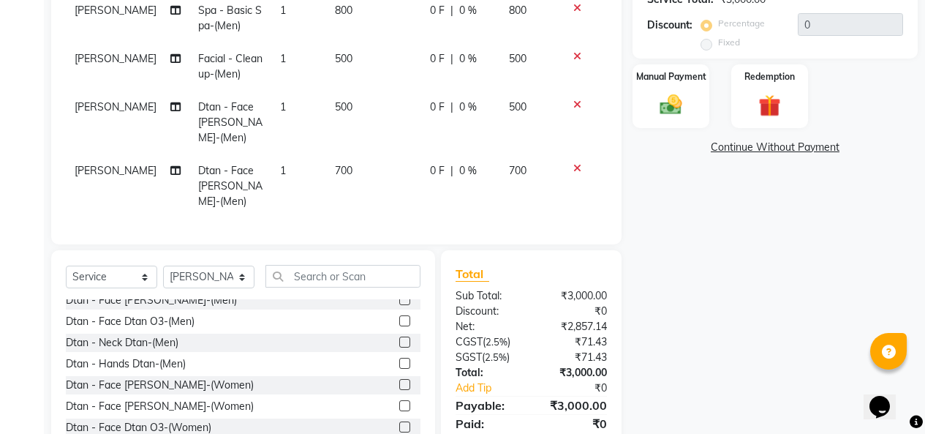
click at [573, 110] on icon at bounding box center [577, 104] width 8 height 10
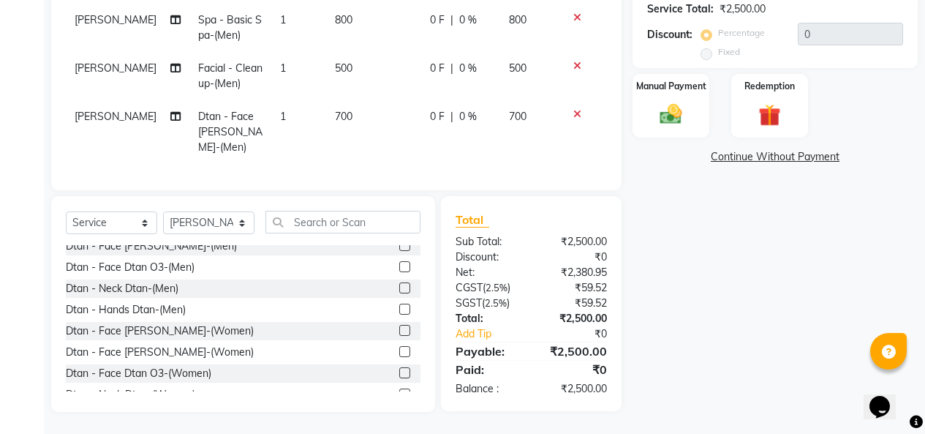
click at [573, 23] on icon at bounding box center [577, 17] width 8 height 10
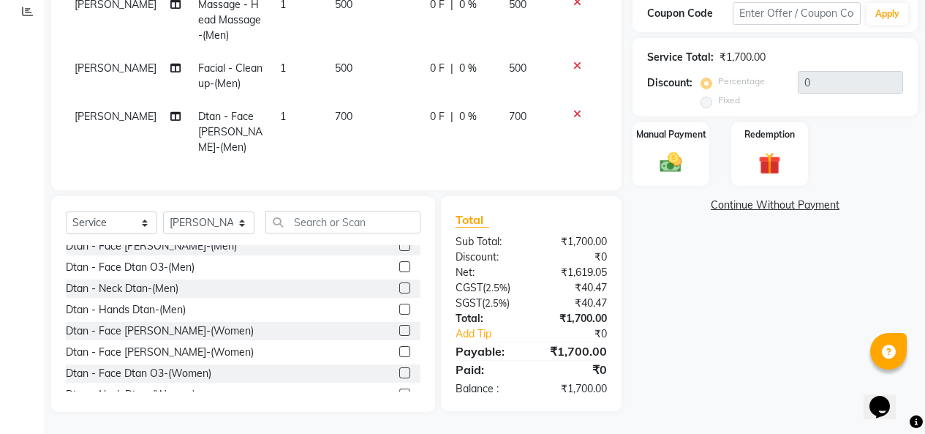
click at [573, 61] on icon at bounding box center [577, 66] width 8 height 10
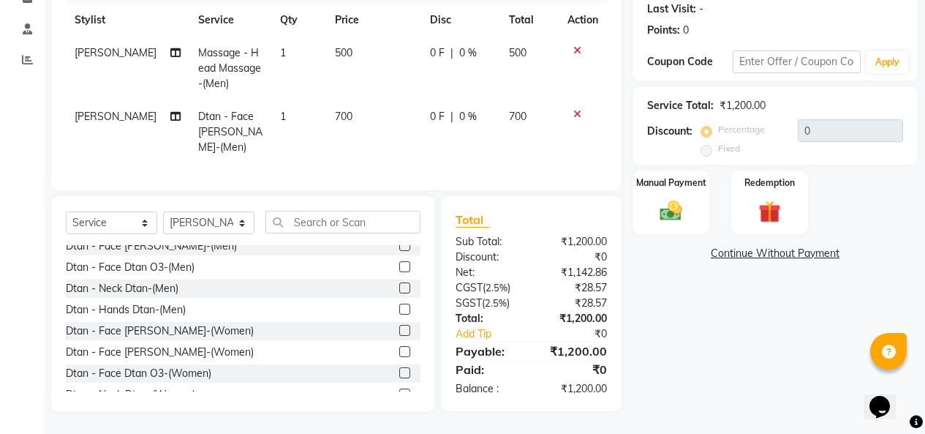
scroll to position [347, 0]
click at [659, 197] on img at bounding box center [670, 210] width 37 height 26
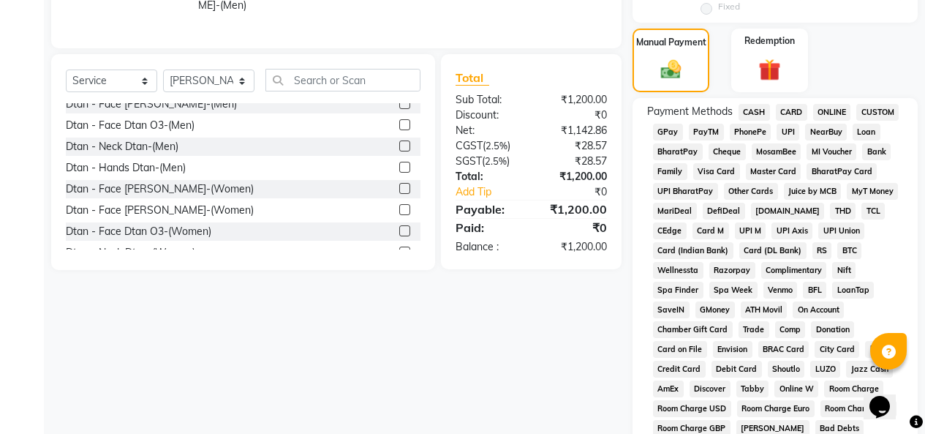
click at [683, 140] on span "GPay" at bounding box center [668, 132] width 30 height 17
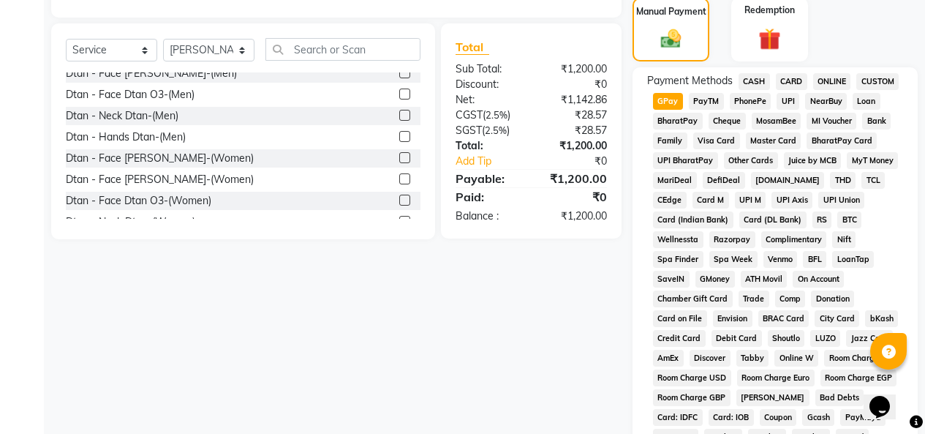
scroll to position [85, 0]
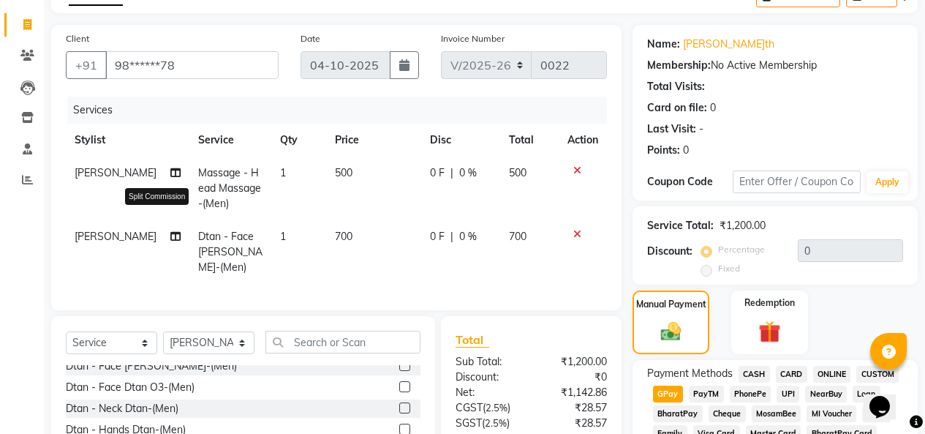
click at [170, 241] on icon at bounding box center [175, 236] width 10 height 10
select select "91483"
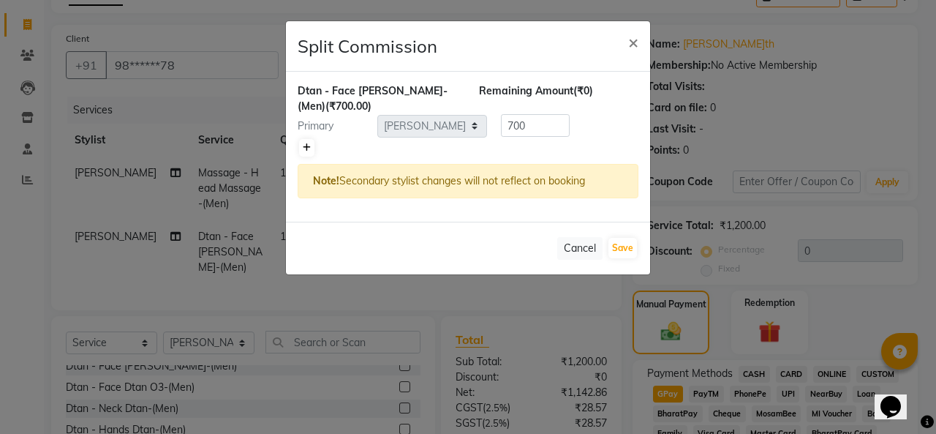
click at [309, 152] on icon at bounding box center [307, 147] width 8 height 9
type input "350"
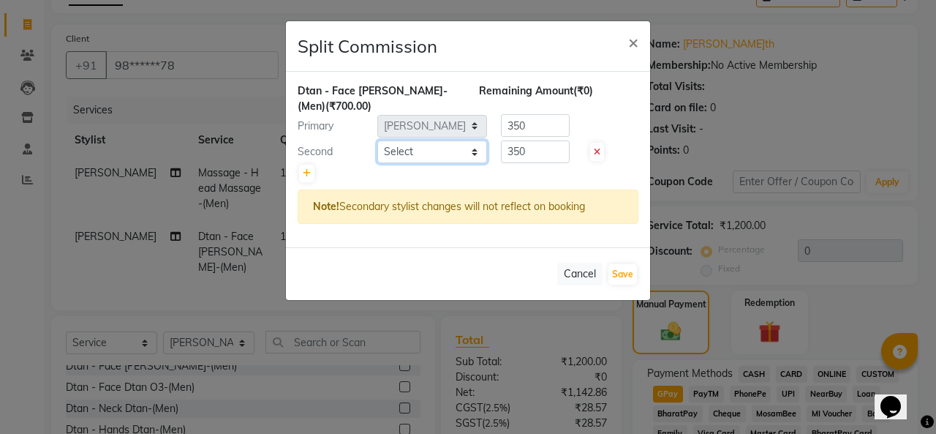
click at [476, 163] on select "Select[PERSON_NAME] [PERSON_NAME]IN [PERSON_NAME]YA KATHUM Front Office 1995 [P…" at bounding box center [432, 151] width 110 height 23
select select "91486"
click at [379, 163] on select "Select[PERSON_NAME] [PERSON_NAME]IN [PERSON_NAME]YA KATHUM Front Office 1995 [P…" at bounding box center [432, 151] width 110 height 23
click at [576, 137] on div "350" at bounding box center [532, 125] width 91 height 23
click at [623, 285] on button "Save" at bounding box center [623, 274] width 29 height 20
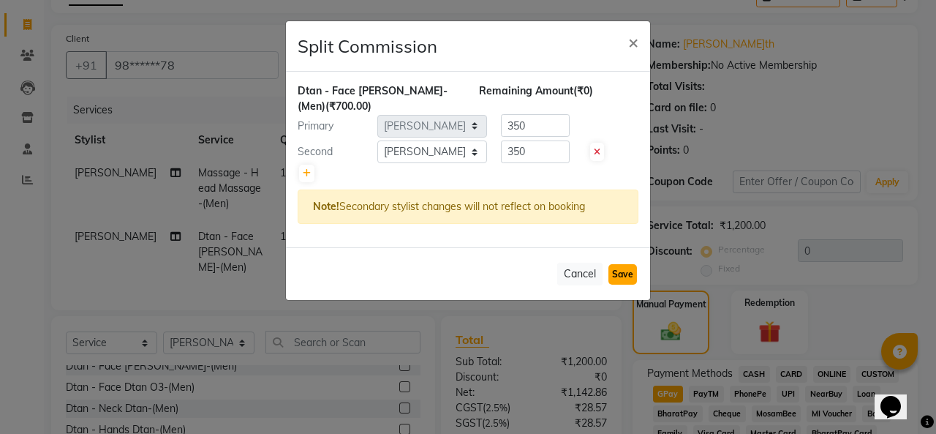
select select "Select"
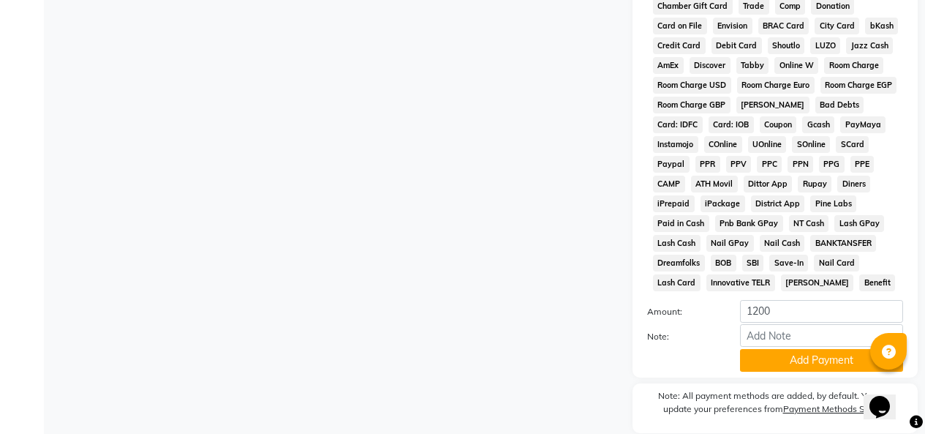
scroll to position [889, 0]
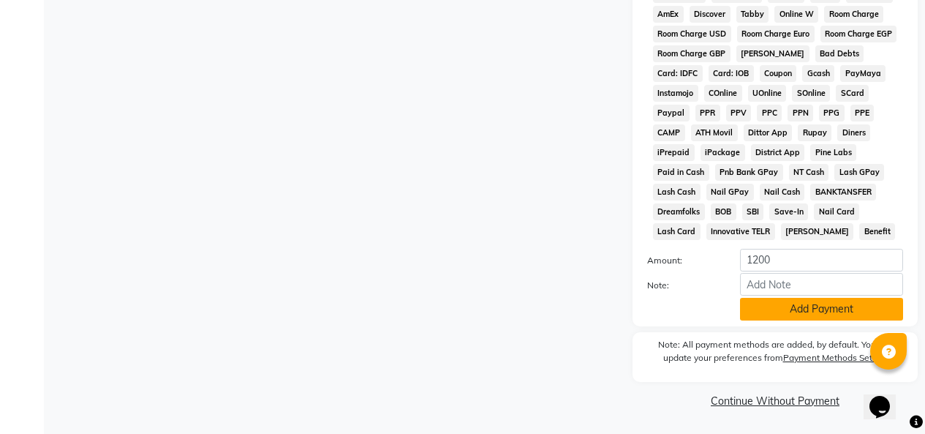
click at [801, 301] on button "Add Payment" at bounding box center [821, 309] width 163 height 23
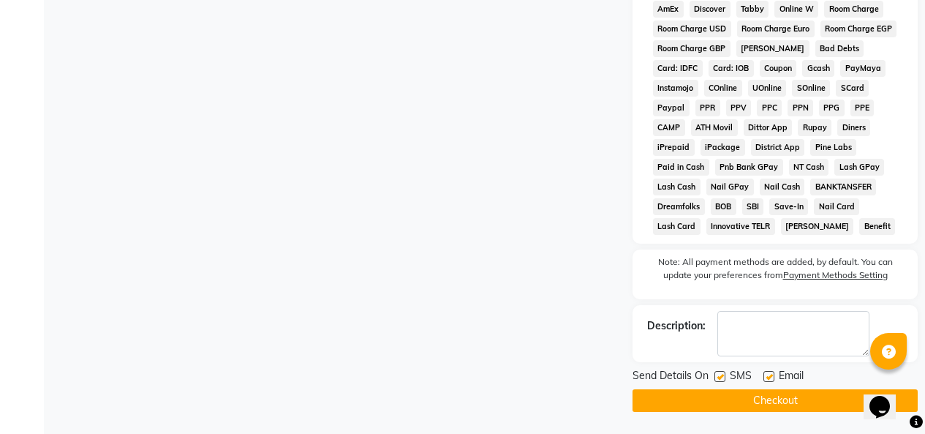
click at [724, 373] on label at bounding box center [720, 376] width 11 height 11
click at [724, 373] on input "checkbox" at bounding box center [720, 377] width 10 height 10
checkbox input "false"
click at [773, 372] on label at bounding box center [769, 376] width 11 height 11
click at [773, 372] on input "checkbox" at bounding box center [769, 377] width 10 height 10
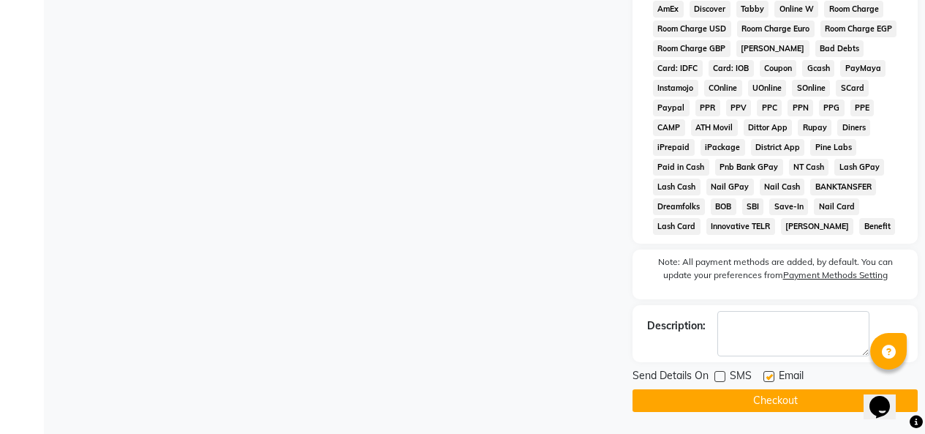
checkbox input "false"
click at [777, 399] on button "Checkout" at bounding box center [775, 400] width 285 height 23
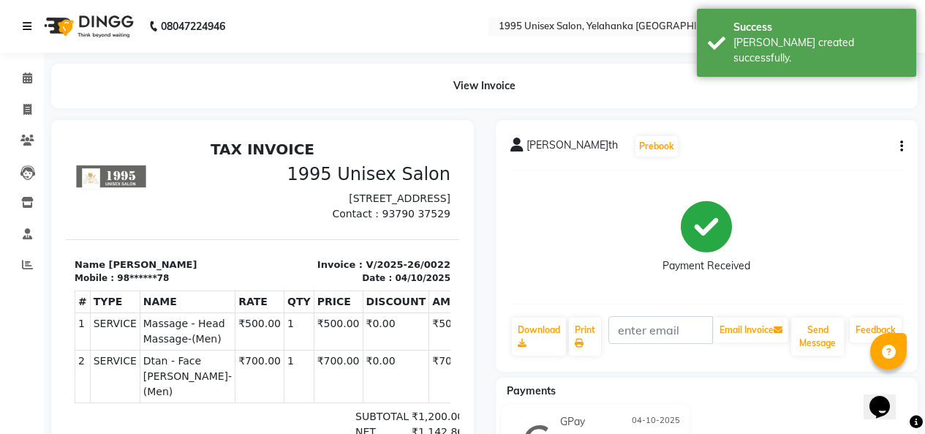
click at [31, 23] on icon at bounding box center [27, 26] width 9 height 10
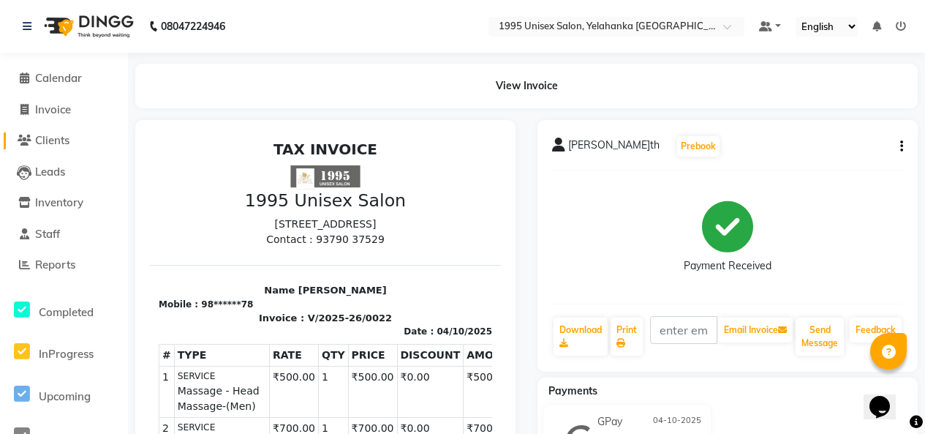
click at [59, 144] on span "Clients" at bounding box center [52, 140] width 34 height 14
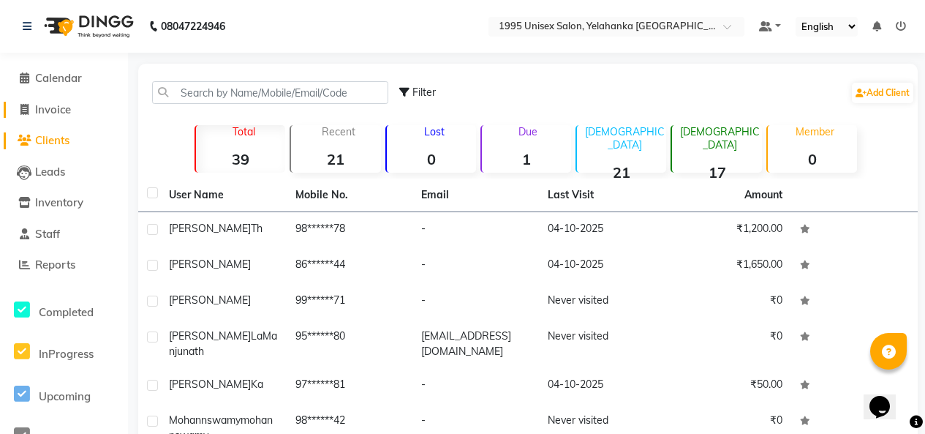
click at [63, 110] on span "Invoice" at bounding box center [53, 109] width 36 height 14
select select "service"
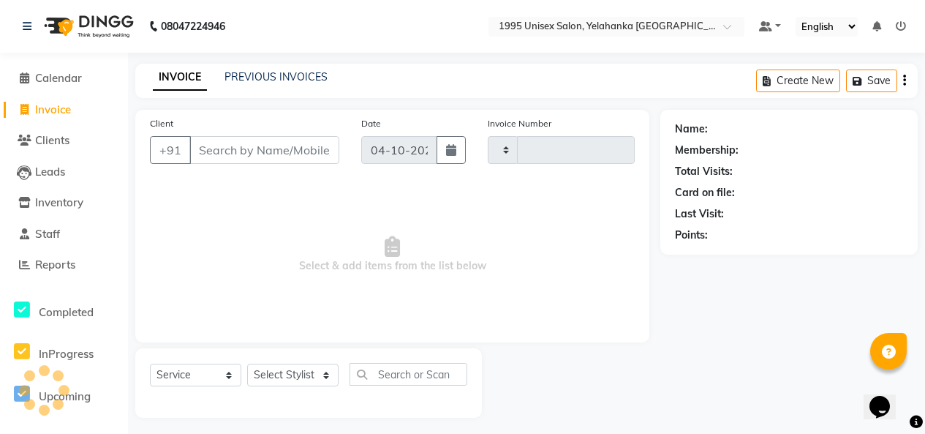
scroll to position [56, 0]
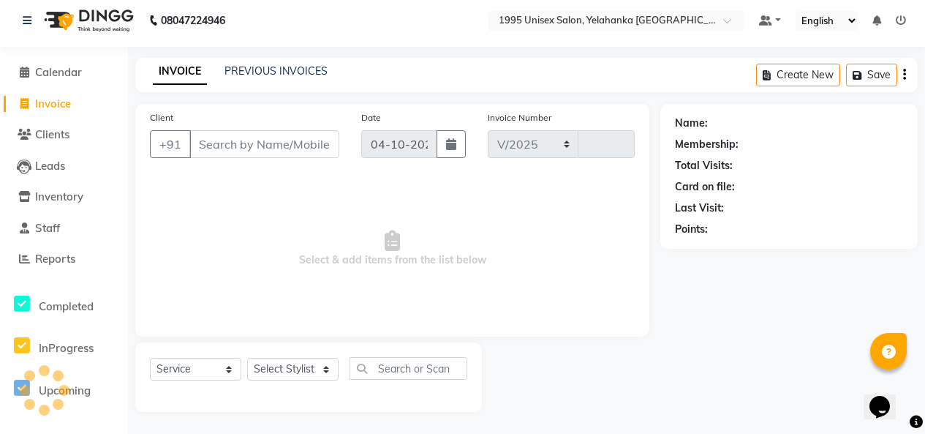
select select "8994"
type input "0023"
click at [257, 130] on input "Client" at bounding box center [264, 144] width 150 height 28
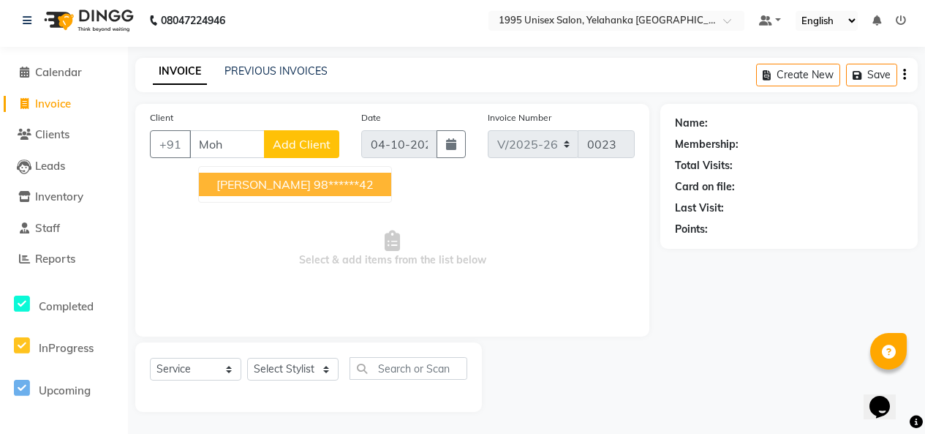
click at [311, 177] on span "[PERSON_NAME]" at bounding box center [264, 184] width 94 height 15
type input "98******42"
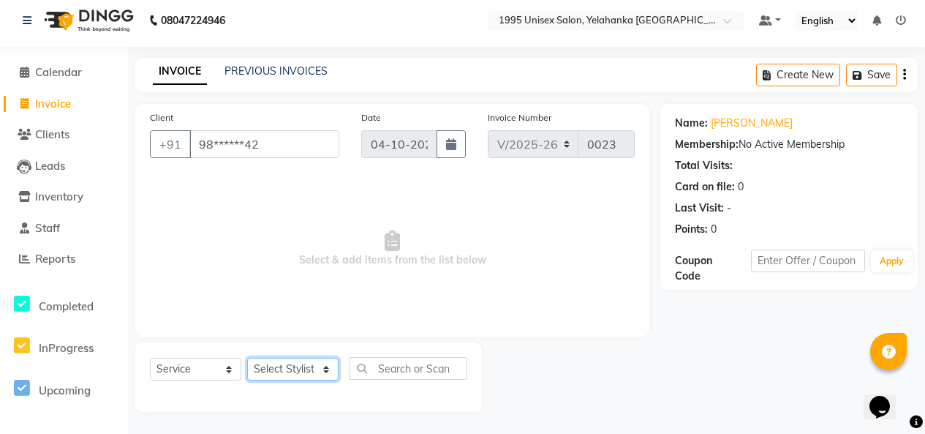
click at [320, 358] on select "Select Stylis[PERSON_NAME]N[PERSON_NAME]I[PERSON_NAME]YA KATHUM Front Office 19…" at bounding box center [292, 369] width 91 height 23
select select "91486"
click at [252, 358] on select "Select Stylis[PERSON_NAME]N[PERSON_NAME]I[PERSON_NAME]YA KATHUM Front Office 19…" at bounding box center [292, 369] width 91 height 23
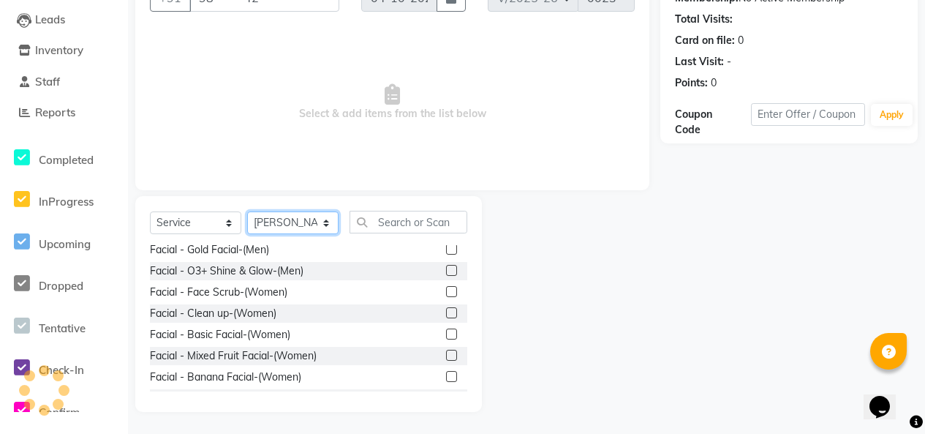
scroll to position [1829, 0]
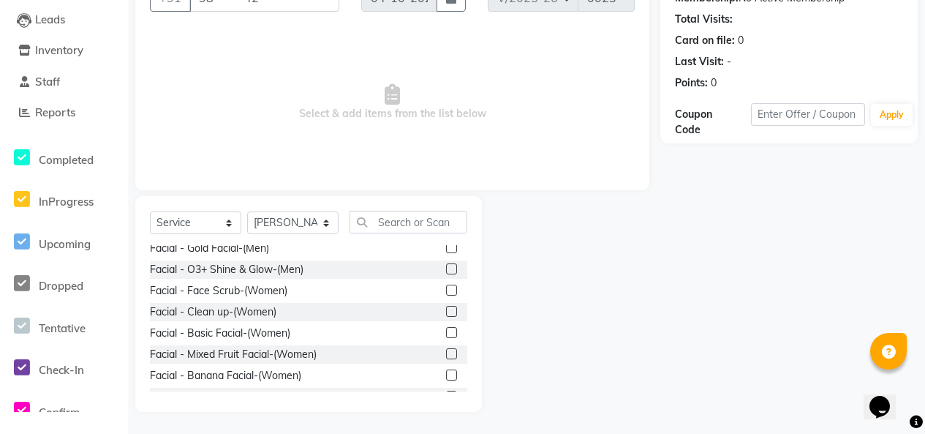
click at [446, 126] on label at bounding box center [451, 120] width 11 height 11
click at [446, 126] on input "checkbox" at bounding box center [451, 121] width 10 height 10
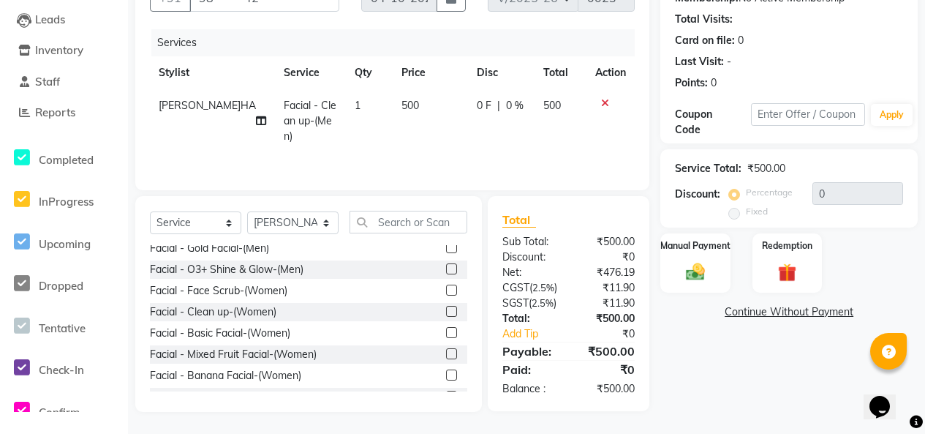
checkbox input "false"
click at [595, 98] on div at bounding box center [610, 103] width 31 height 10
click at [601, 98] on icon at bounding box center [605, 103] width 8 height 10
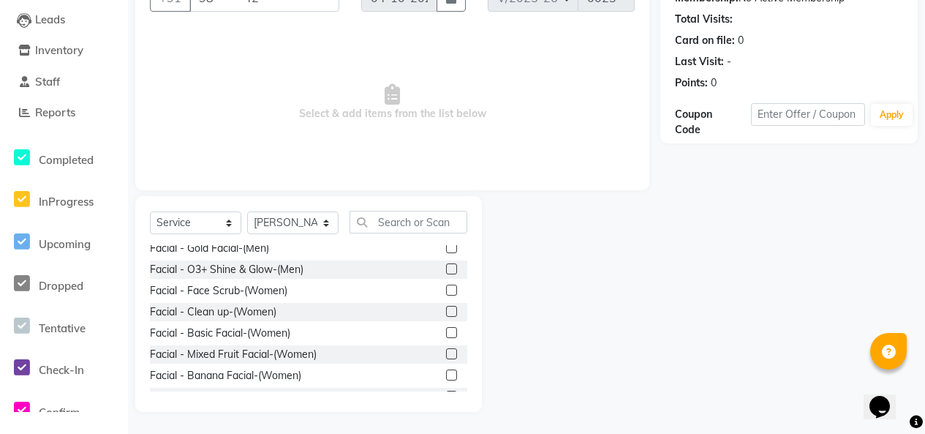
click at [446, 147] on label at bounding box center [451, 141] width 11 height 11
click at [446, 147] on input "checkbox" at bounding box center [451, 143] width 10 height 10
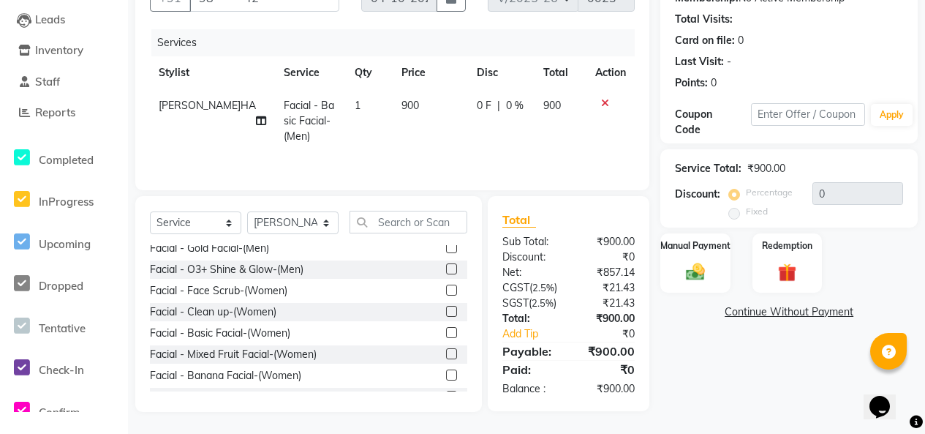
checkbox input "false"
click at [446, 126] on label at bounding box center [451, 120] width 11 height 11
click at [446, 126] on input "checkbox" at bounding box center [451, 121] width 10 height 10
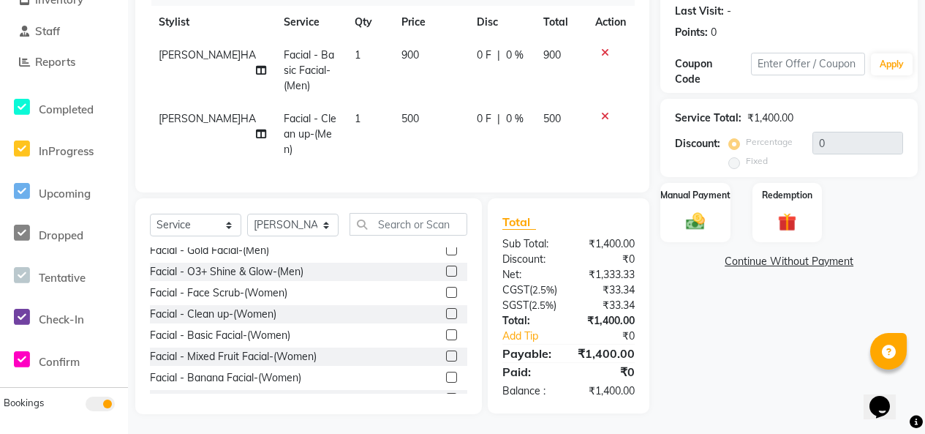
checkbox input "false"
click at [446, 149] on label at bounding box center [451, 143] width 11 height 11
click at [446, 149] on input "checkbox" at bounding box center [451, 145] width 10 height 10
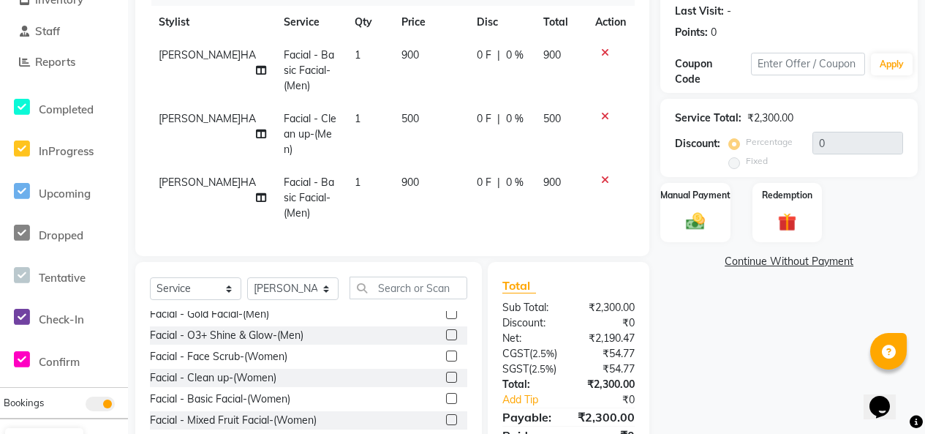
checkbox input "false"
click at [603, 185] on icon at bounding box center [605, 180] width 8 height 10
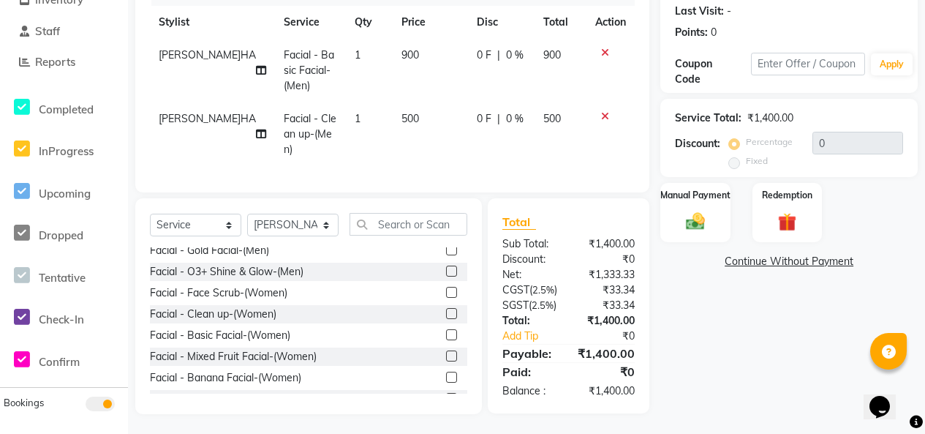
scroll to position [1902, 0]
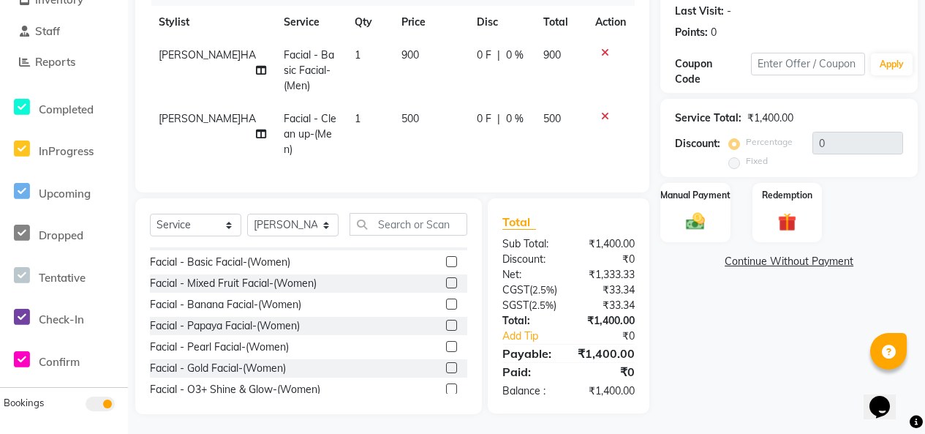
click at [446, 97] on label at bounding box center [451, 91] width 11 height 11
click at [446, 97] on input "checkbox" at bounding box center [451, 93] width 10 height 10
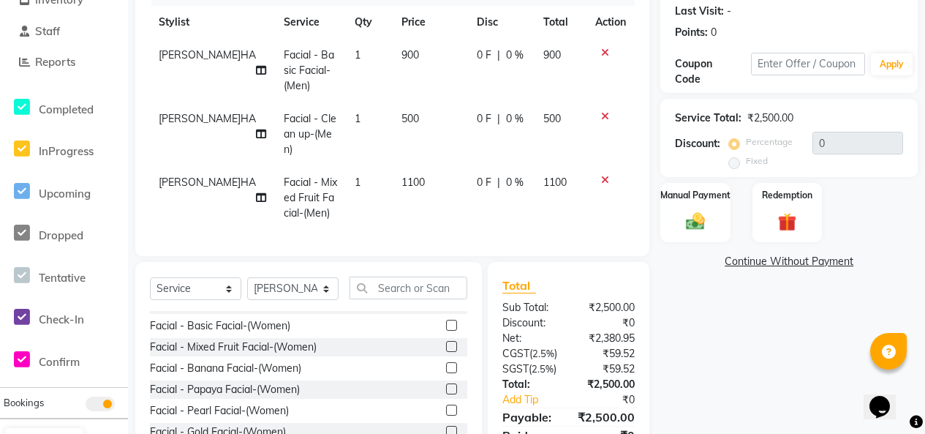
checkbox input "false"
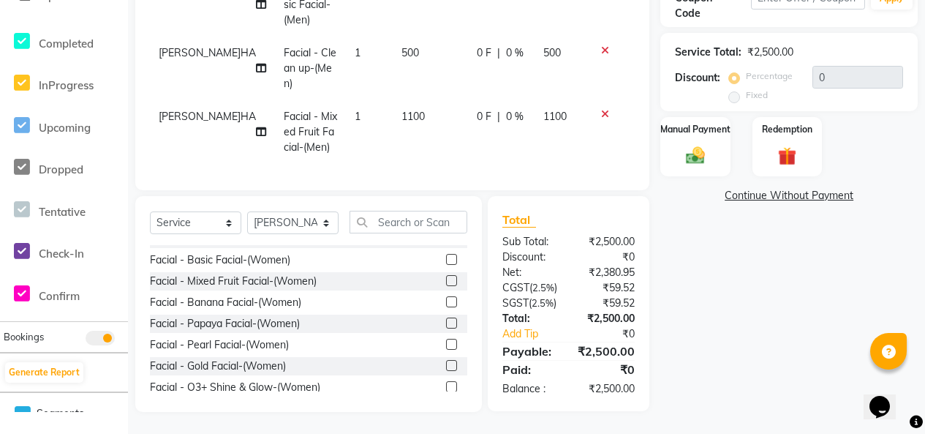
click at [446, 138] on label at bounding box center [451, 132] width 11 height 11
click at [446, 138] on input "checkbox" at bounding box center [451, 133] width 10 height 10
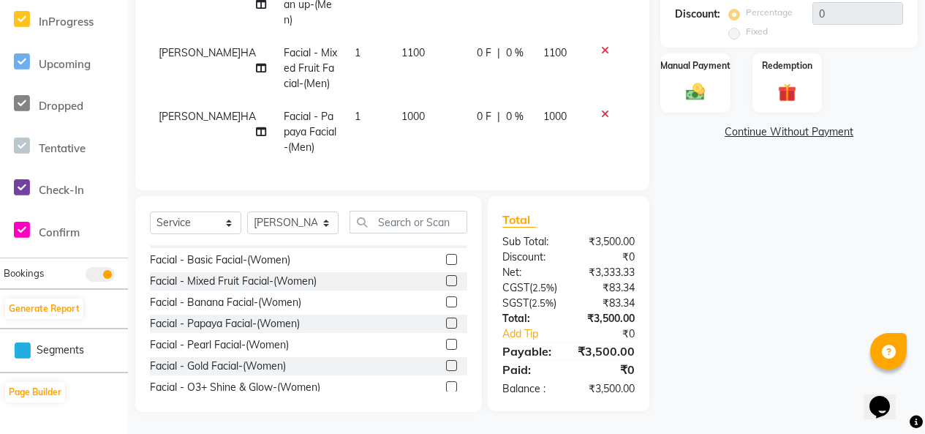
checkbox input "false"
click at [446, 159] on label at bounding box center [451, 153] width 11 height 11
click at [446, 159] on input "checkbox" at bounding box center [451, 154] width 10 height 10
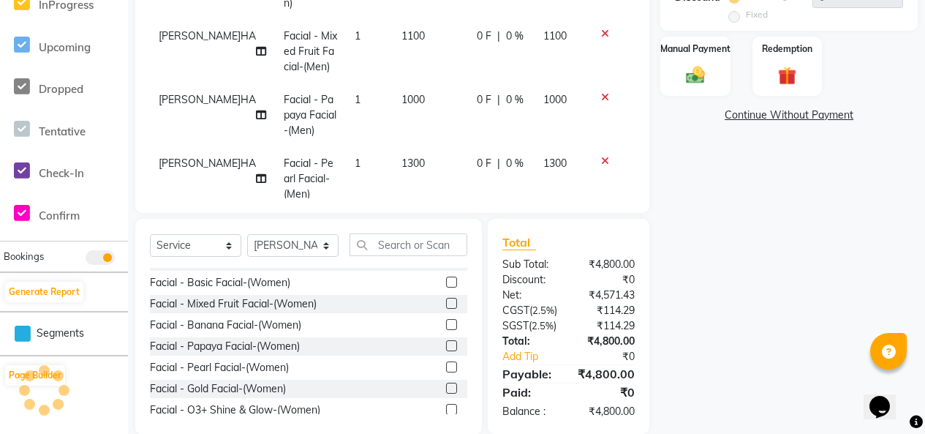
checkbox input "false"
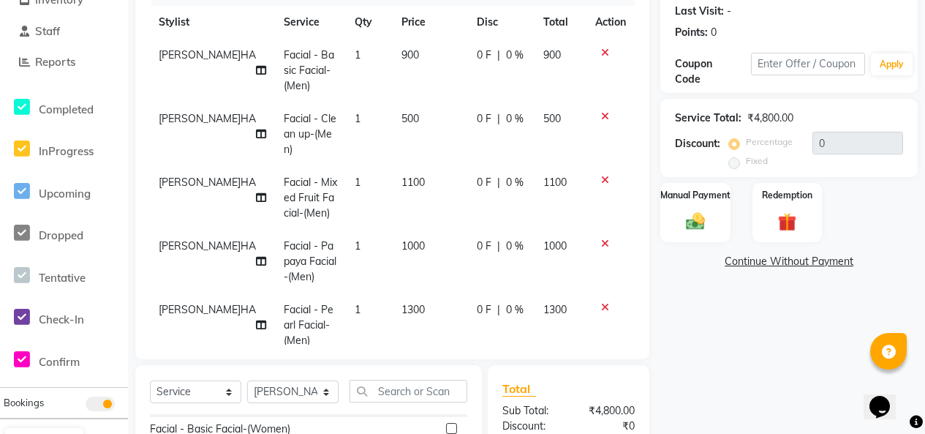
scroll to position [56, 0]
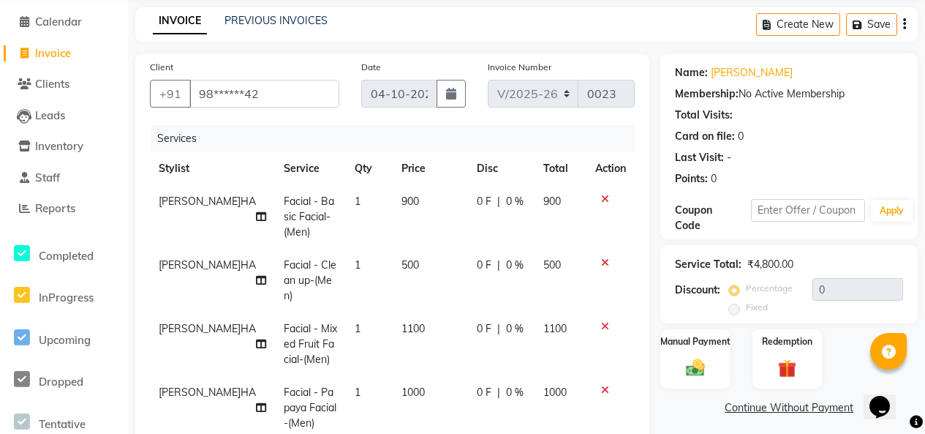
click at [601, 204] on icon at bounding box center [605, 199] width 8 height 10
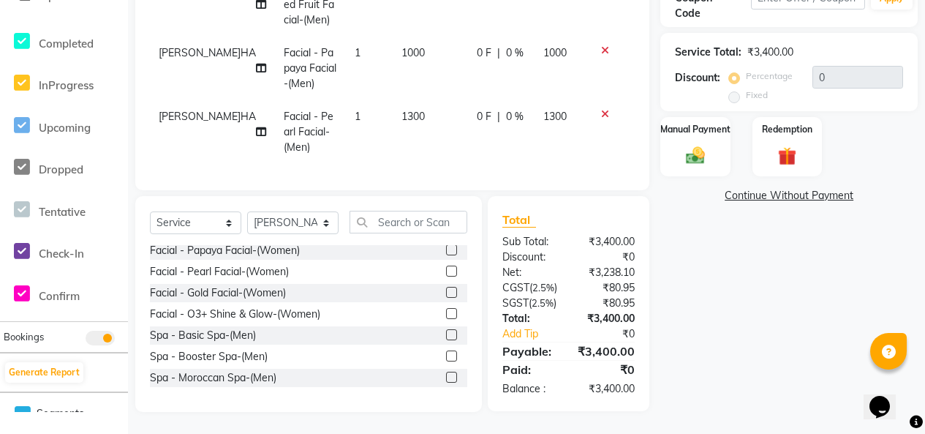
scroll to position [1902, 0]
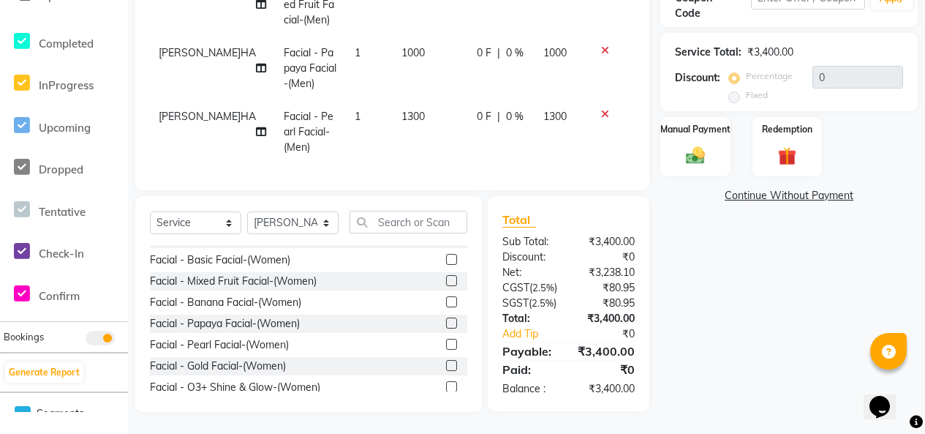
click at [446, 180] on label at bounding box center [451, 174] width 11 height 11
click at [446, 180] on input "checkbox" at bounding box center [451, 175] width 10 height 10
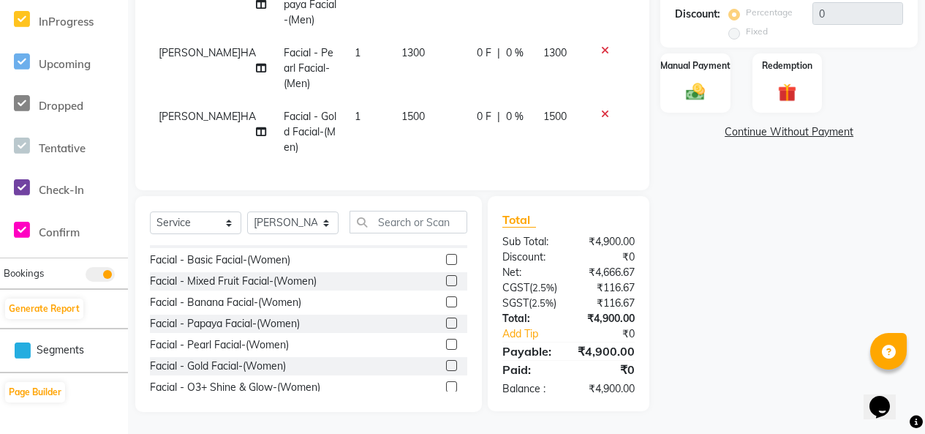
checkbox input "false"
click at [601, 109] on icon at bounding box center [605, 114] width 8 height 10
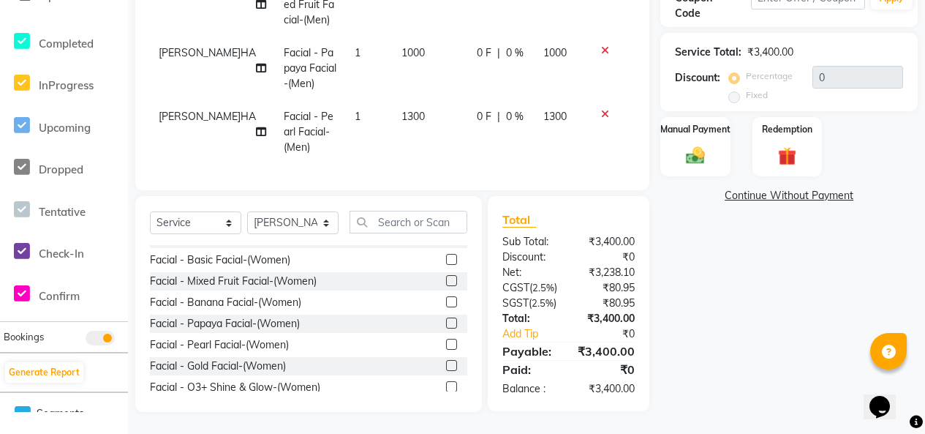
click at [601, 109] on icon at bounding box center [605, 114] width 8 height 10
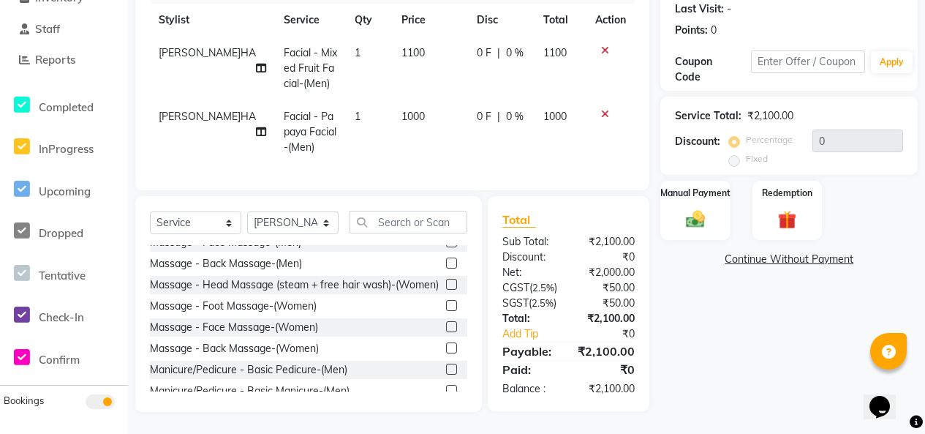
scroll to position [1243, 0]
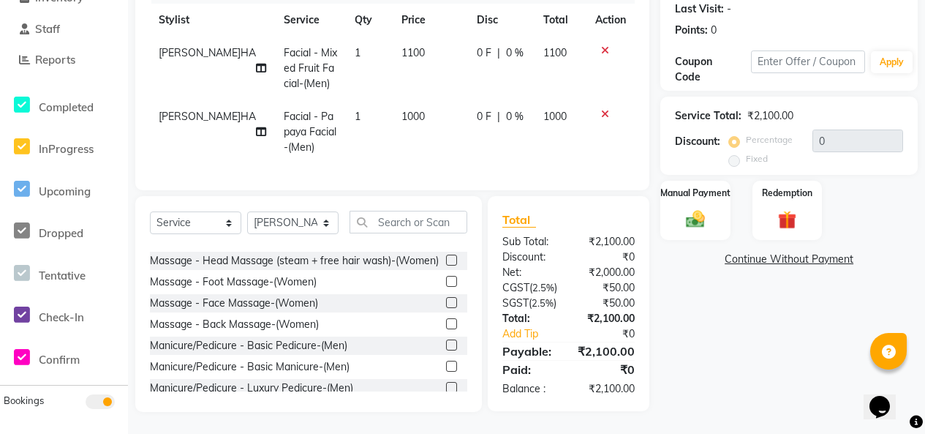
click at [446, 223] on label at bounding box center [451, 217] width 11 height 11
click at [446, 223] on input "checkbox" at bounding box center [451, 219] width 10 height 10
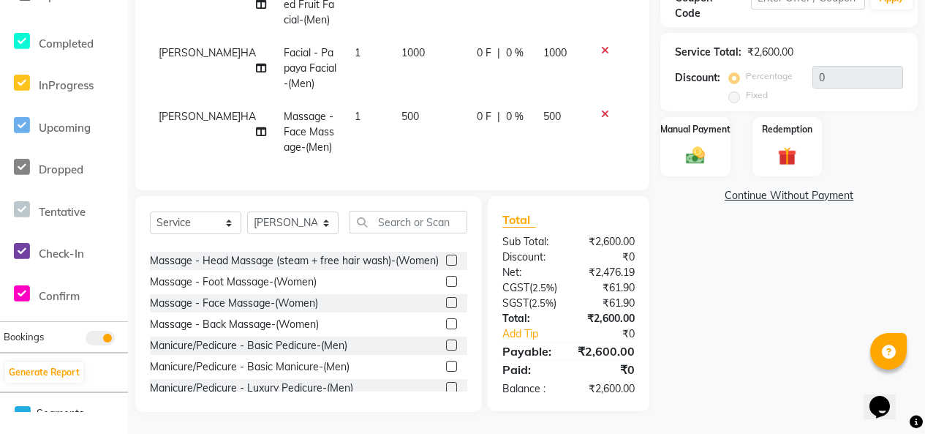
checkbox input "false"
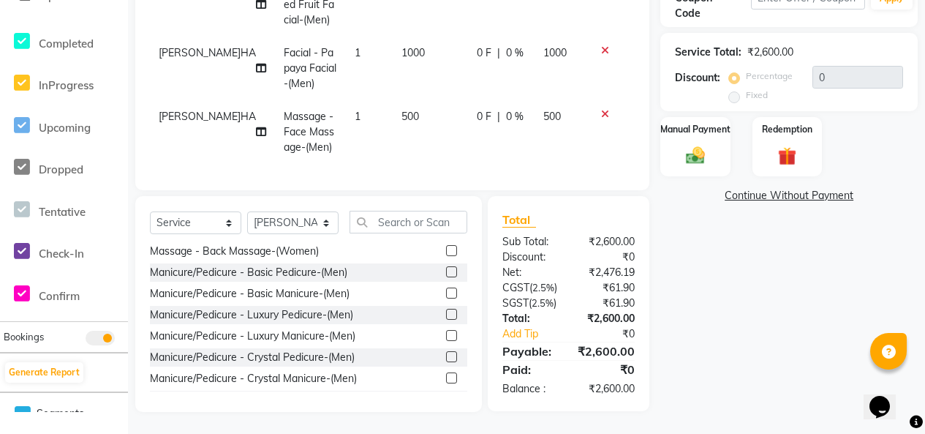
click at [446, 235] on label at bounding box center [451, 229] width 11 height 11
click at [446, 235] on input "checkbox" at bounding box center [451, 230] width 10 height 10
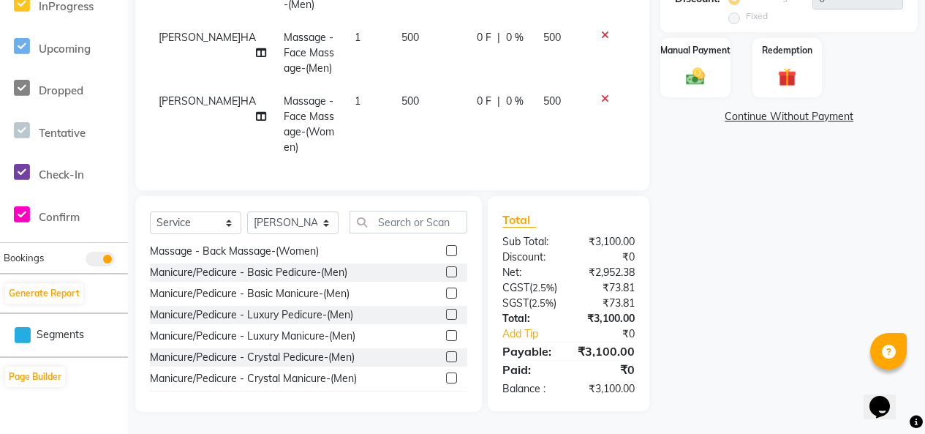
checkbox input "false"
click at [601, 104] on icon at bounding box center [605, 99] width 8 height 10
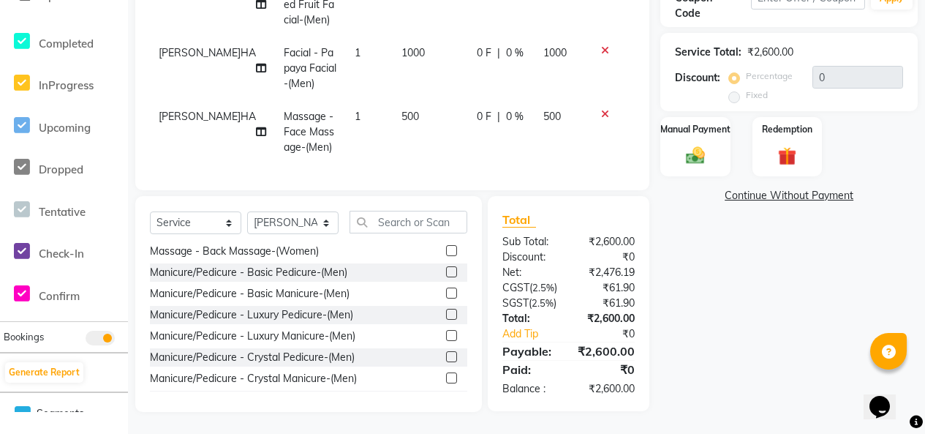
click at [601, 109] on icon at bounding box center [605, 114] width 8 height 10
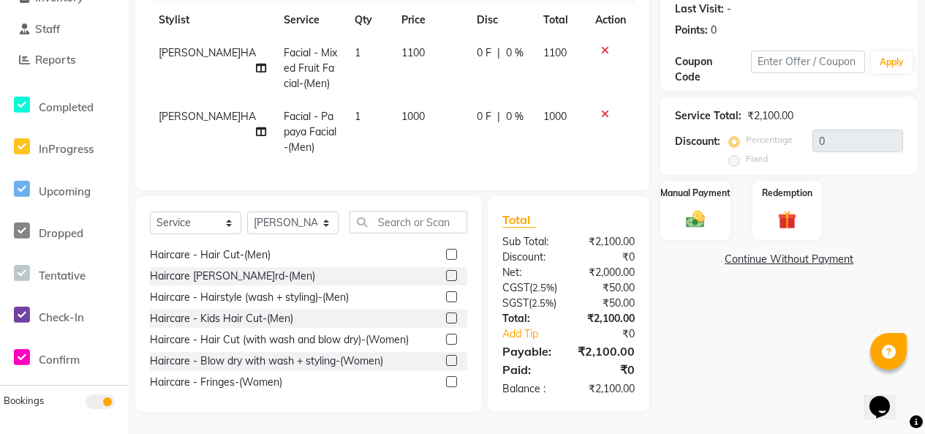
scroll to position [73, 0]
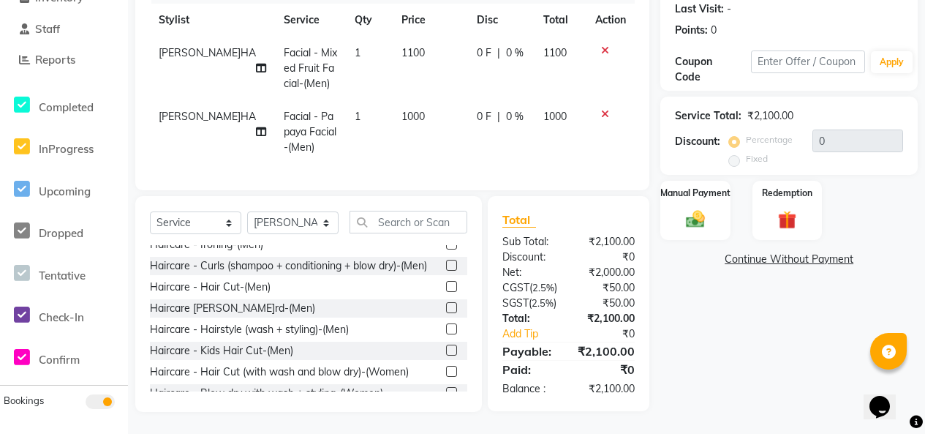
click at [446, 302] on label at bounding box center [451, 307] width 11 height 11
click at [446, 304] on input "checkbox" at bounding box center [451, 309] width 10 height 10
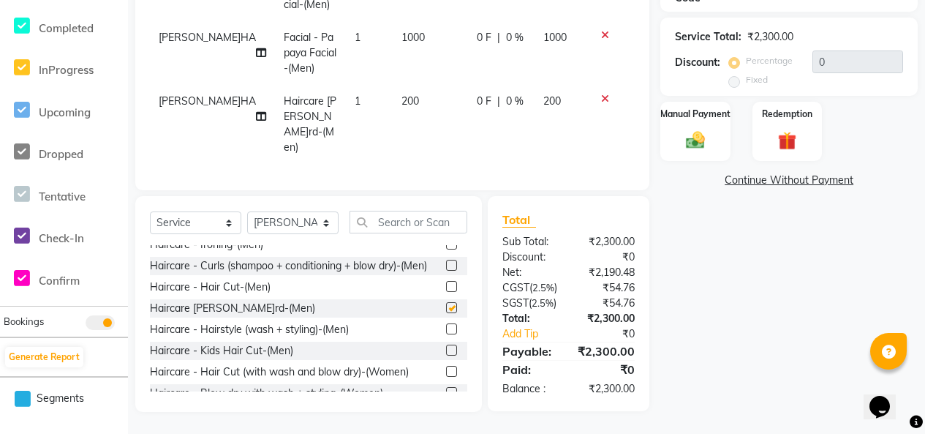
checkbox input "false"
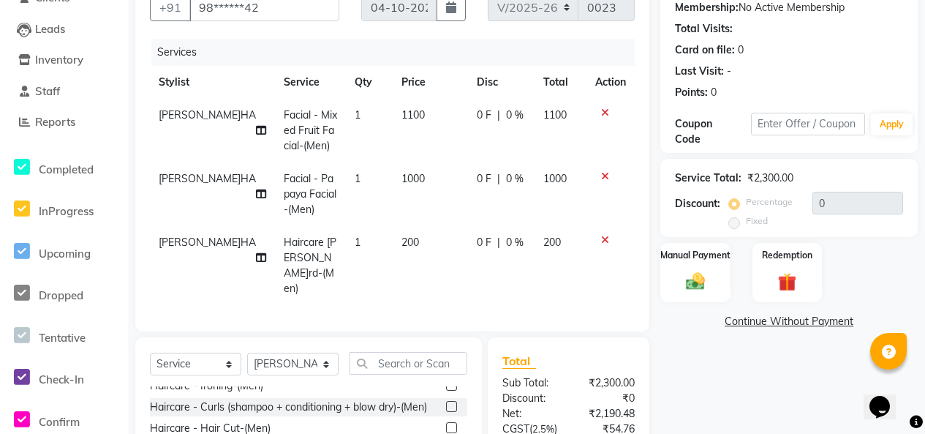
click at [601, 181] on icon at bounding box center [605, 176] width 8 height 10
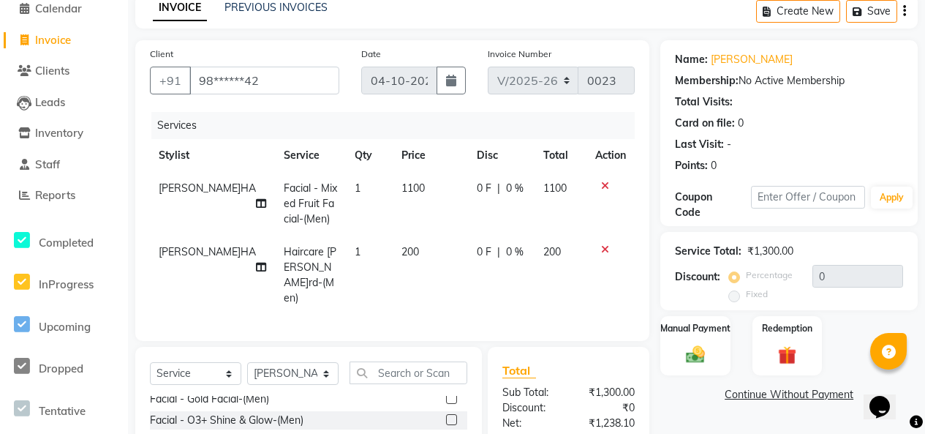
scroll to position [362, 0]
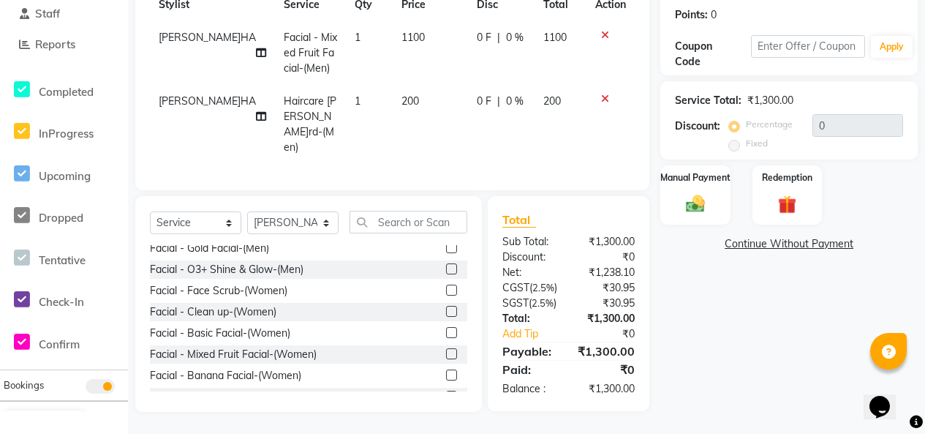
click at [446, 189] on label at bounding box center [451, 183] width 11 height 11
click at [446, 189] on input "checkbox" at bounding box center [451, 185] width 10 height 10
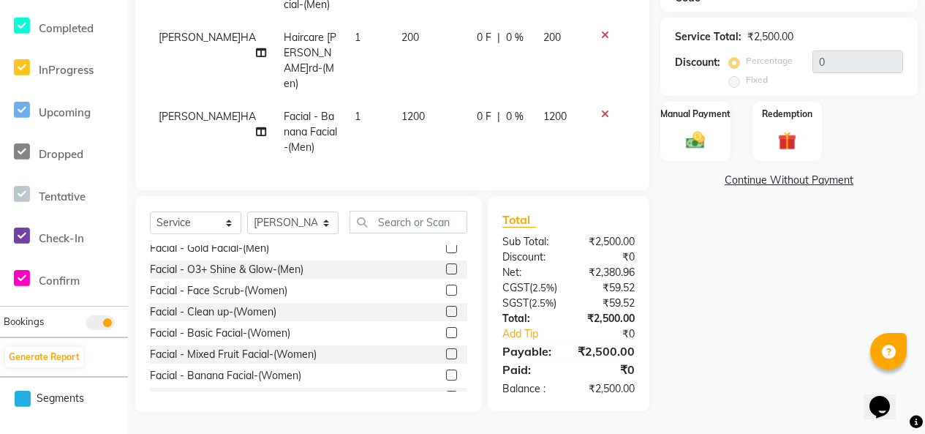
checkbox input "false"
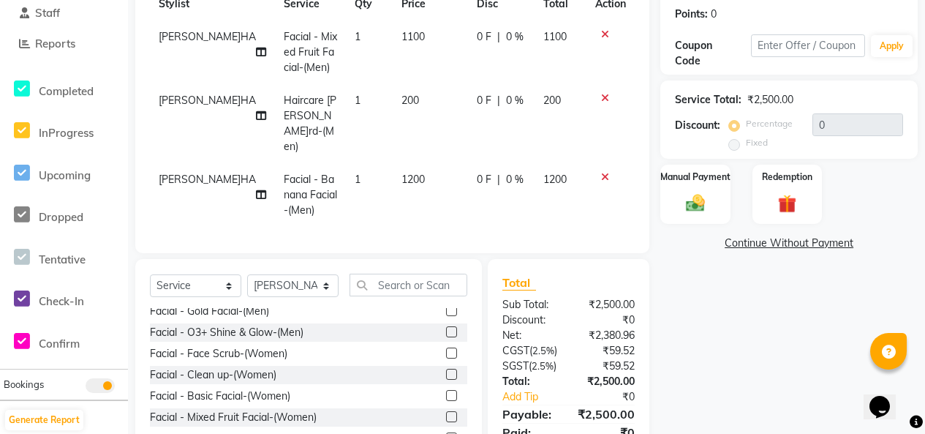
scroll to position [143, 0]
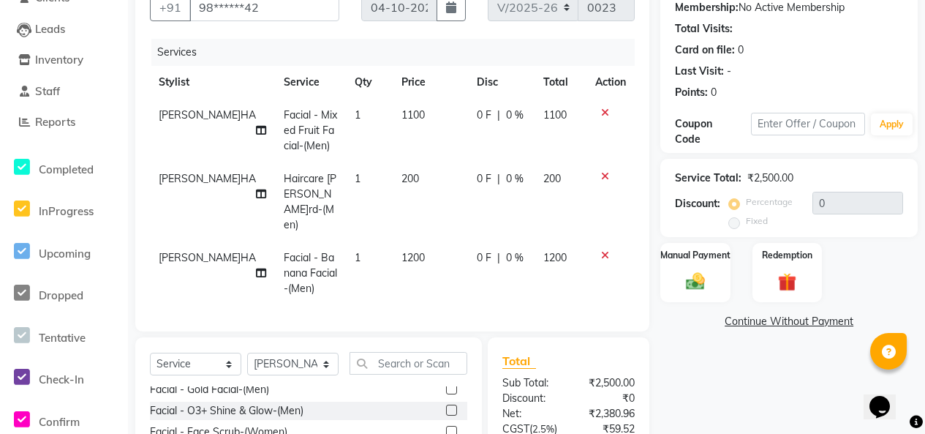
click at [601, 118] on icon at bounding box center [605, 113] width 8 height 10
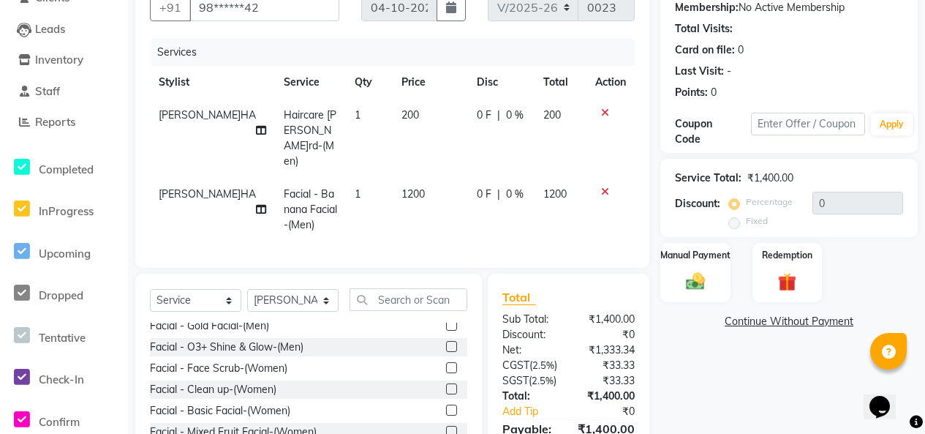
click at [601, 118] on icon at bounding box center [605, 113] width 8 height 10
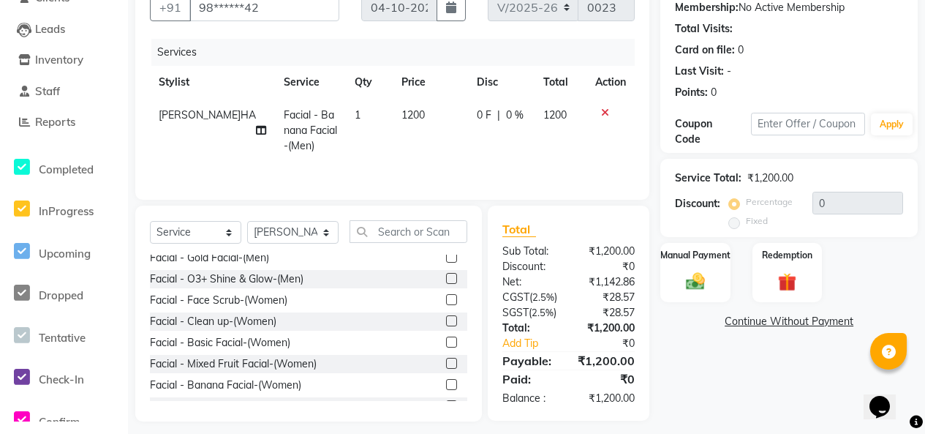
scroll to position [279, 0]
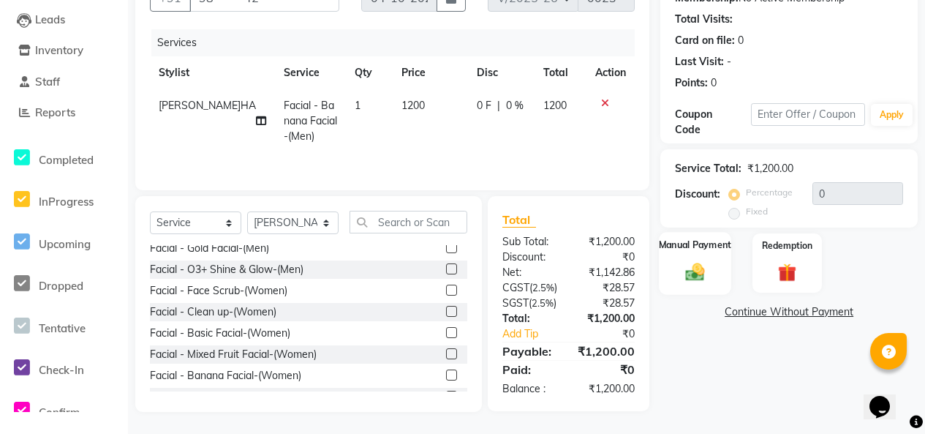
click at [690, 260] on img at bounding box center [695, 271] width 31 height 23
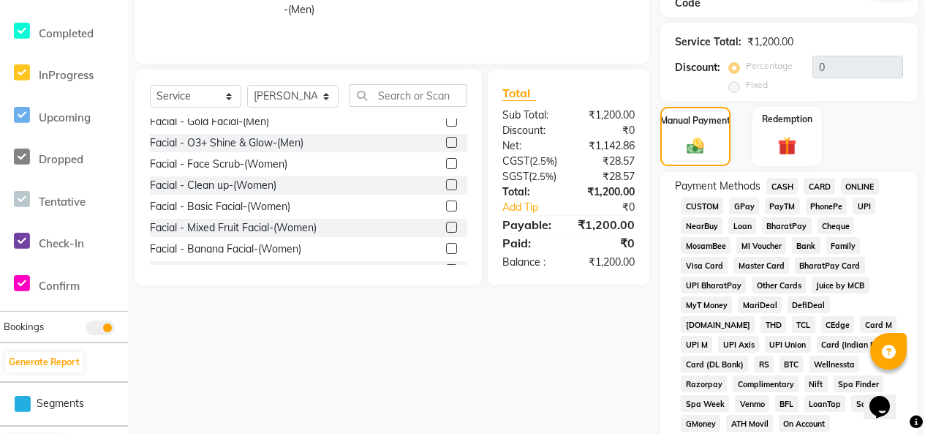
click at [750, 214] on span "GPay" at bounding box center [744, 205] width 30 height 17
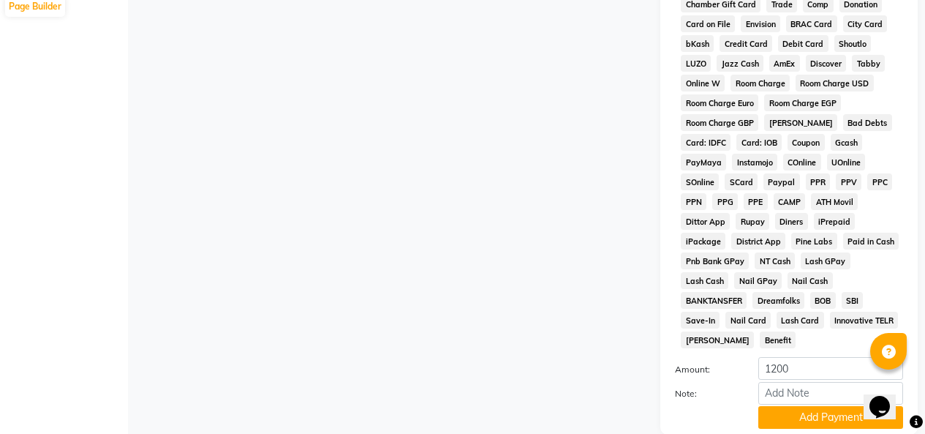
scroll to position [990, 0]
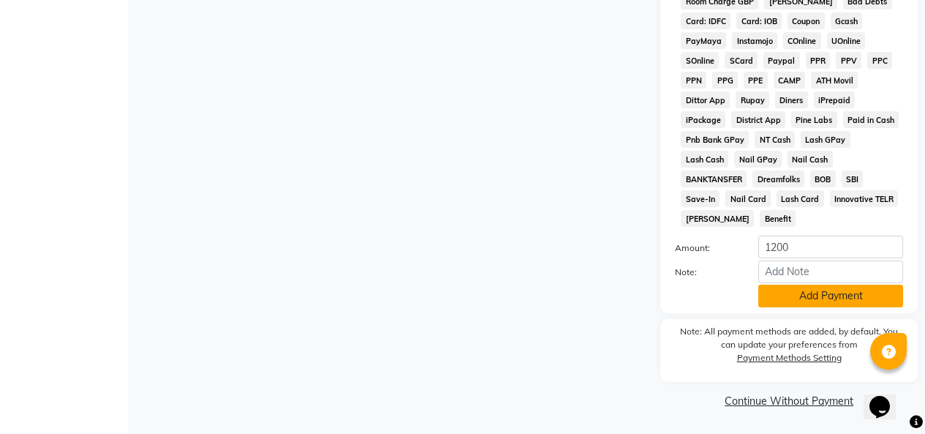
click at [799, 285] on button "Add Payment" at bounding box center [831, 296] width 145 height 23
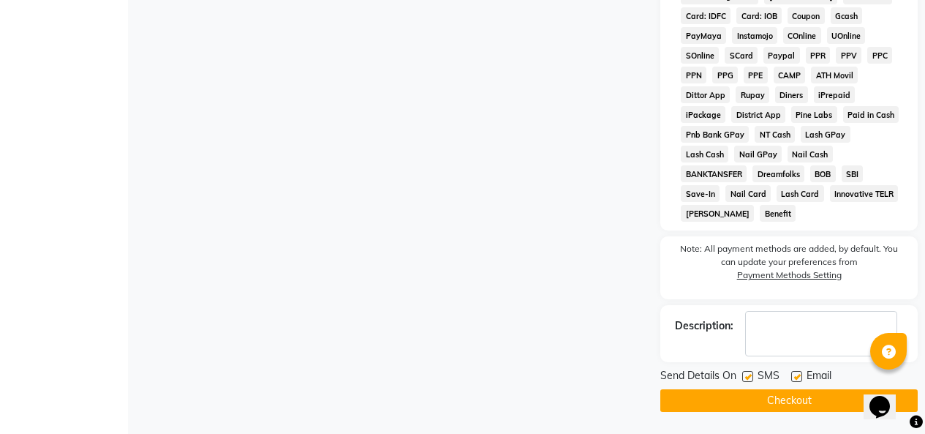
drag, startPoint x: 750, startPoint y: 375, endPoint x: 757, endPoint y: 374, distance: 7.5
click at [752, 374] on label at bounding box center [747, 376] width 11 height 11
click at [752, 374] on input "checkbox" at bounding box center [747, 377] width 10 height 10
checkbox input "false"
click at [801, 383] on div at bounding box center [796, 378] width 10 height 15
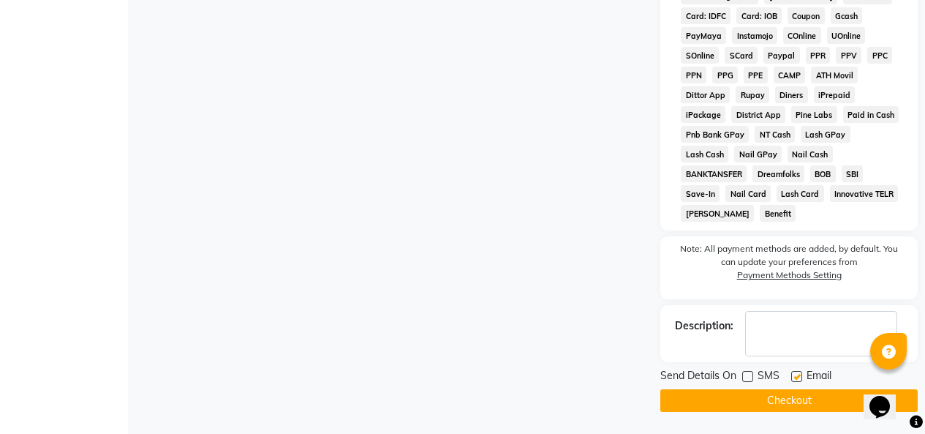
click at [802, 379] on label at bounding box center [796, 376] width 11 height 11
click at [801, 379] on input "checkbox" at bounding box center [796, 377] width 10 height 10
checkbox input "false"
click at [810, 396] on button "Checkout" at bounding box center [789, 400] width 257 height 23
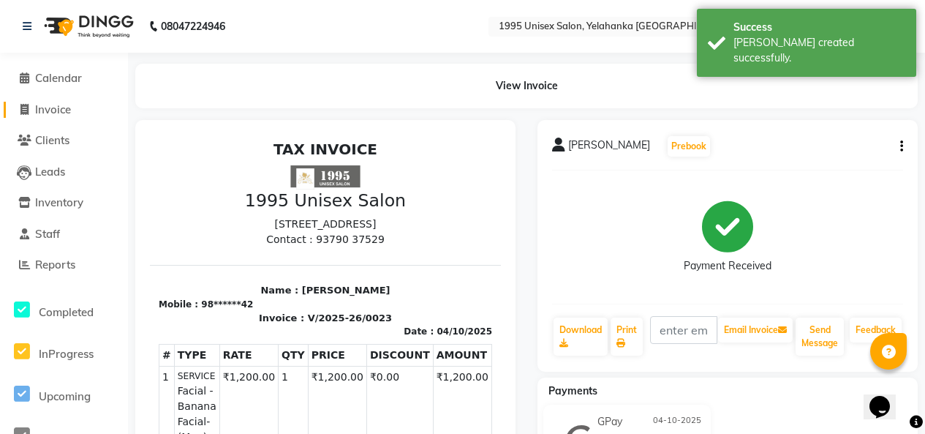
click at [56, 108] on span "Invoice" at bounding box center [53, 109] width 36 height 14
select select "service"
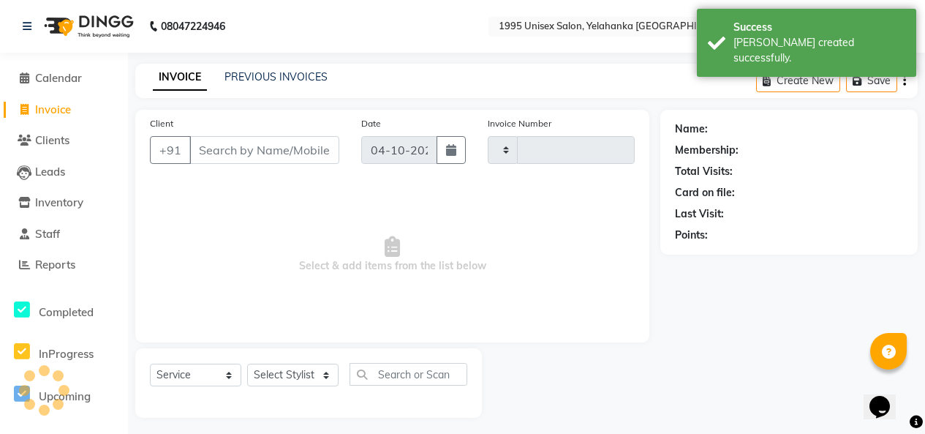
type input "0024"
select select "8994"
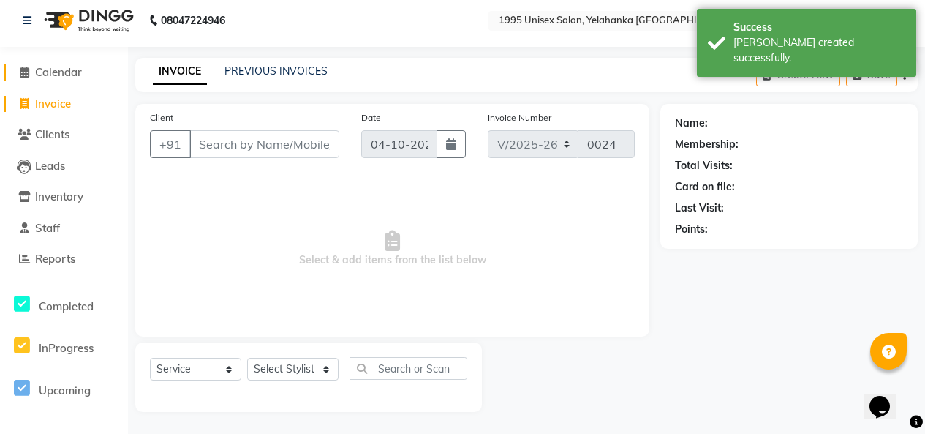
click at [54, 65] on span "Calendar" at bounding box center [58, 72] width 47 height 14
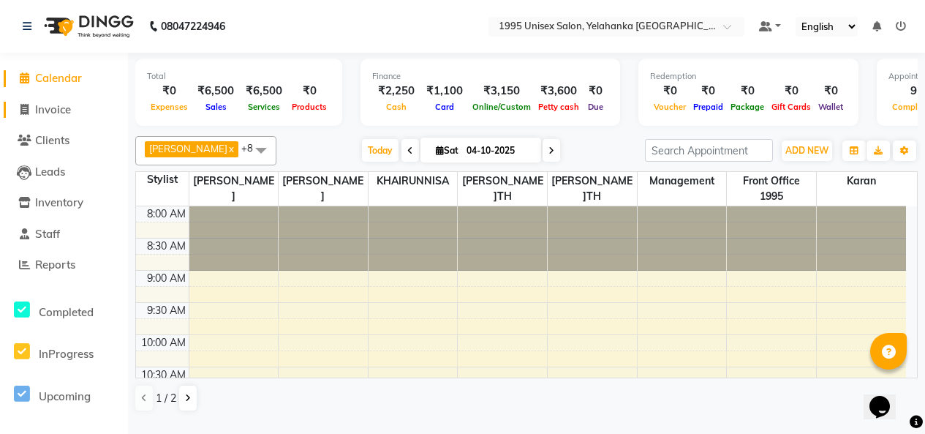
click at [56, 109] on span "Invoice" at bounding box center [53, 109] width 36 height 14
select select "8994"
select select "service"
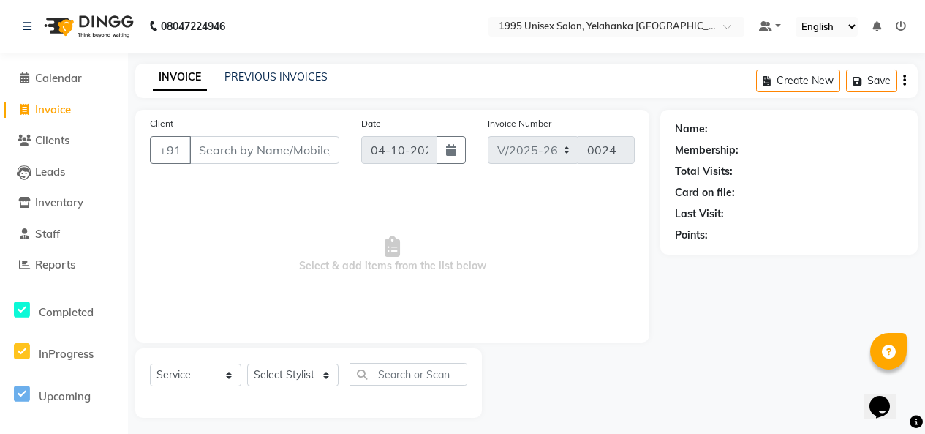
click at [251, 164] on input "Client" at bounding box center [264, 150] width 150 height 28
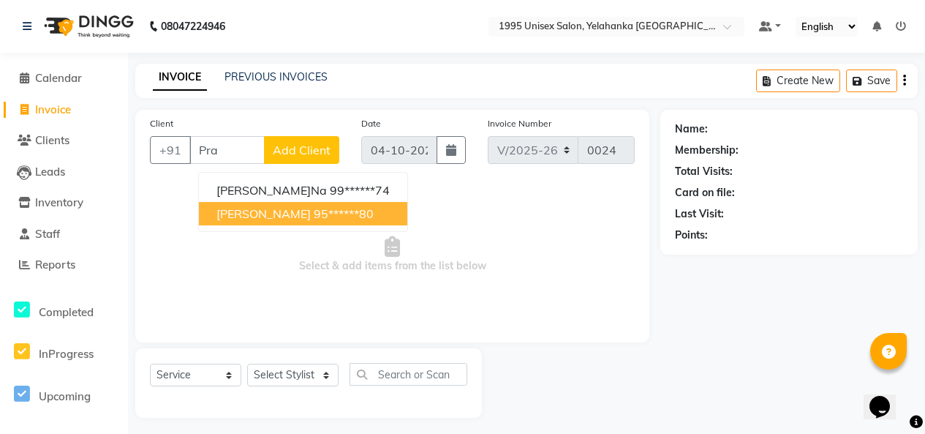
click at [306, 221] on span "[PERSON_NAME]" at bounding box center [264, 213] width 94 height 15
type input "95******80"
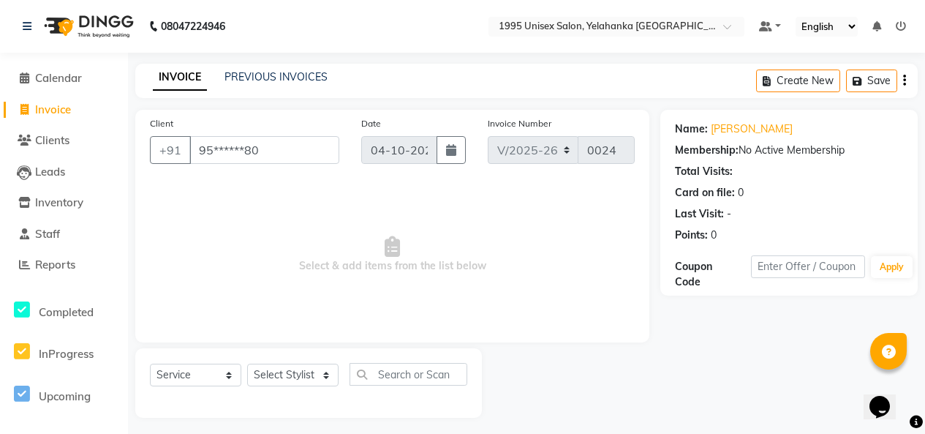
scroll to position [56, 0]
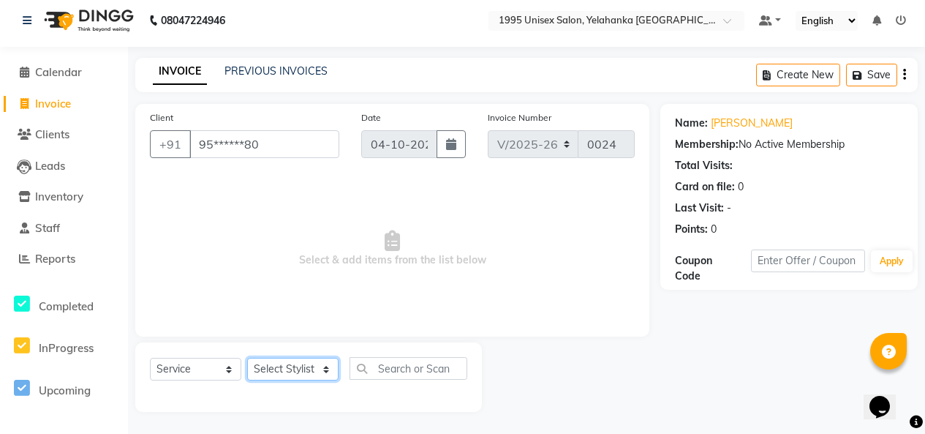
click at [323, 360] on select "Select Stylis[PERSON_NAME]N[PERSON_NAME]I[PERSON_NAME]YA KATHUM Front Office 19…" at bounding box center [292, 369] width 91 height 23
select select "93595"
click at [252, 358] on select "Select Stylis[PERSON_NAME]N[PERSON_NAME]I[PERSON_NAME]YA KATHUM Front Office 19…" at bounding box center [292, 369] width 91 height 23
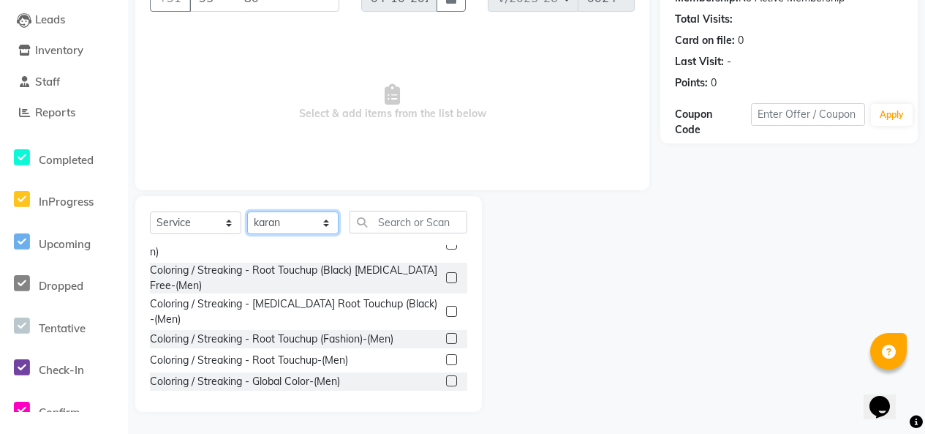
scroll to position [293, 0]
click at [446, 282] on label at bounding box center [451, 276] width 11 height 11
click at [446, 282] on input "checkbox" at bounding box center [451, 278] width 10 height 10
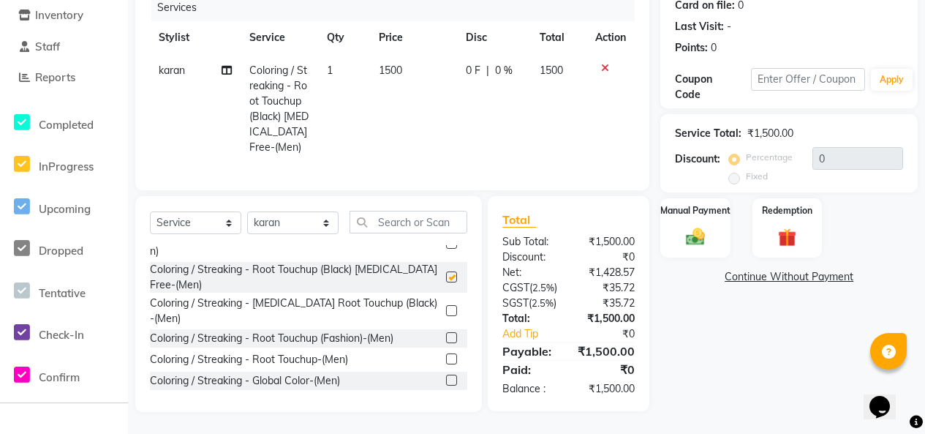
checkbox input "false"
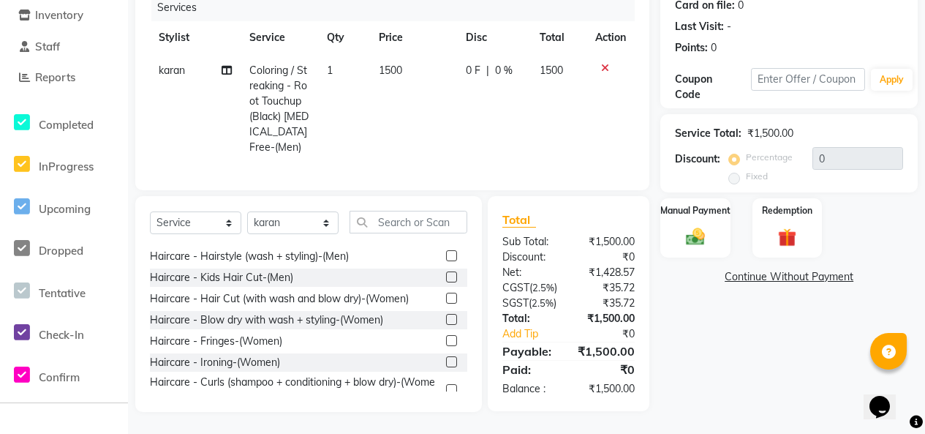
scroll to position [219, 0]
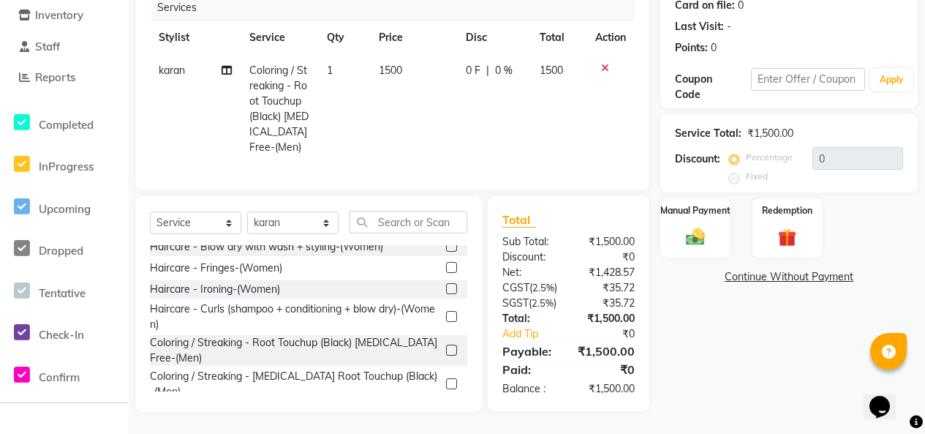
click at [446, 230] on label at bounding box center [451, 224] width 11 height 11
click at [446, 230] on input "checkbox" at bounding box center [451, 226] width 10 height 10
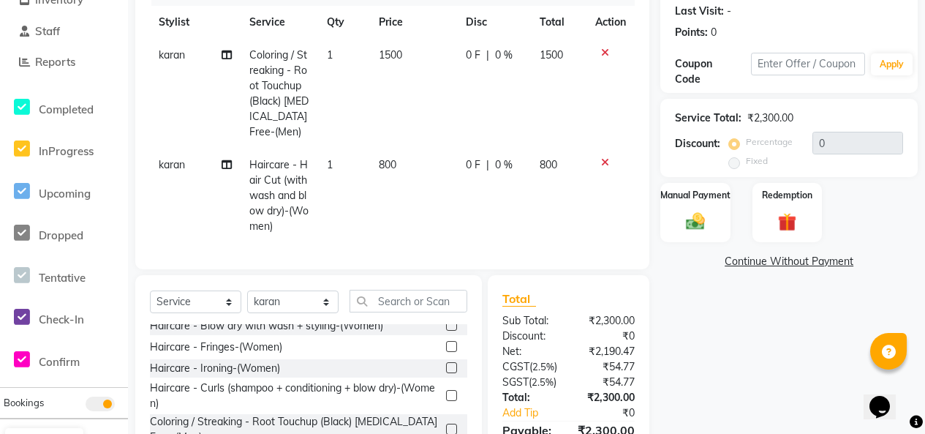
checkbox input "false"
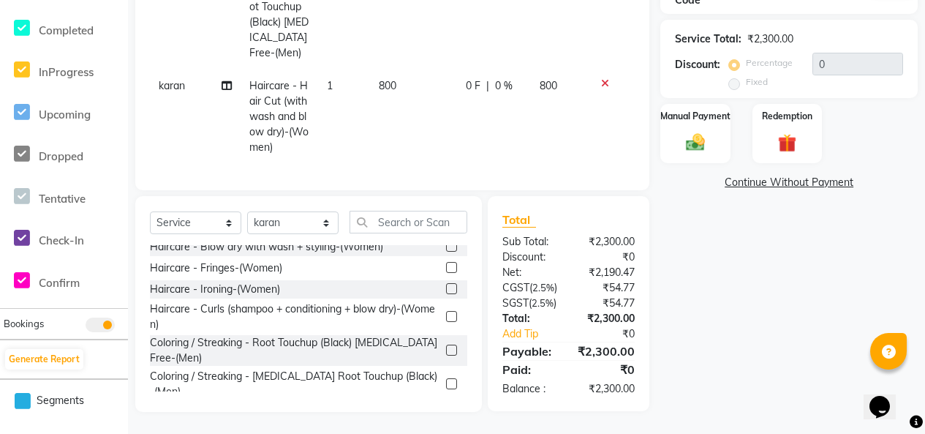
scroll to position [293, 0]
click at [699, 165] on div "Manual Payment" at bounding box center [695, 133] width 72 height 62
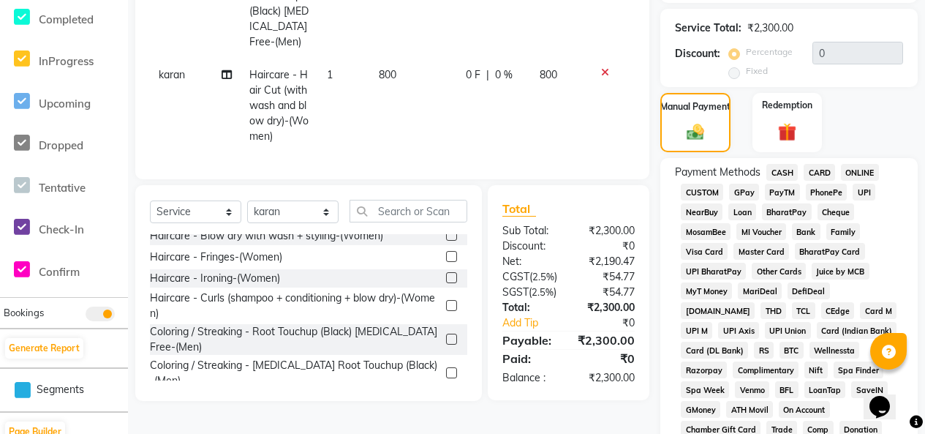
click at [754, 200] on span "GPay" at bounding box center [744, 192] width 30 height 17
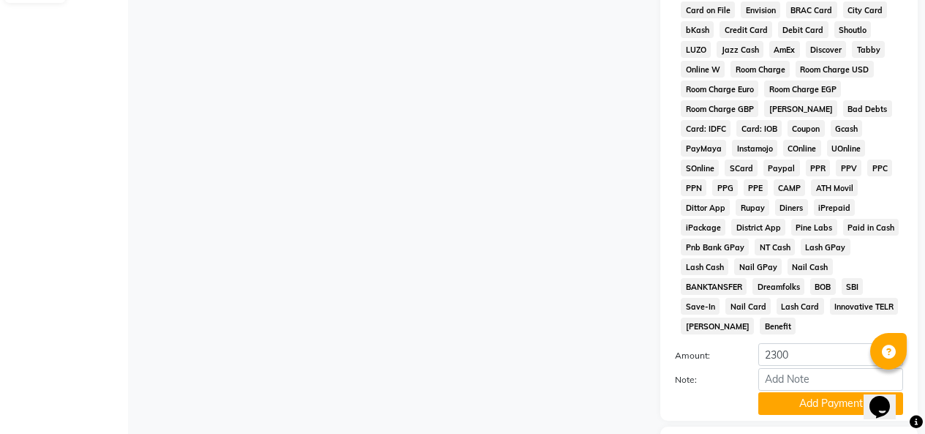
scroll to position [990, 0]
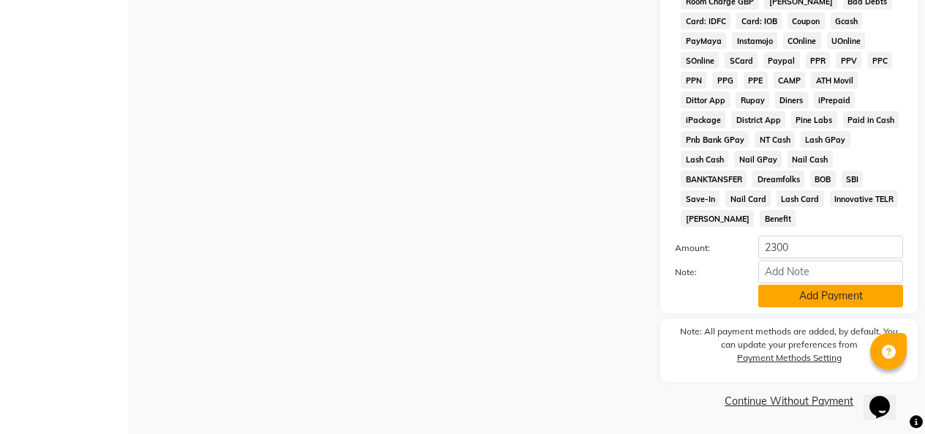
click at [825, 285] on button "Add Payment" at bounding box center [831, 296] width 145 height 23
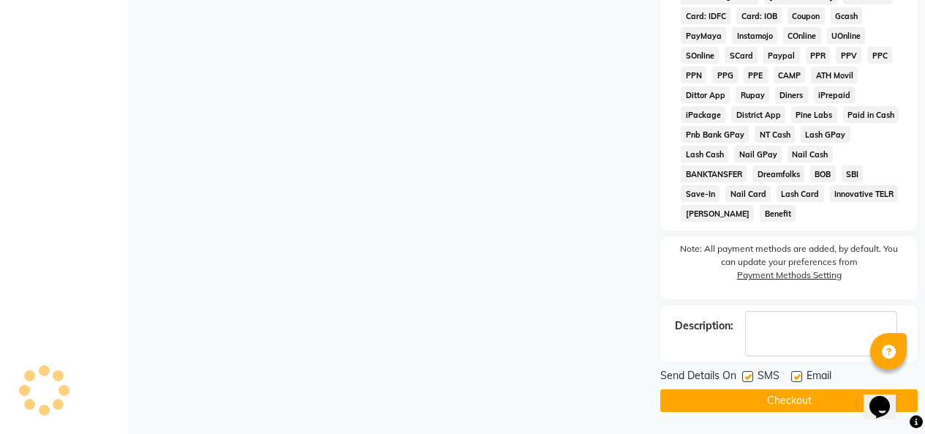
click at [750, 374] on label at bounding box center [747, 376] width 11 height 11
click at [750, 374] on input "checkbox" at bounding box center [747, 377] width 10 height 10
checkbox input "false"
click at [802, 380] on label at bounding box center [796, 376] width 11 height 11
click at [801, 380] on input "checkbox" at bounding box center [796, 377] width 10 height 10
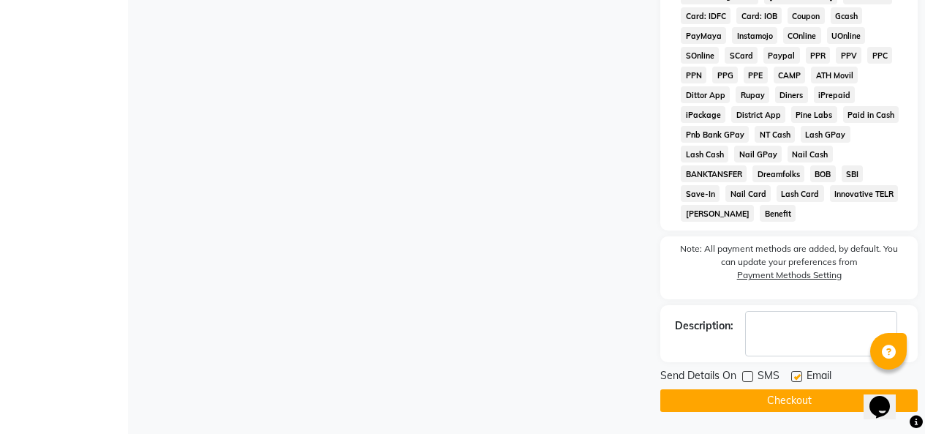
checkbox input "false"
click at [772, 402] on button "Checkout" at bounding box center [789, 400] width 257 height 23
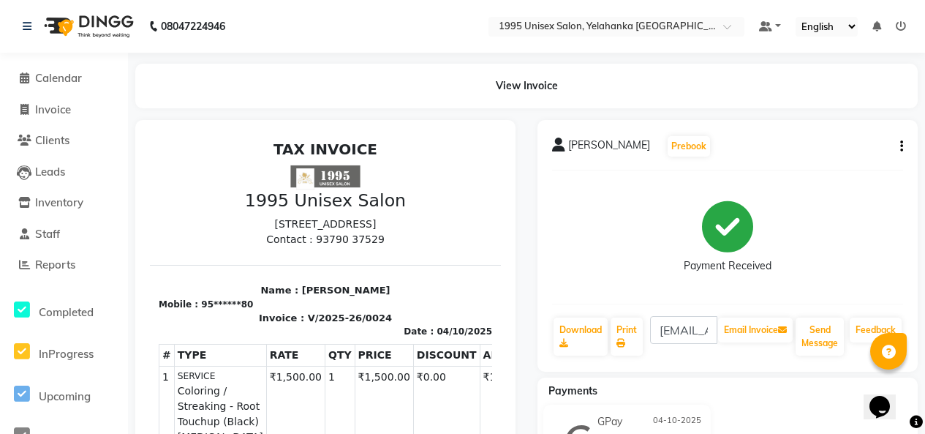
click at [106, 26] on img at bounding box center [87, 26] width 100 height 41
